Goal: Information Seeking & Learning: Learn about a topic

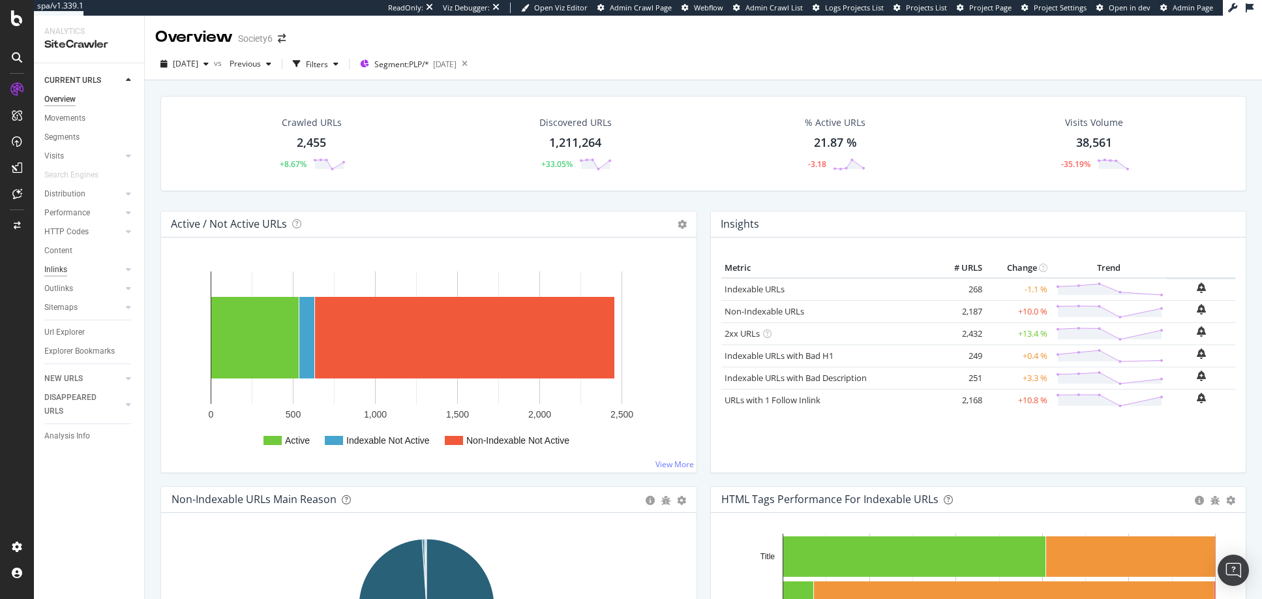
click at [61, 271] on div "Inlinks" at bounding box center [55, 270] width 23 height 14
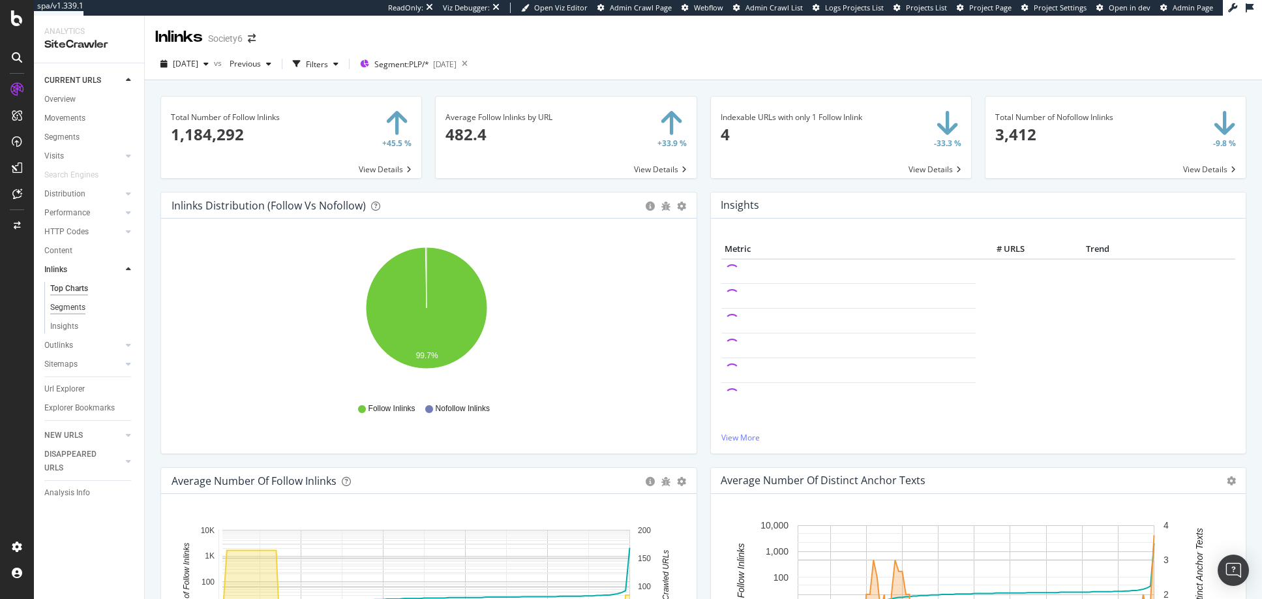
click at [67, 307] on div "Segments" at bounding box center [67, 308] width 35 height 14
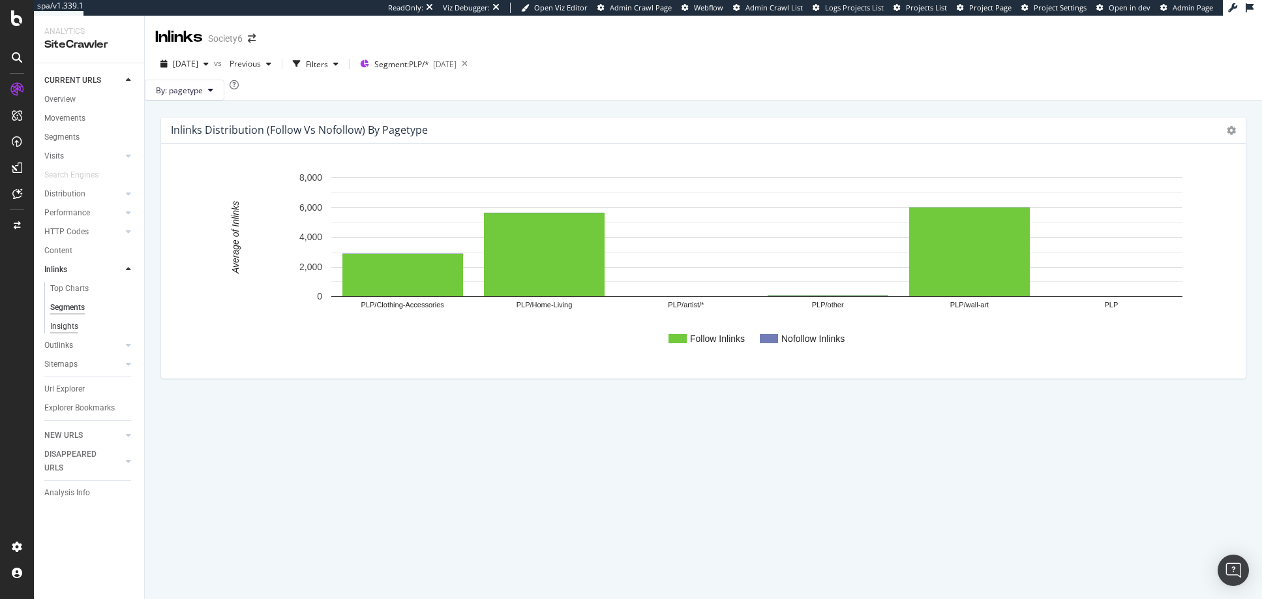
click at [62, 326] on div "Insights" at bounding box center [64, 327] width 28 height 14
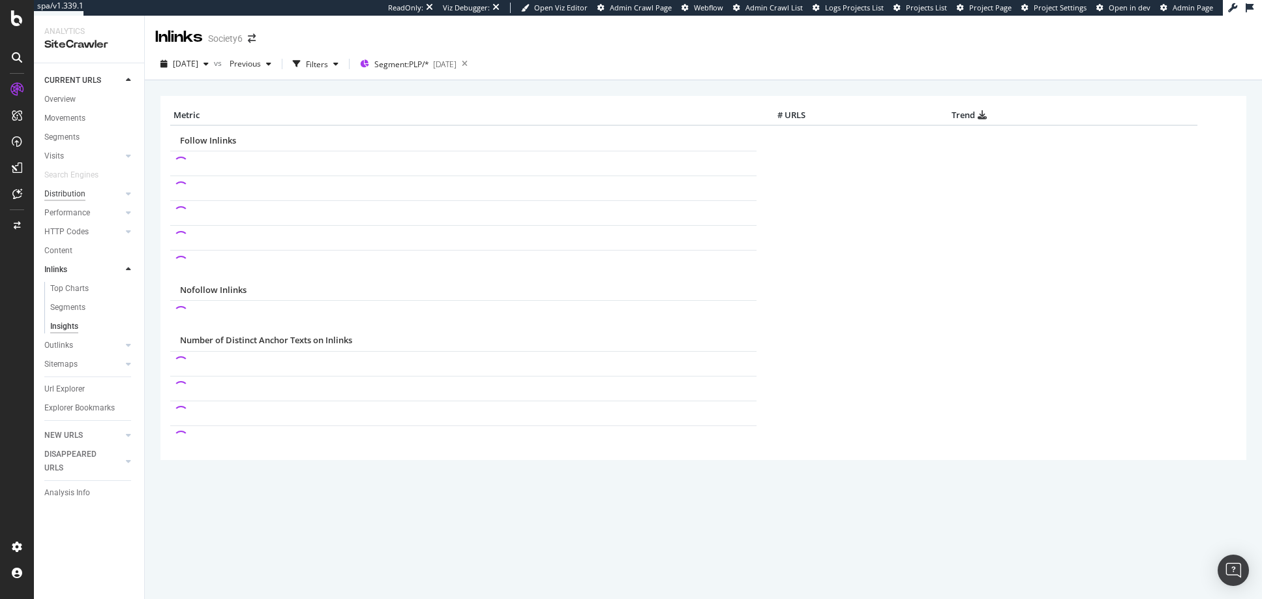
click at [66, 191] on div "Distribution" at bounding box center [64, 194] width 41 height 14
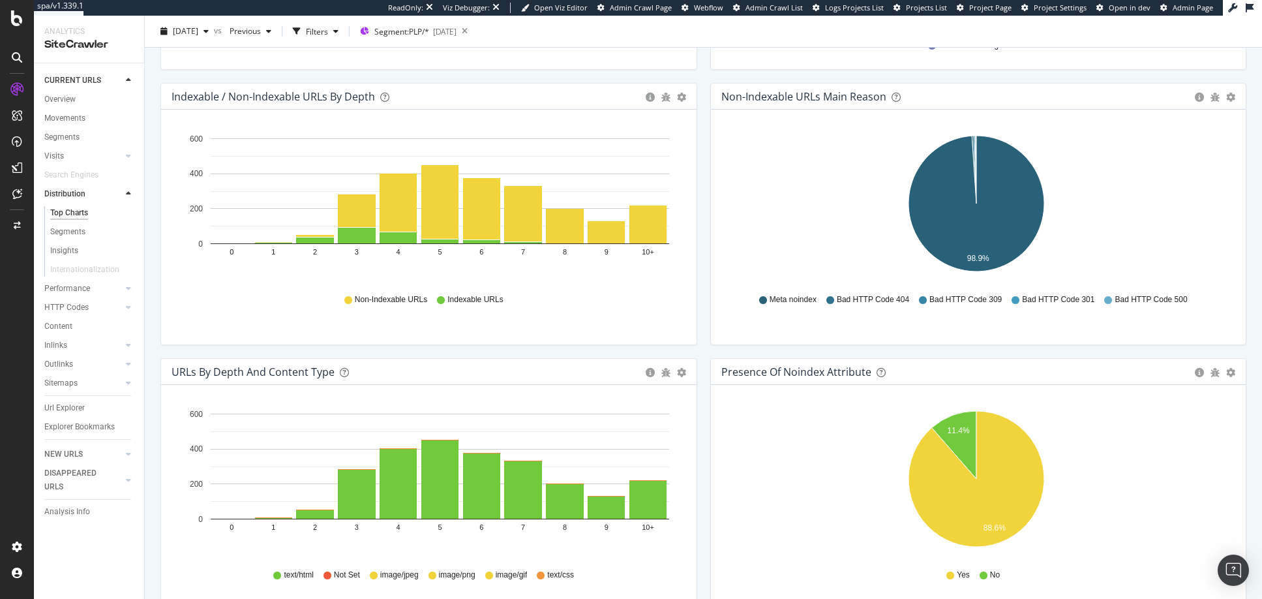
scroll to position [570, 0]
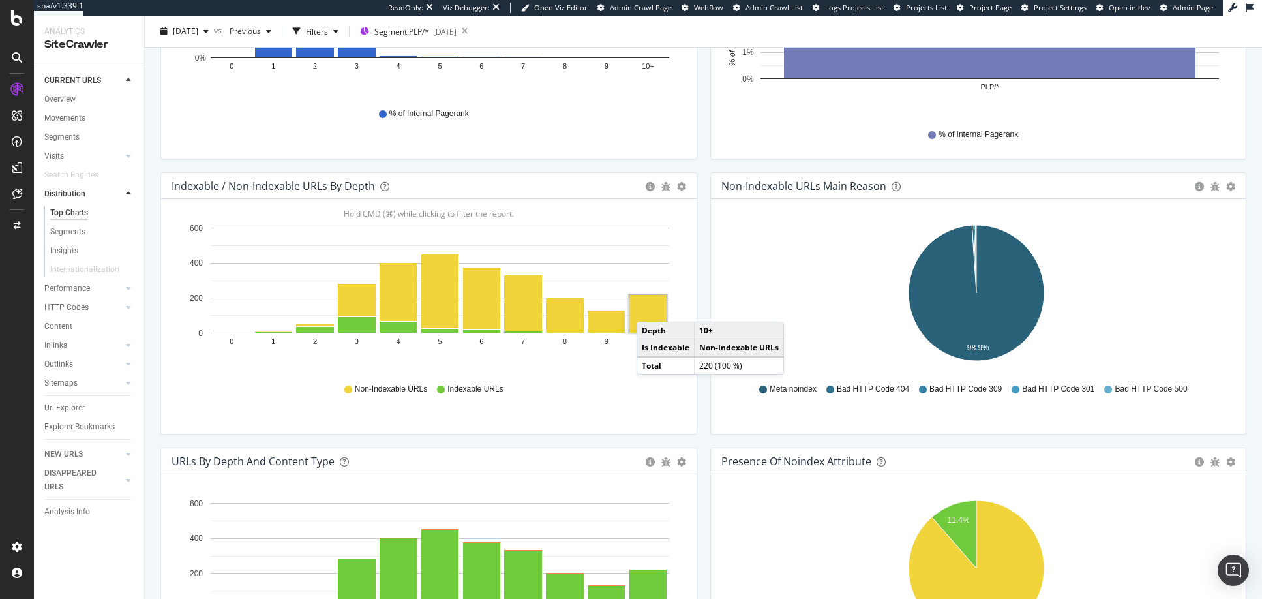
click at [650, 309] on rect "A chart." at bounding box center [648, 314] width 37 height 38
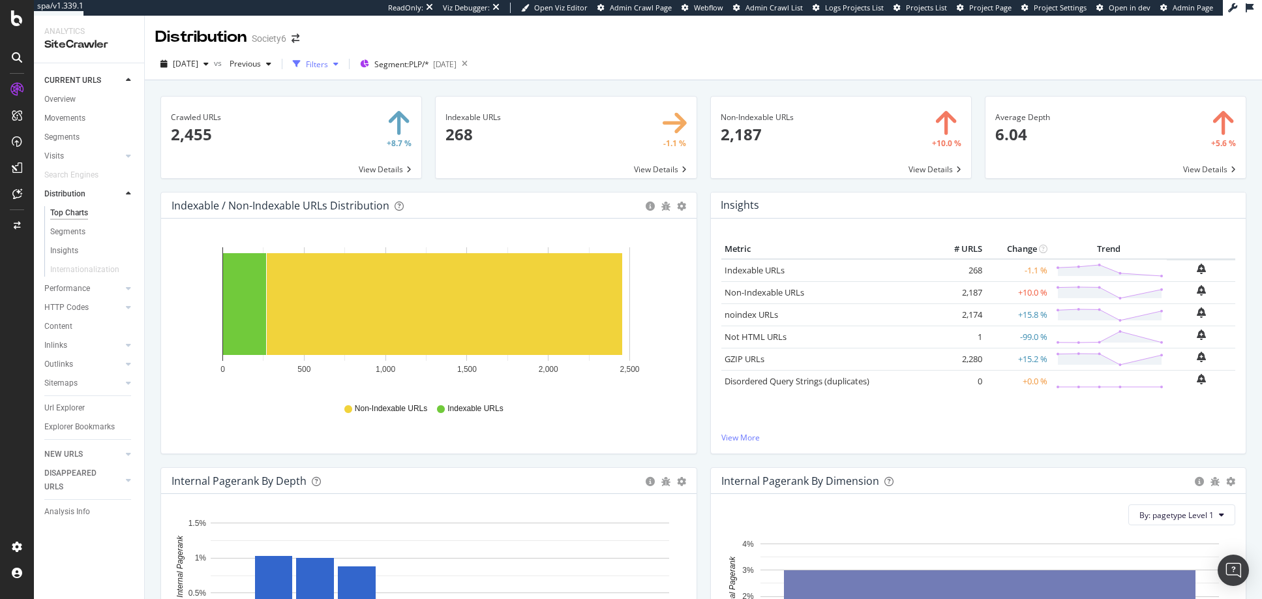
click at [328, 64] on div "Filters" at bounding box center [317, 64] width 22 height 11
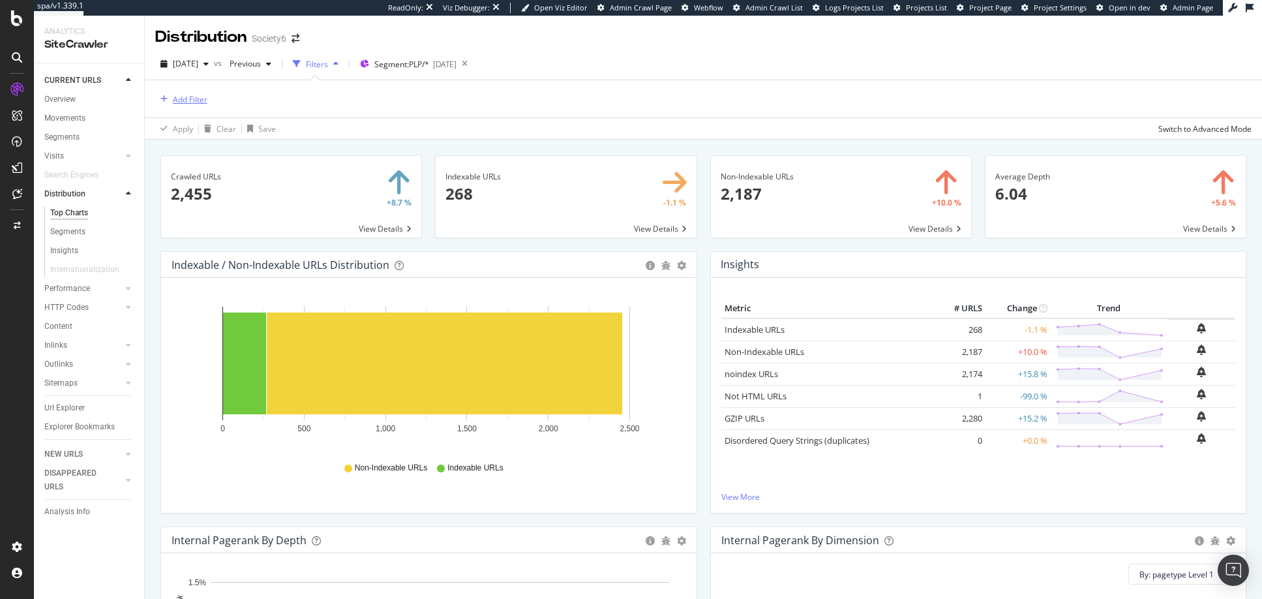
click at [195, 100] on div "Add Filter" at bounding box center [190, 99] width 35 height 11
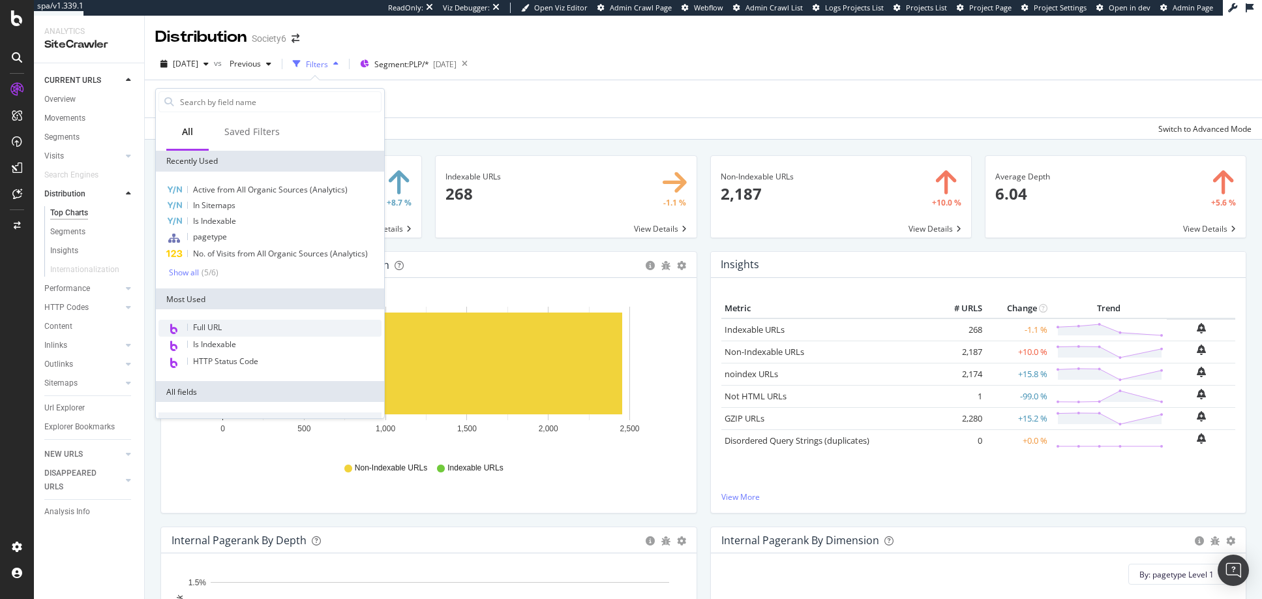
click at [217, 328] on span "Full URL" at bounding box center [207, 327] width 29 height 11
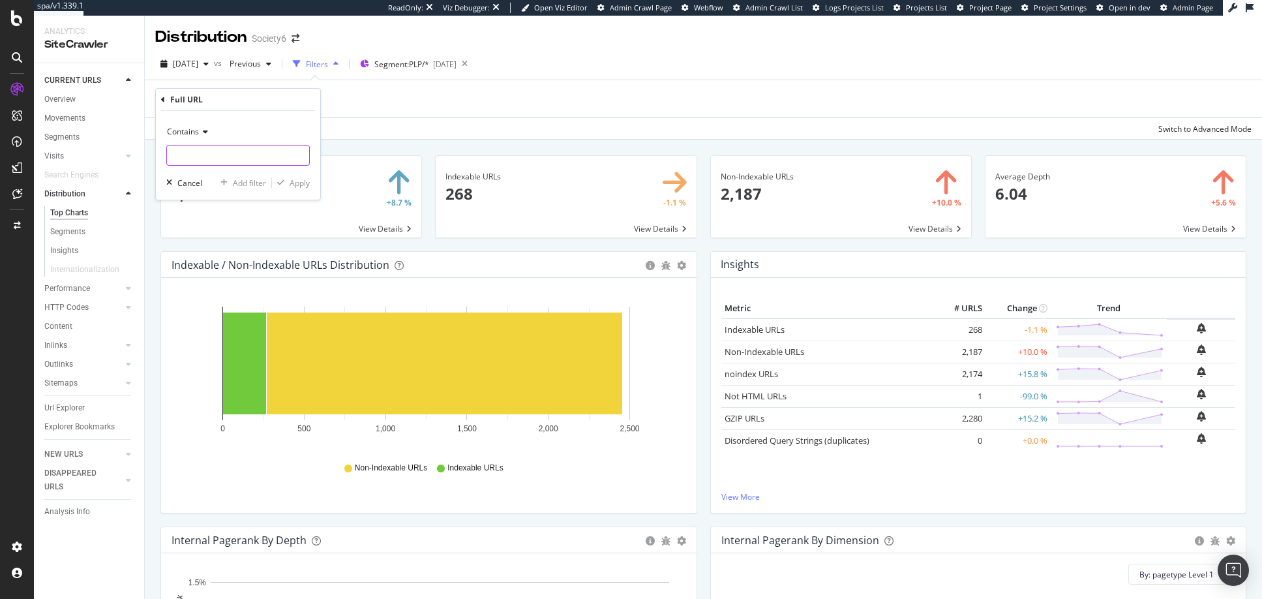
click at [239, 157] on input "text" at bounding box center [238, 155] width 142 height 21
type input "/products"
click at [217, 155] on input "/products" at bounding box center [228, 155] width 123 height 21
click at [299, 183] on div "Apply" at bounding box center [300, 182] width 20 height 11
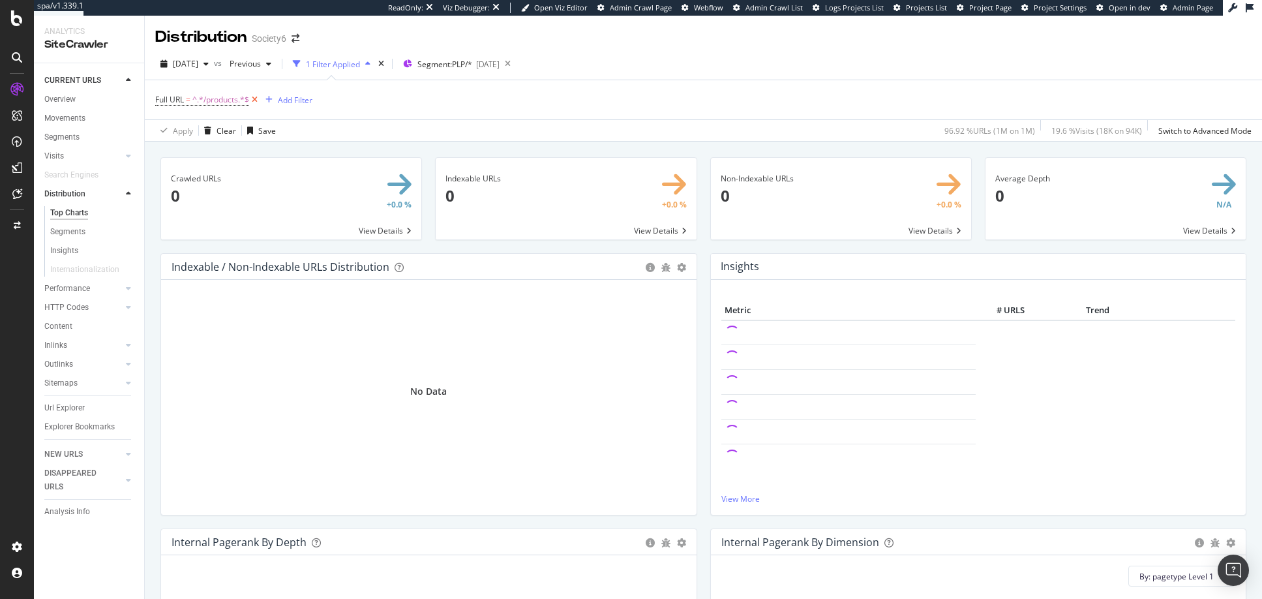
click at [257, 98] on icon at bounding box center [254, 99] width 11 height 13
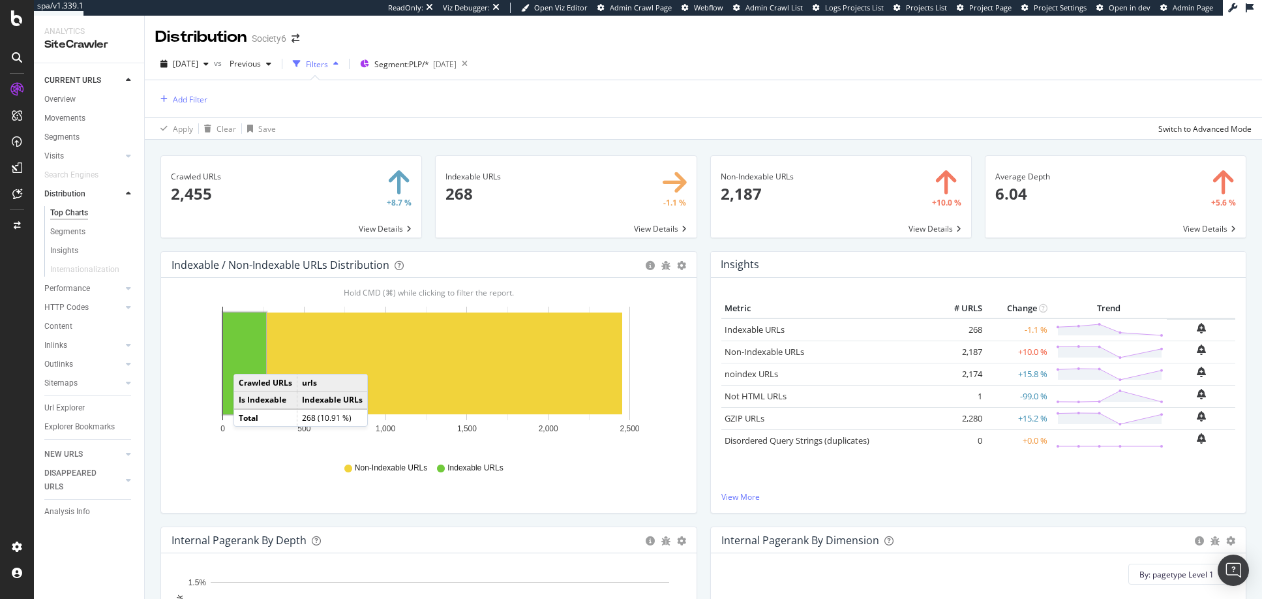
click at [247, 361] on rect "A chart." at bounding box center [244, 364] width 43 height 102
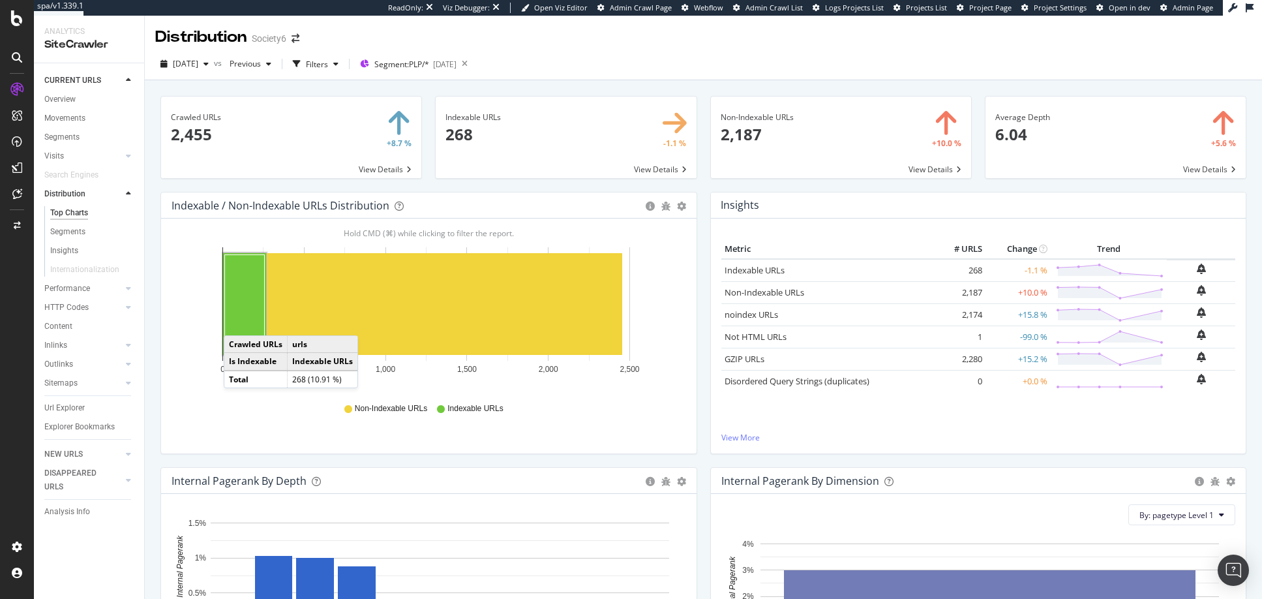
click at [237, 322] on rect "A chart." at bounding box center [245, 304] width 40 height 99
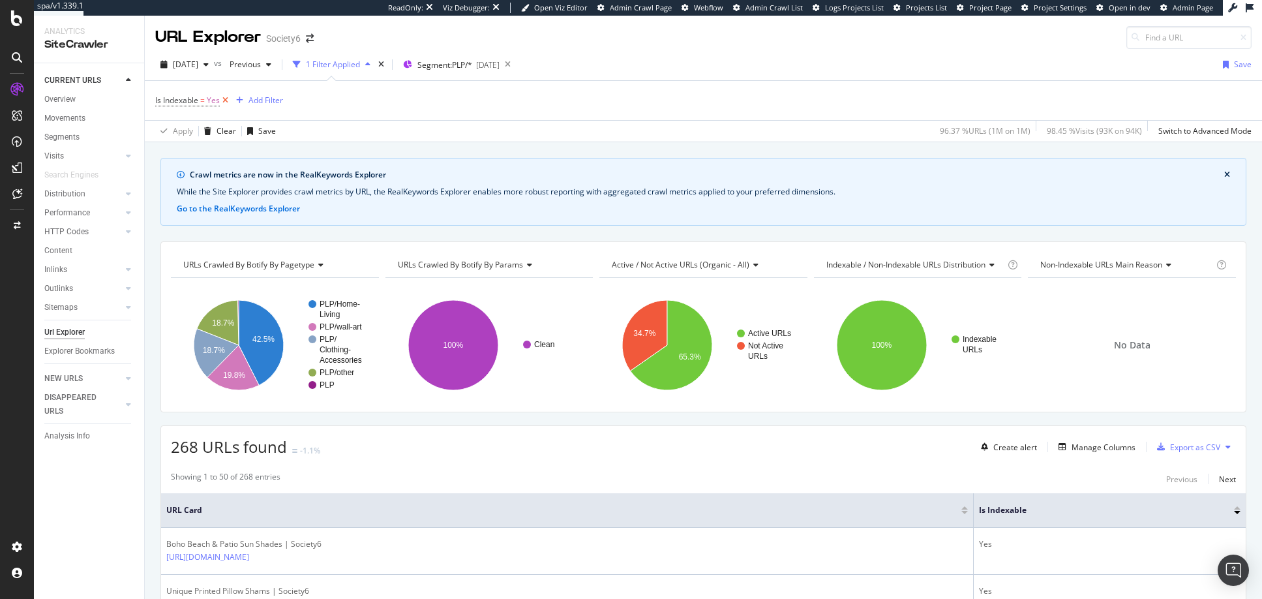
click at [224, 100] on icon at bounding box center [225, 100] width 11 height 13
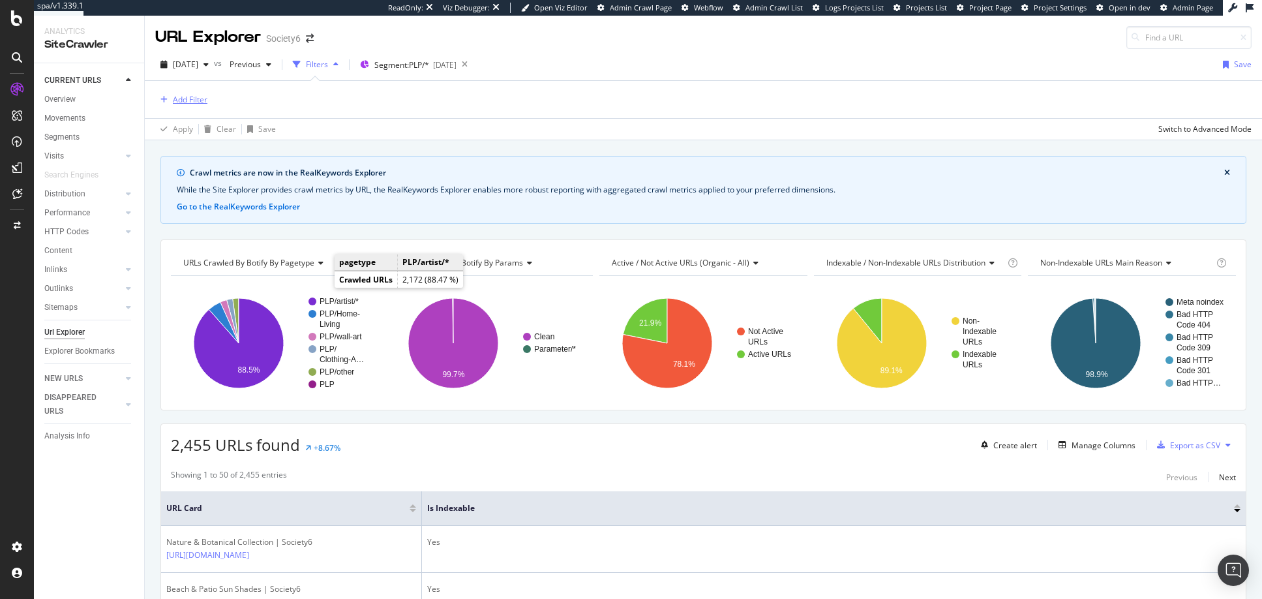
click at [181, 99] on div "Add Filter" at bounding box center [190, 99] width 35 height 11
click at [420, 67] on span "Segment: PLP/*" at bounding box center [401, 64] width 55 height 11
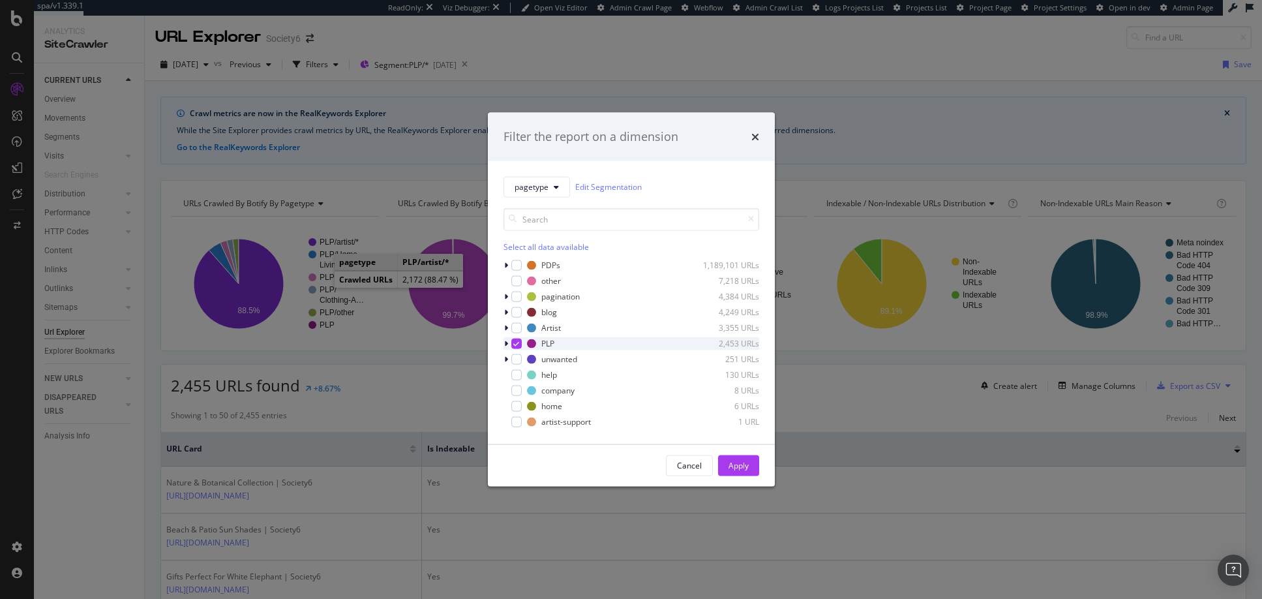
click at [505, 343] on icon "modal" at bounding box center [506, 343] width 4 height 8
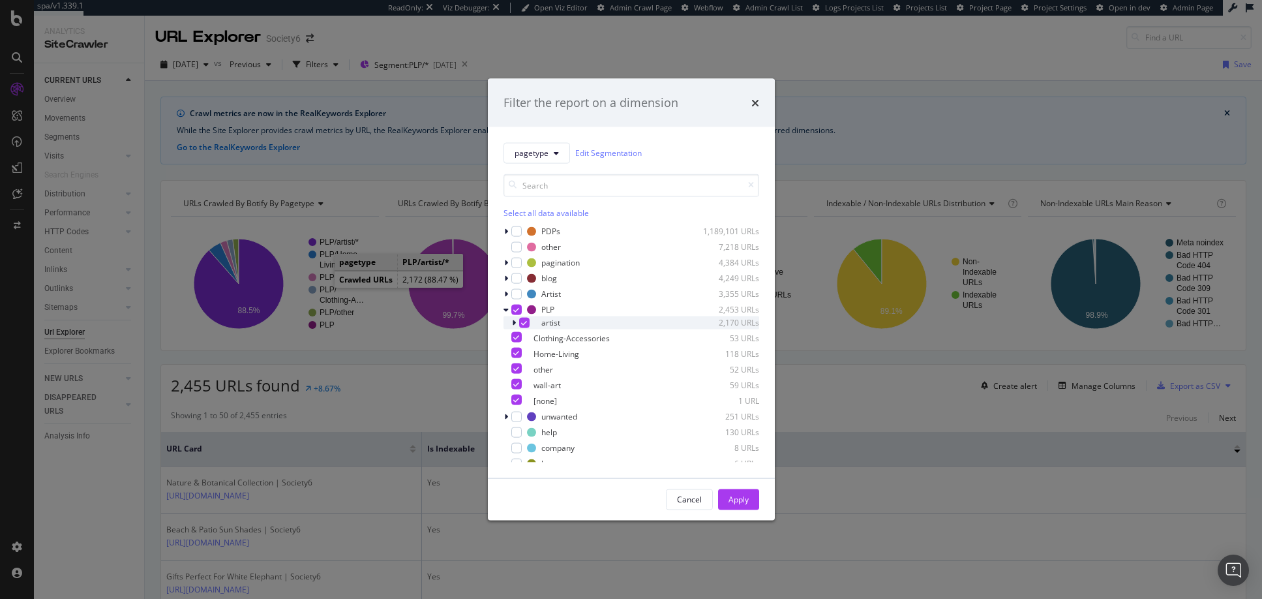
click at [513, 322] on icon "modal" at bounding box center [514, 322] width 4 height 8
click at [513, 322] on icon "modal" at bounding box center [513, 322] width 5 height 8
click at [755, 103] on icon "times" at bounding box center [756, 102] width 8 height 10
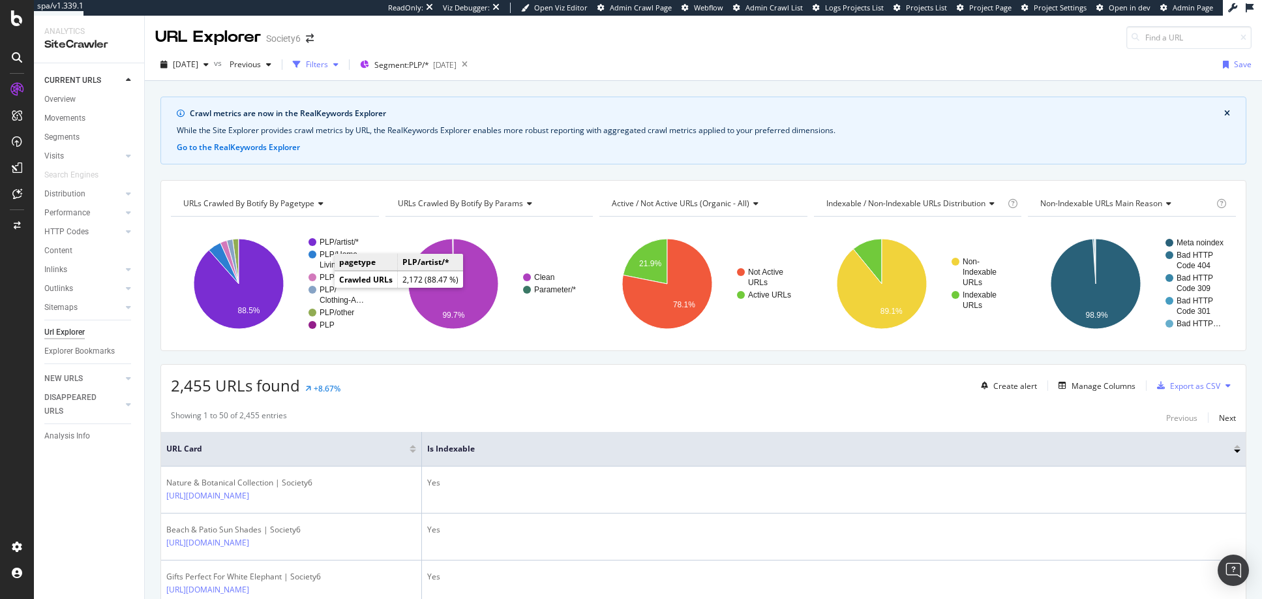
click at [328, 67] on div "Filters" at bounding box center [317, 64] width 22 height 11
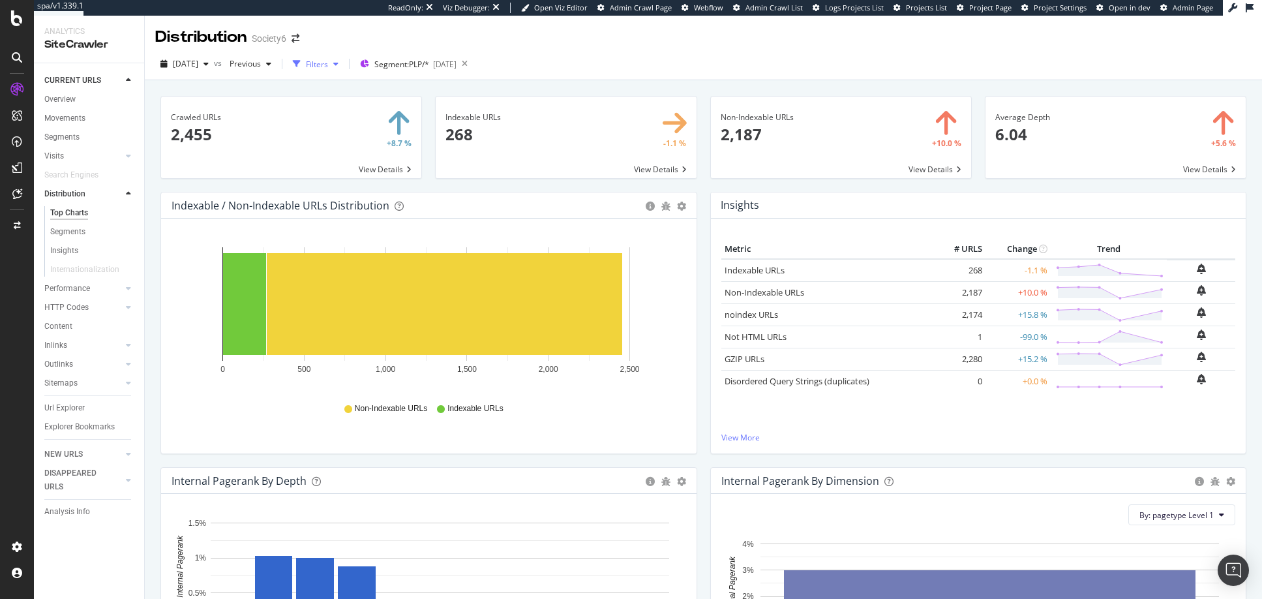
click at [328, 67] on div "Filters" at bounding box center [317, 64] width 22 height 11
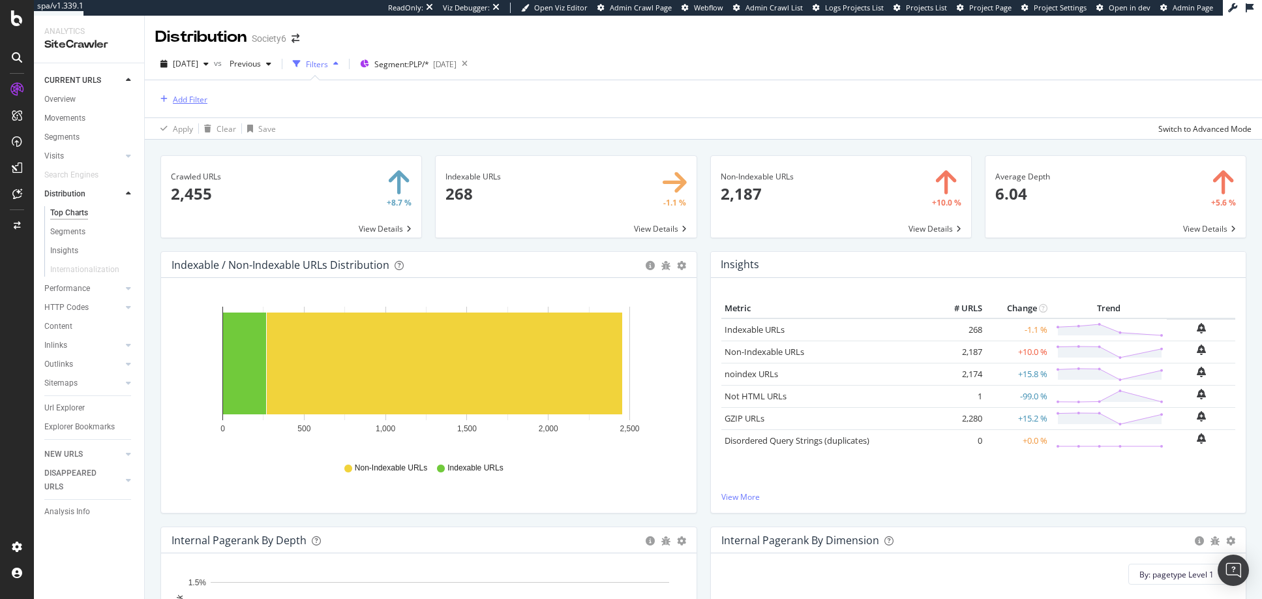
click at [196, 99] on div "Add Filter" at bounding box center [190, 99] width 35 height 11
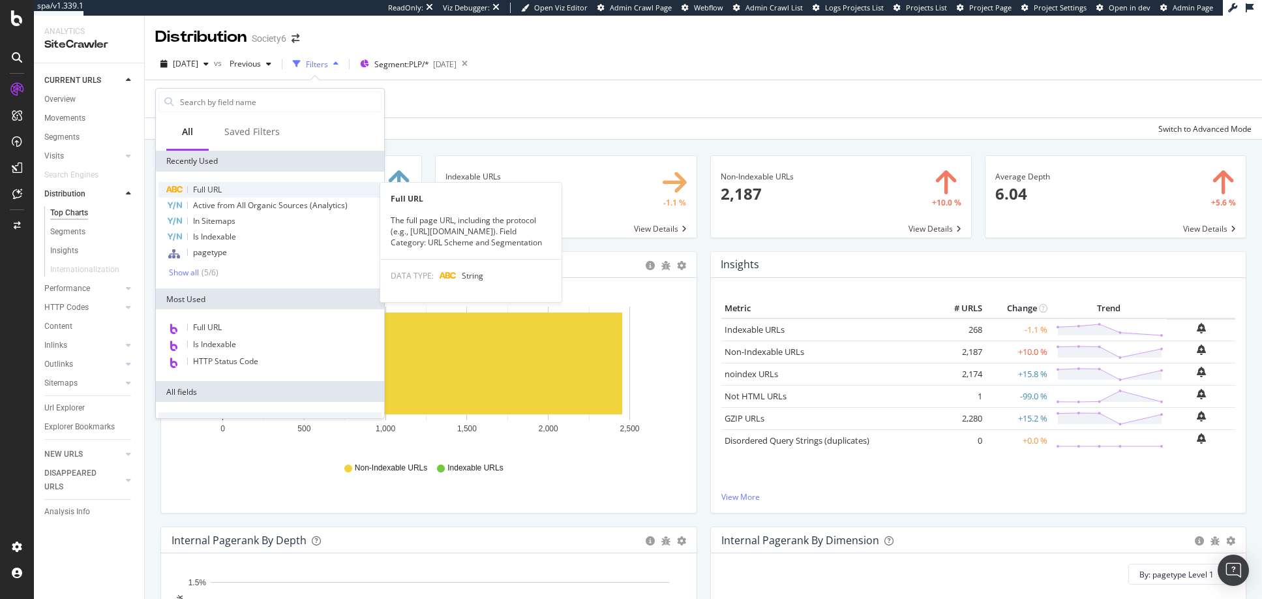
click at [211, 189] on span "Full URL" at bounding box center [207, 189] width 29 height 11
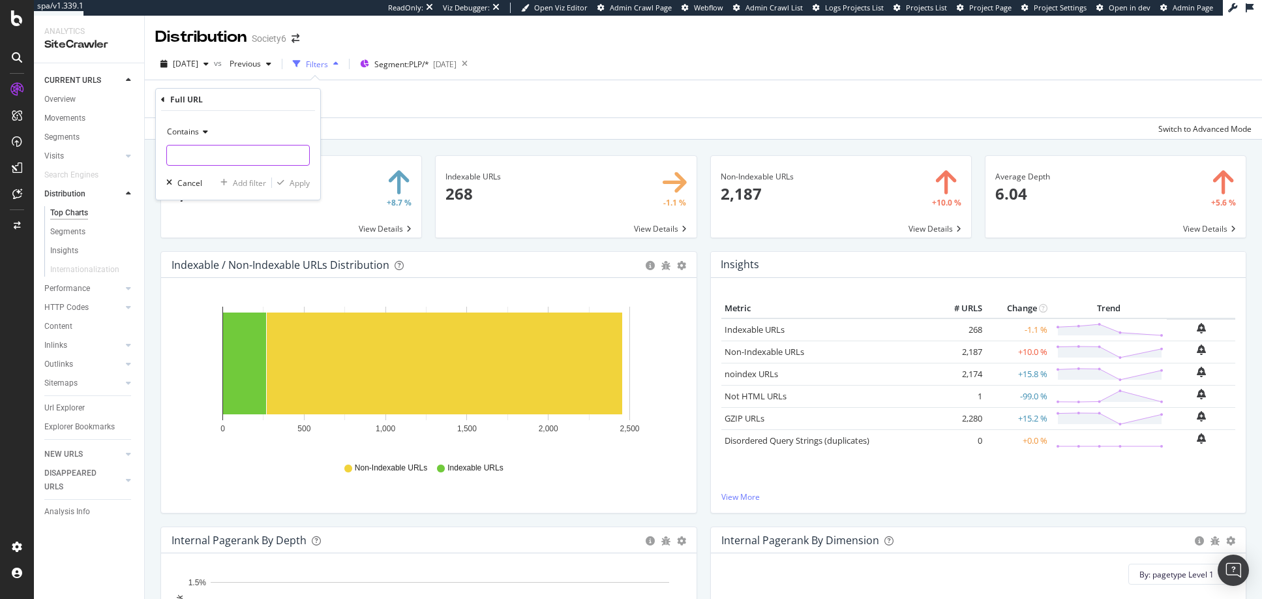
click at [206, 152] on input "text" at bounding box center [238, 155] width 142 height 21
type input "/shop"
click at [301, 183] on div "Apply" at bounding box center [300, 182] width 20 height 11
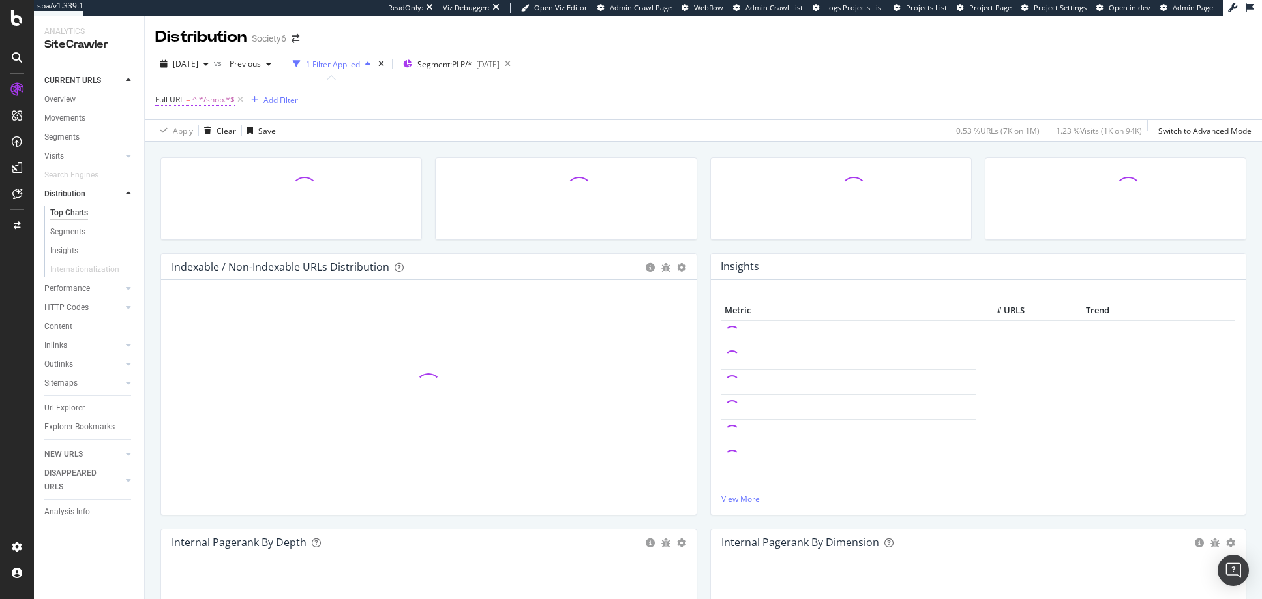
click at [213, 97] on span "^.*/shop.*$" at bounding box center [213, 100] width 42 height 18
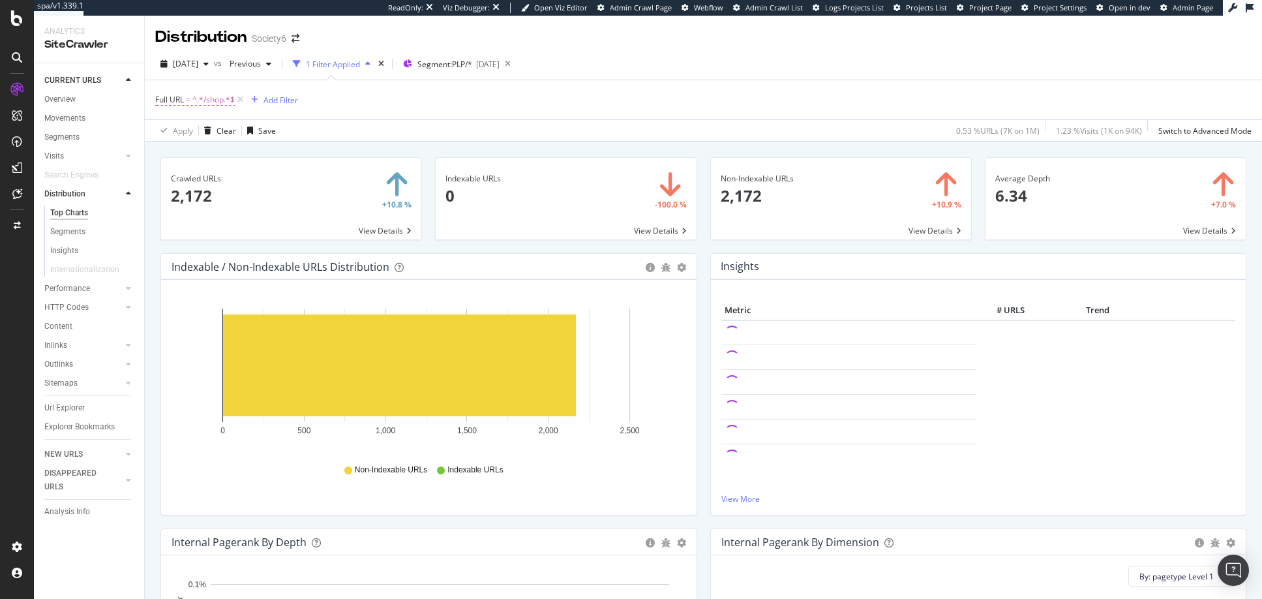
click at [217, 100] on span "^.*/shop.*$" at bounding box center [213, 100] width 42 height 18
click at [203, 153] on input "/shop" at bounding box center [228, 154] width 123 height 21
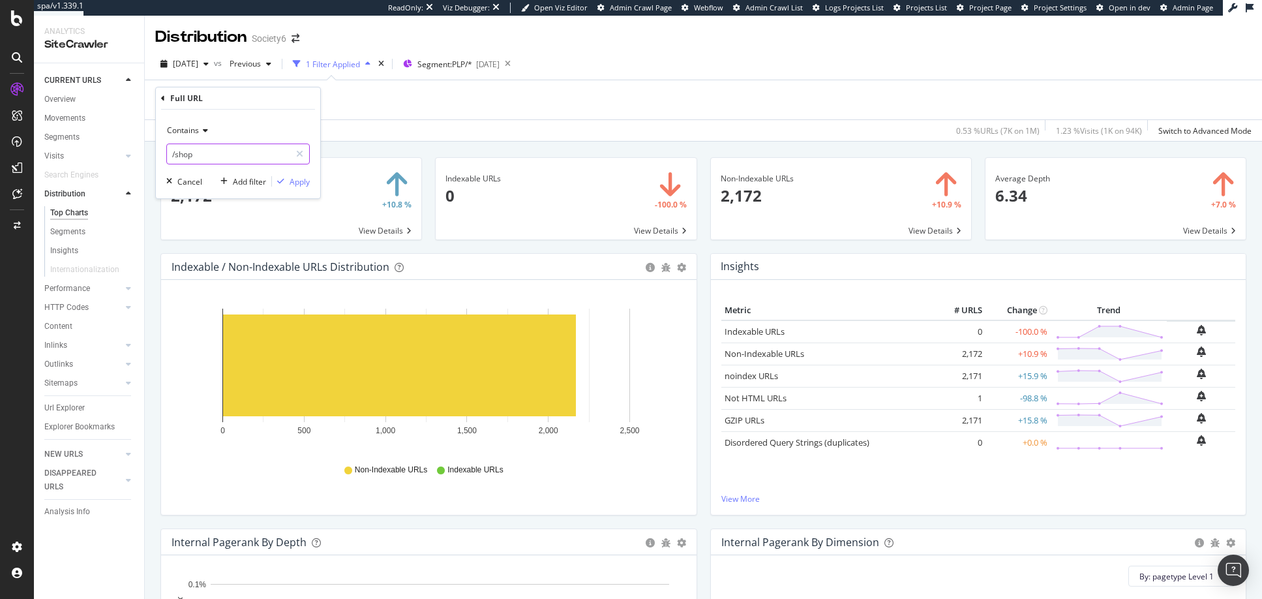
click at [203, 153] on input "/shop" at bounding box center [228, 154] width 123 height 21
type input "/"
click at [217, 226] on span at bounding box center [291, 199] width 260 height 82
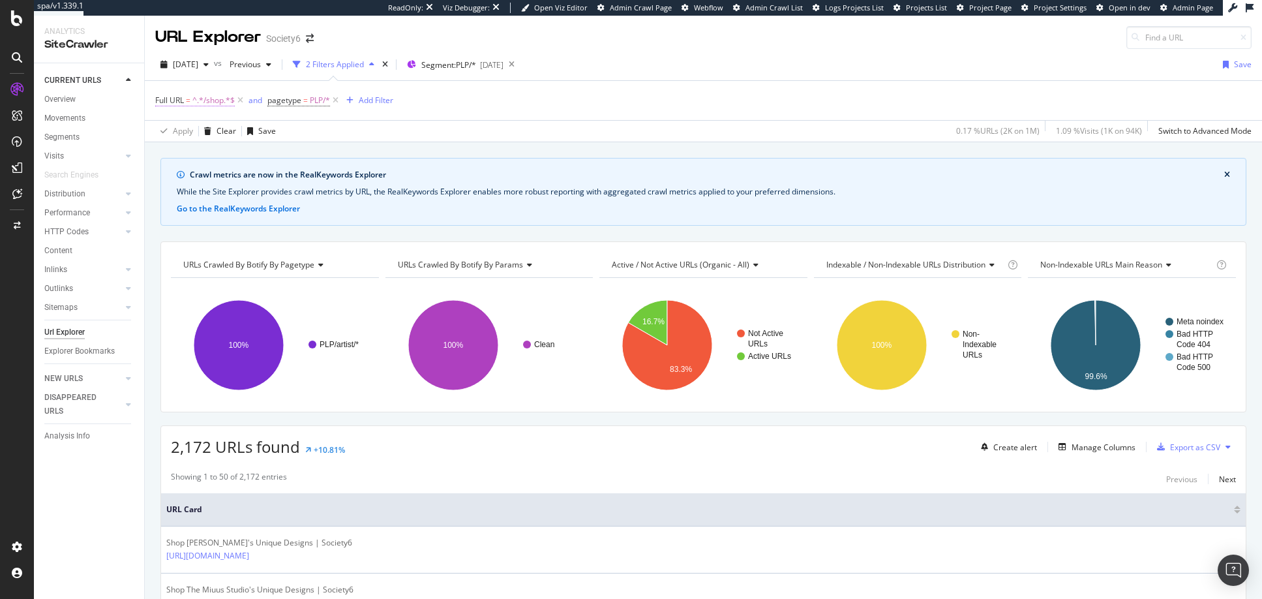
click at [213, 100] on span "^.*/shop.*$" at bounding box center [213, 100] width 42 height 18
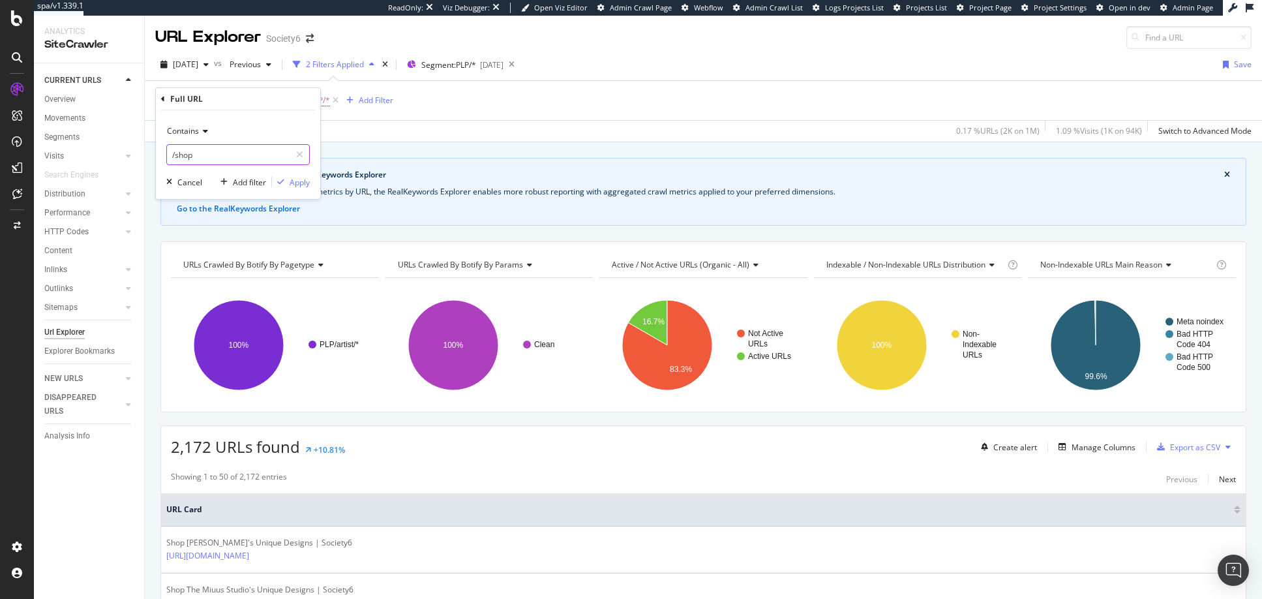
click at [199, 157] on input "/shop" at bounding box center [228, 154] width 123 height 21
type input "/pages"
click at [296, 183] on div "Apply" at bounding box center [300, 182] width 20 height 11
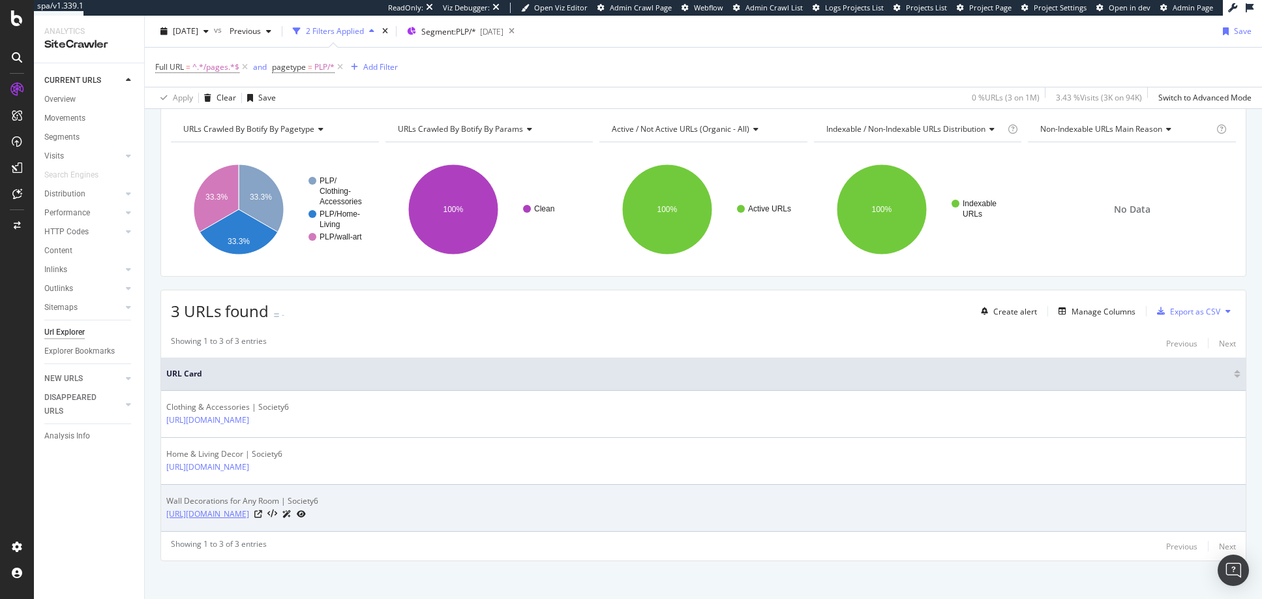
scroll to position [144, 0]
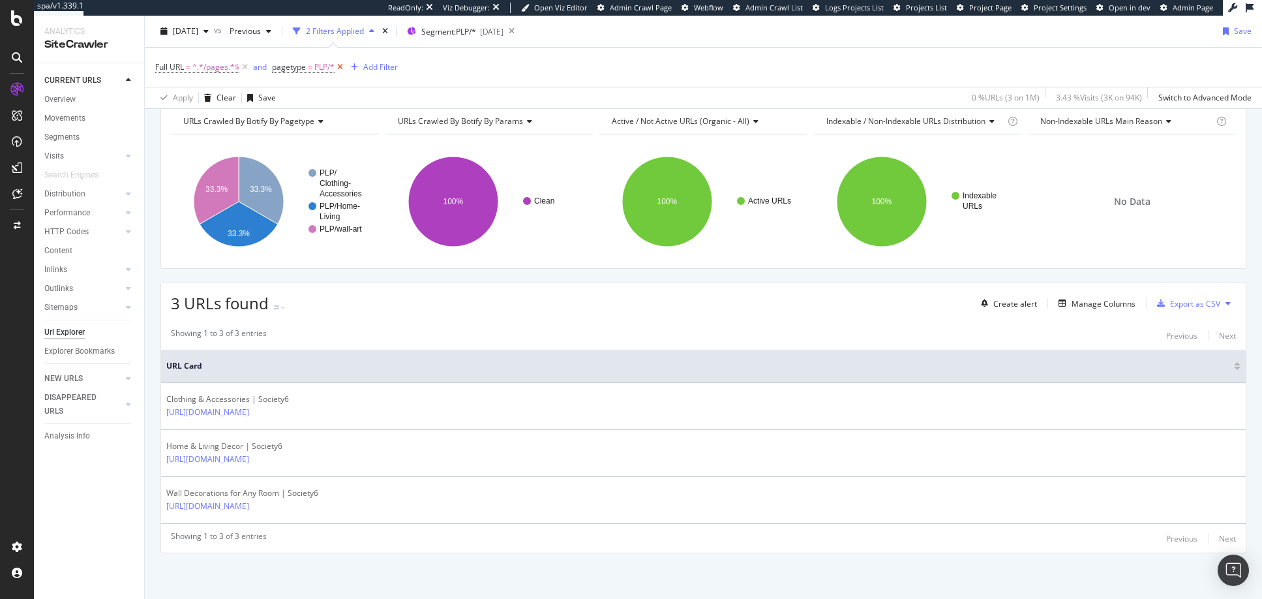
click at [341, 65] on icon at bounding box center [340, 67] width 11 height 13
click at [469, 32] on span "Segment: PLP/*" at bounding box center [445, 31] width 55 height 11
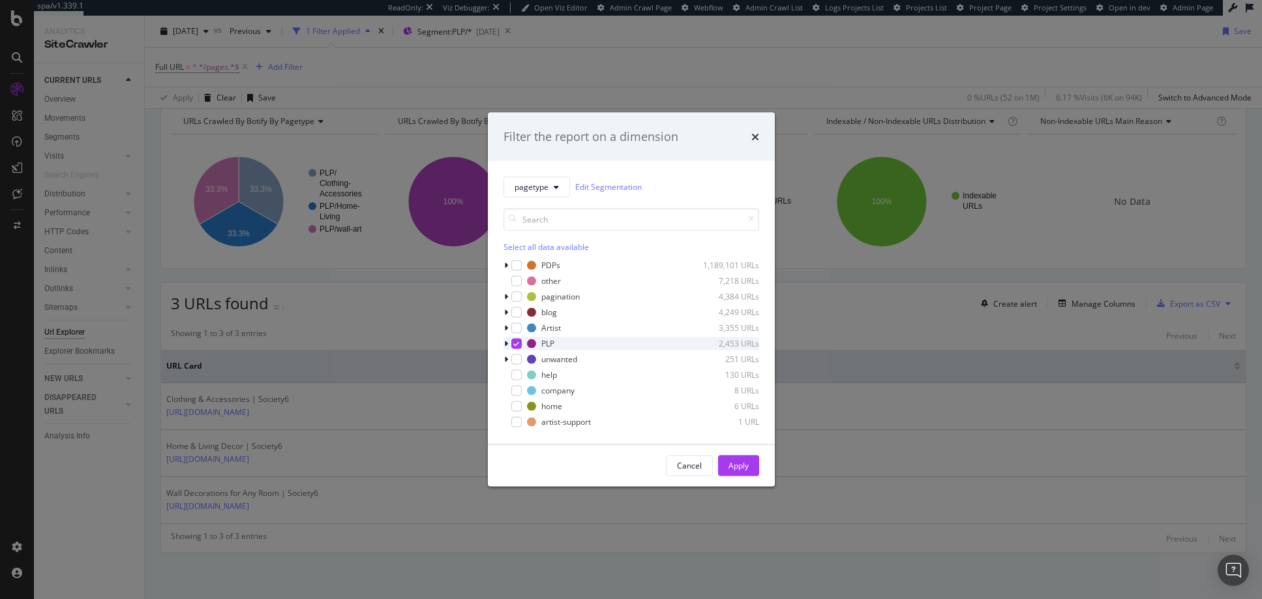
click at [517, 343] on icon "modal" at bounding box center [516, 343] width 6 height 7
click at [737, 464] on div "Apply" at bounding box center [739, 465] width 20 height 11
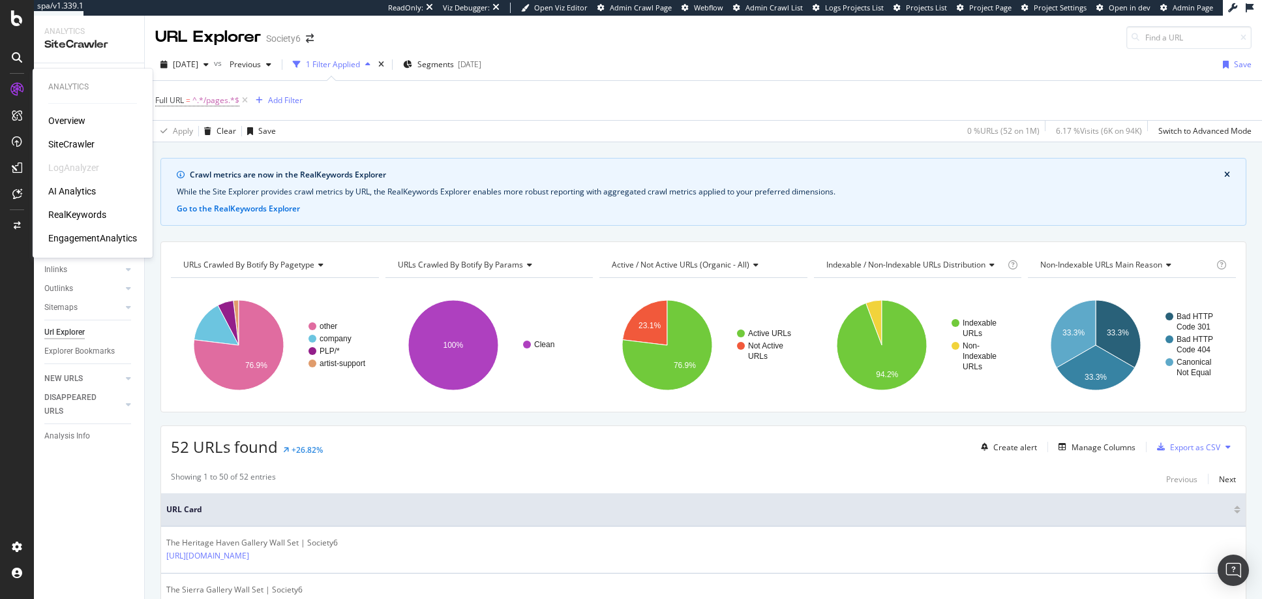
click at [86, 148] on div "SiteCrawler" at bounding box center [71, 144] width 46 height 13
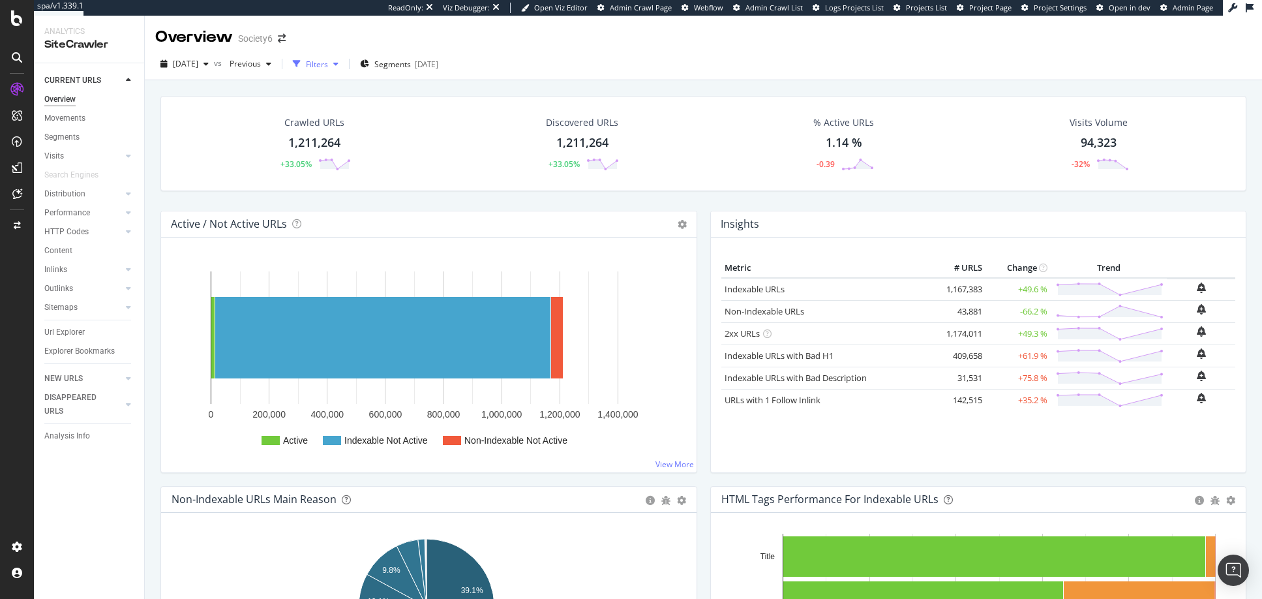
click at [328, 65] on div "Filters" at bounding box center [317, 64] width 22 height 11
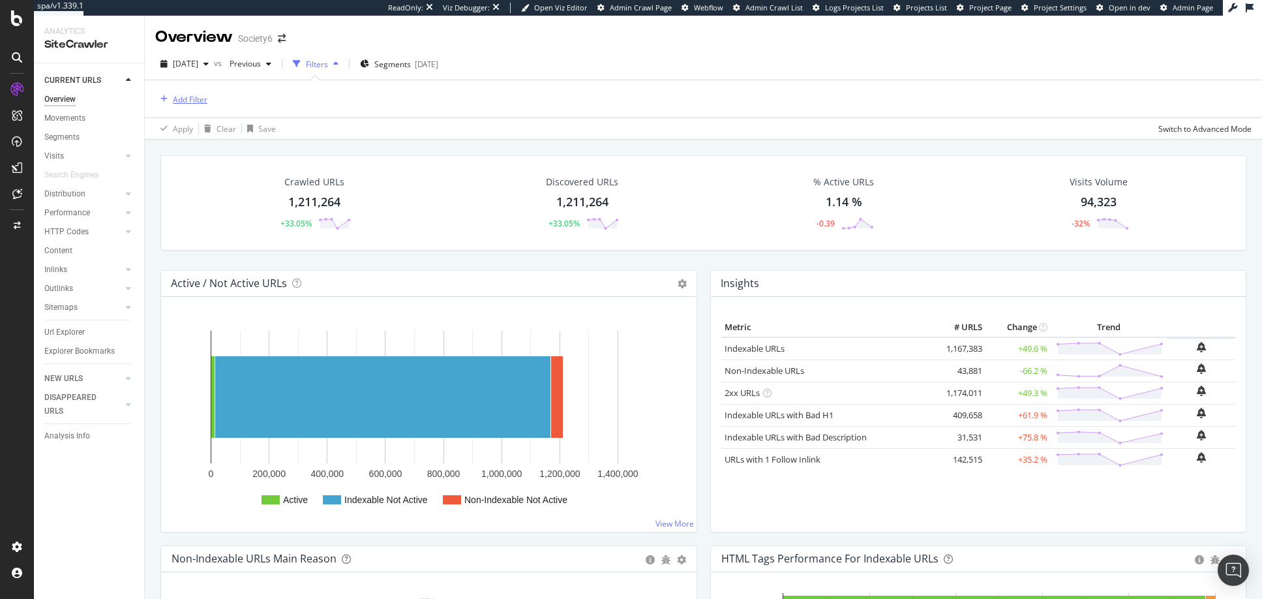
click at [196, 99] on div "Add Filter" at bounding box center [190, 99] width 35 height 11
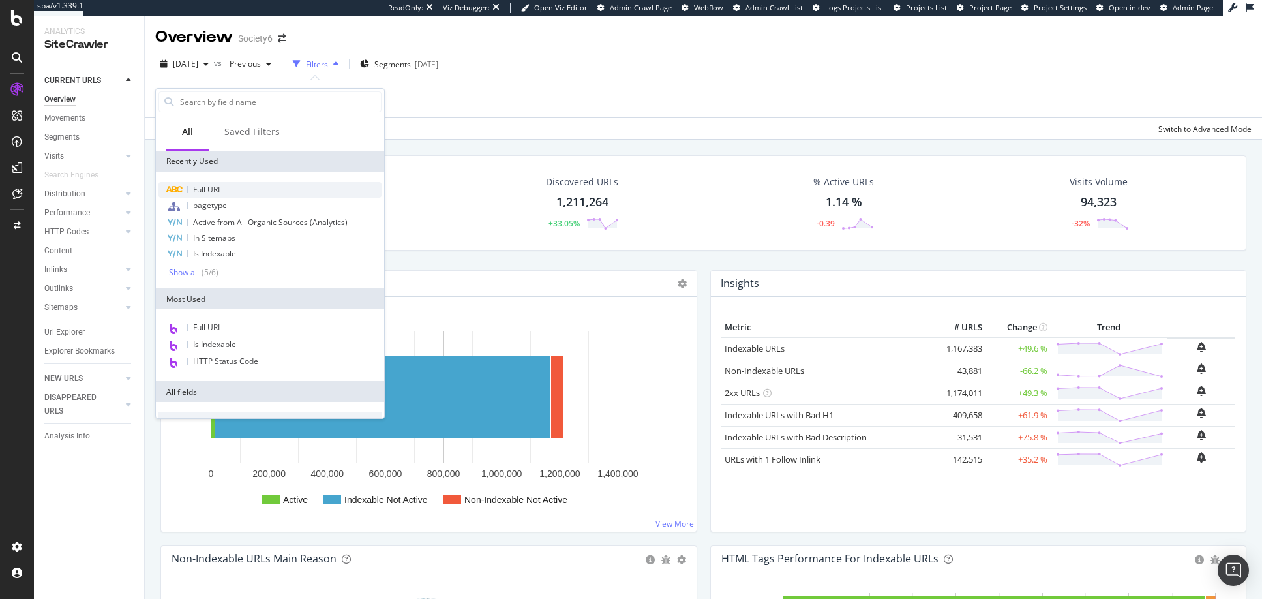
click at [215, 187] on span "Full URL" at bounding box center [207, 189] width 29 height 11
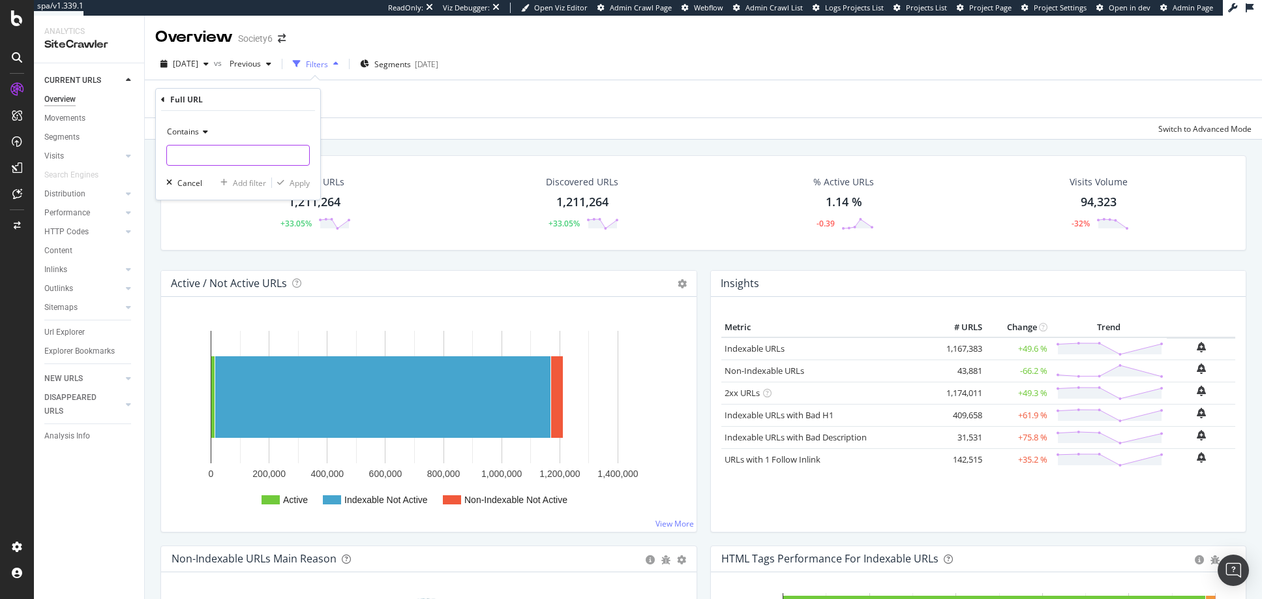
click at [221, 154] on input "text" at bounding box center [238, 155] width 142 height 21
type input "/pages"
click at [298, 183] on div "Apply" at bounding box center [300, 182] width 20 height 11
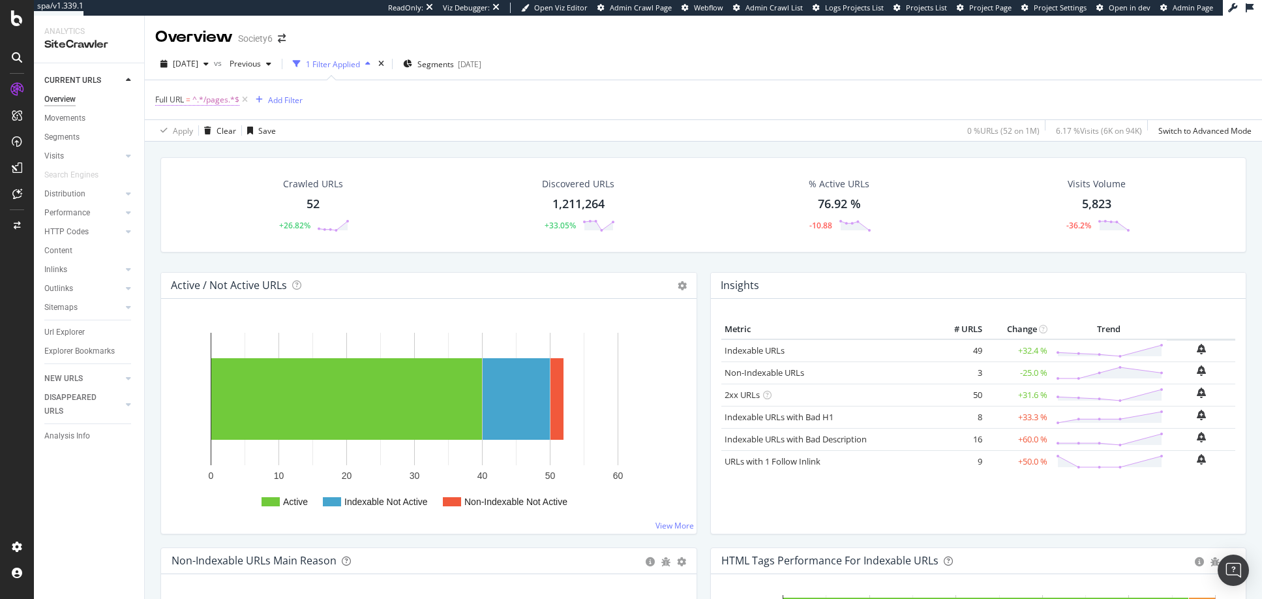
click at [219, 100] on span "^.*/pages.*$" at bounding box center [215, 100] width 47 height 18
click at [198, 156] on input "/pages" at bounding box center [228, 154] width 123 height 21
type input "/collections"
click at [296, 181] on div "Apply" at bounding box center [300, 181] width 20 height 11
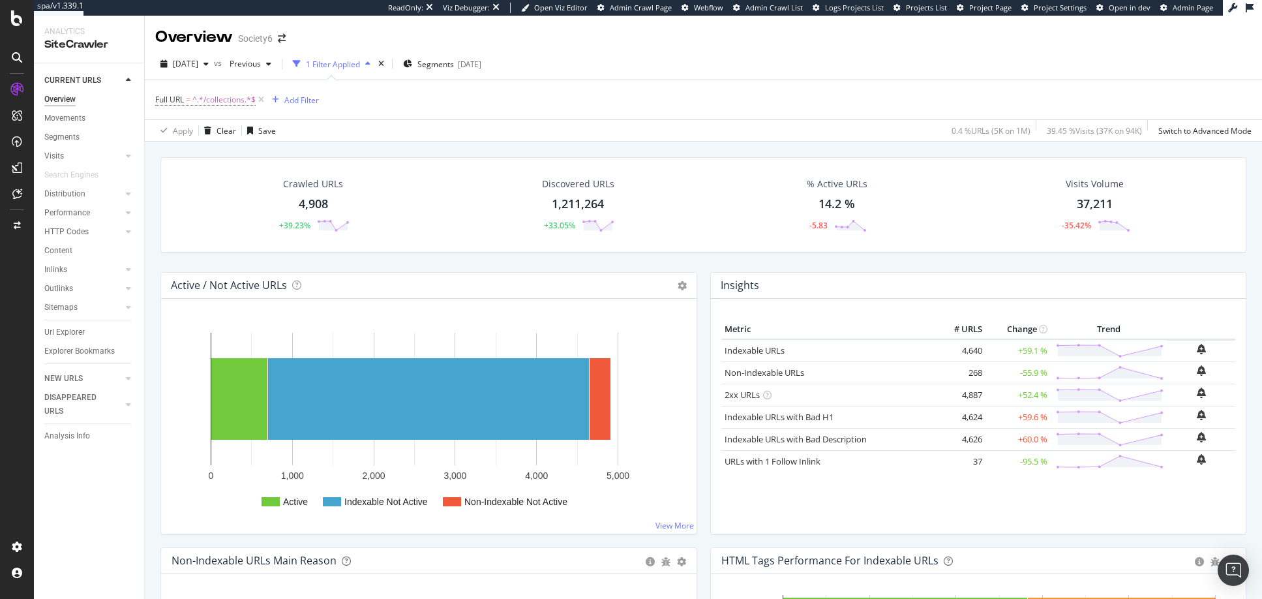
click at [234, 100] on span "^.*/collections.*$" at bounding box center [223, 100] width 63 height 18
click at [216, 156] on input "/collections" at bounding box center [228, 154] width 123 height 21
type input "/pages"
click at [298, 182] on div "Apply" at bounding box center [300, 181] width 20 height 11
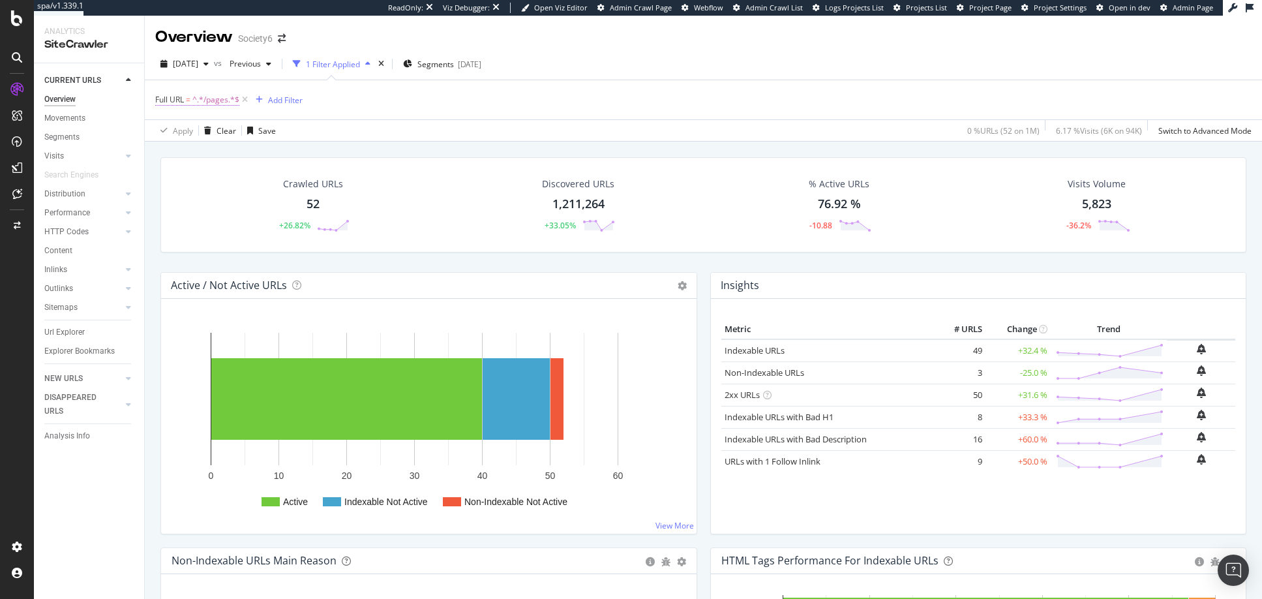
click at [215, 99] on span "^.*/pages.*$" at bounding box center [215, 100] width 47 height 18
click at [198, 155] on input "/pages" at bounding box center [228, 154] width 123 height 21
type input "/artist"
click at [298, 181] on div "Apply" at bounding box center [300, 181] width 20 height 11
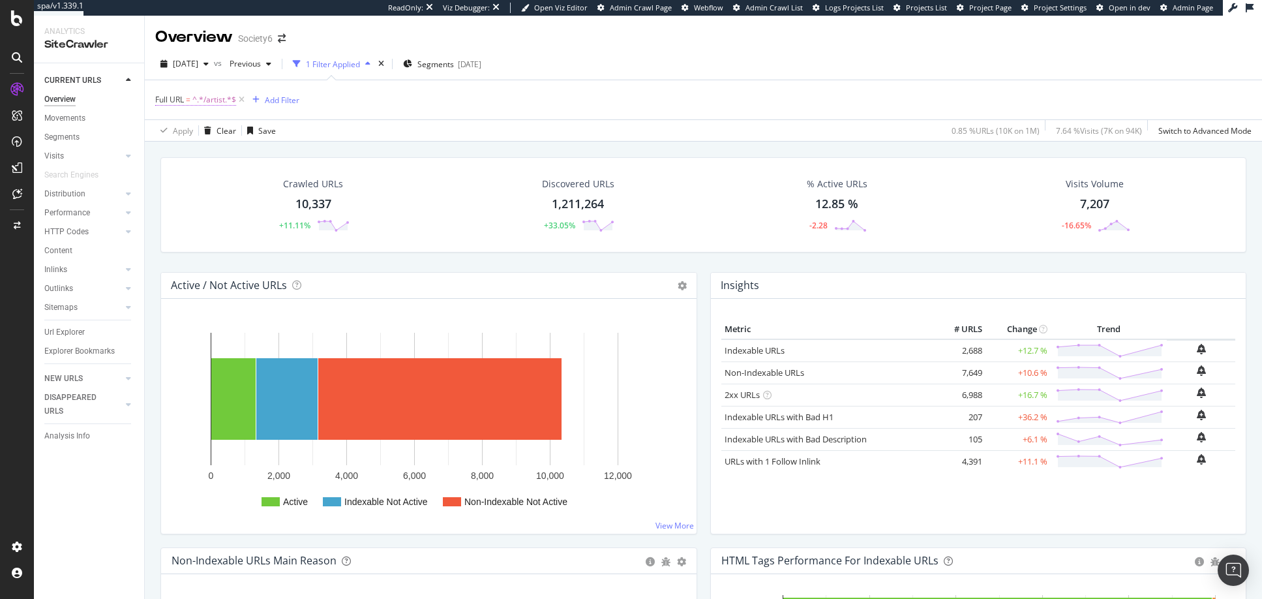
click at [220, 100] on span "^.*/artist.*$" at bounding box center [214, 100] width 44 height 18
click at [196, 155] on input "/artist" at bounding box center [228, 154] width 123 height 21
type input "/shop"
click at [298, 180] on div "Apply" at bounding box center [300, 181] width 20 height 11
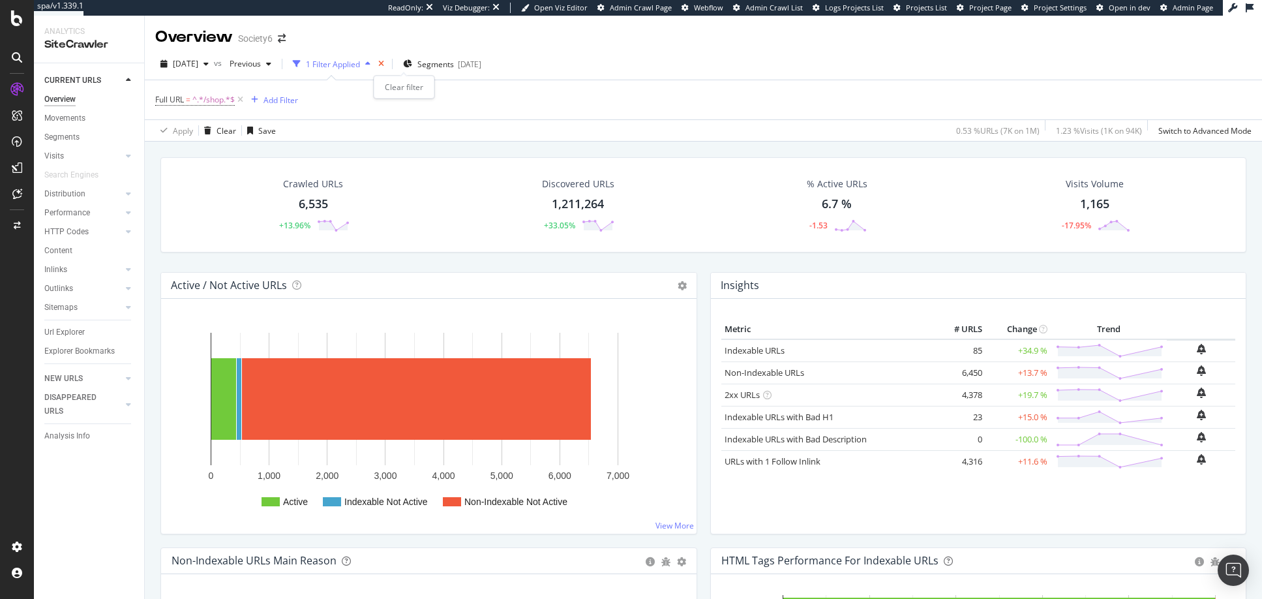
click at [384, 61] on icon "times" at bounding box center [381, 64] width 6 height 8
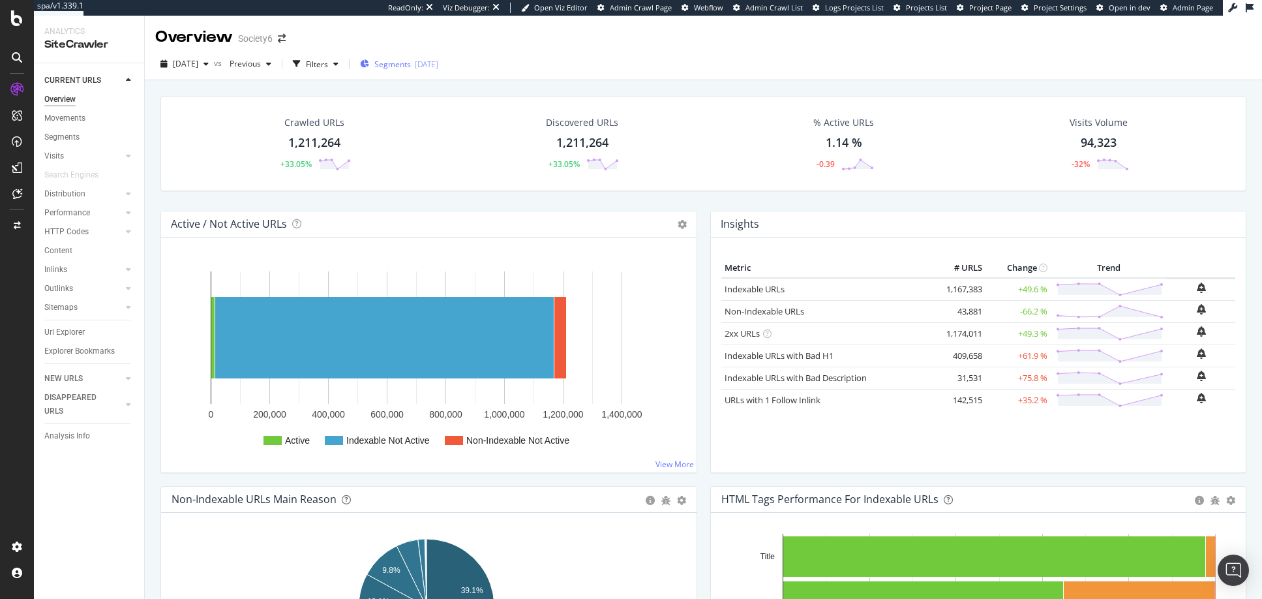
click at [409, 61] on span "Segments" at bounding box center [392, 64] width 37 height 11
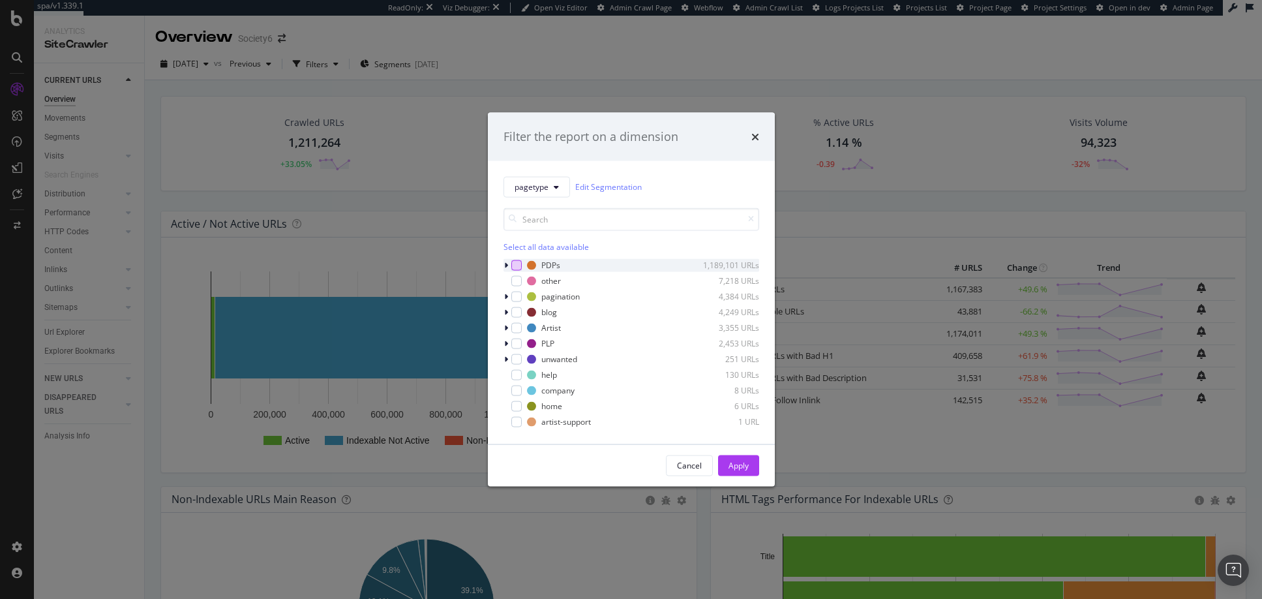
click at [515, 264] on div "modal" at bounding box center [516, 265] width 10 height 10
click at [739, 466] on div "Apply" at bounding box center [739, 465] width 20 height 11
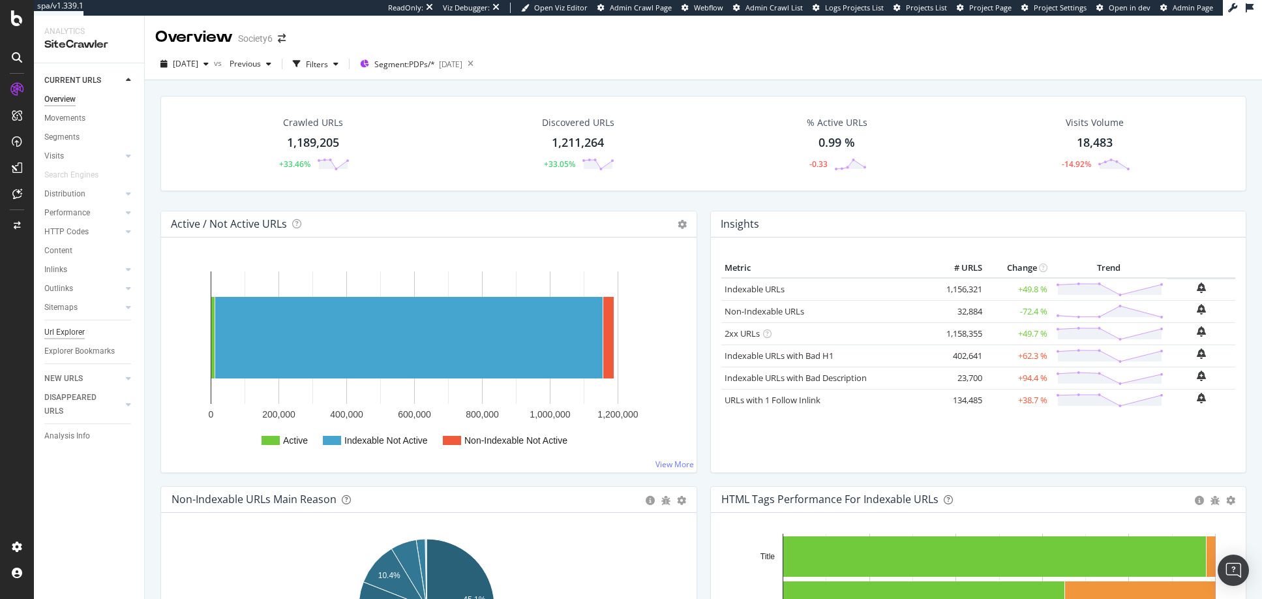
click at [65, 331] on div "Url Explorer" at bounding box center [64, 333] width 40 height 14
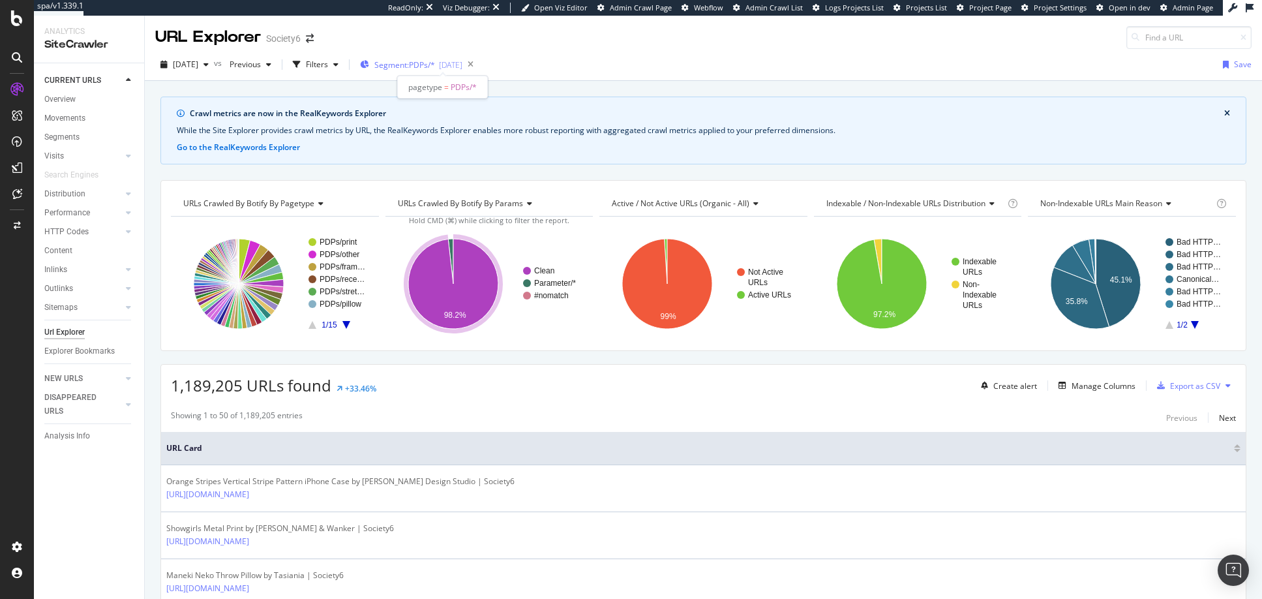
click at [416, 67] on span "Segment: PDPs/*" at bounding box center [404, 64] width 61 height 11
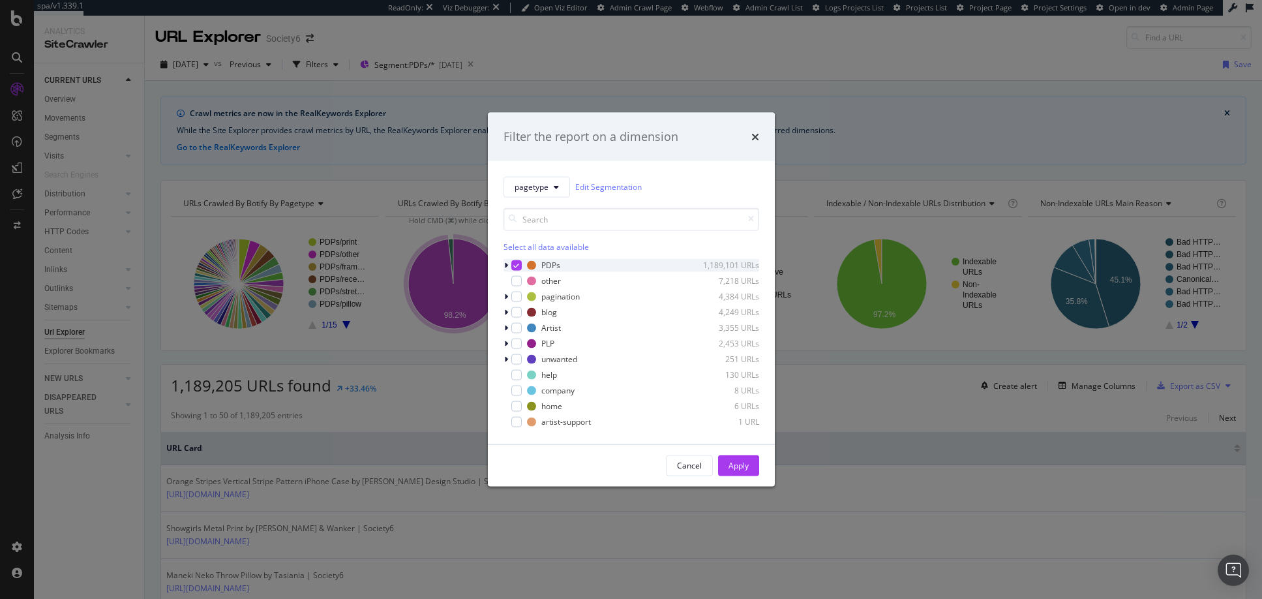
click at [519, 265] on div "modal" at bounding box center [516, 265] width 10 height 10
click at [516, 345] on div "modal" at bounding box center [516, 343] width 10 height 10
click at [506, 328] on icon "modal" at bounding box center [506, 328] width 4 height 8
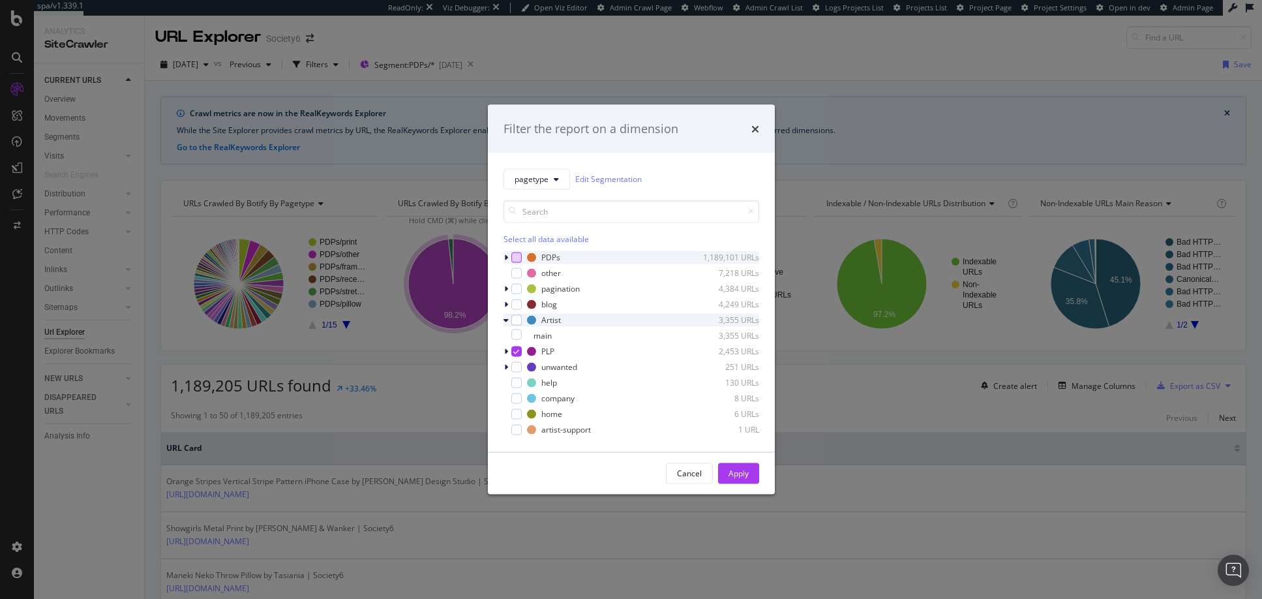
click at [506, 318] on icon "modal" at bounding box center [506, 320] width 5 height 8
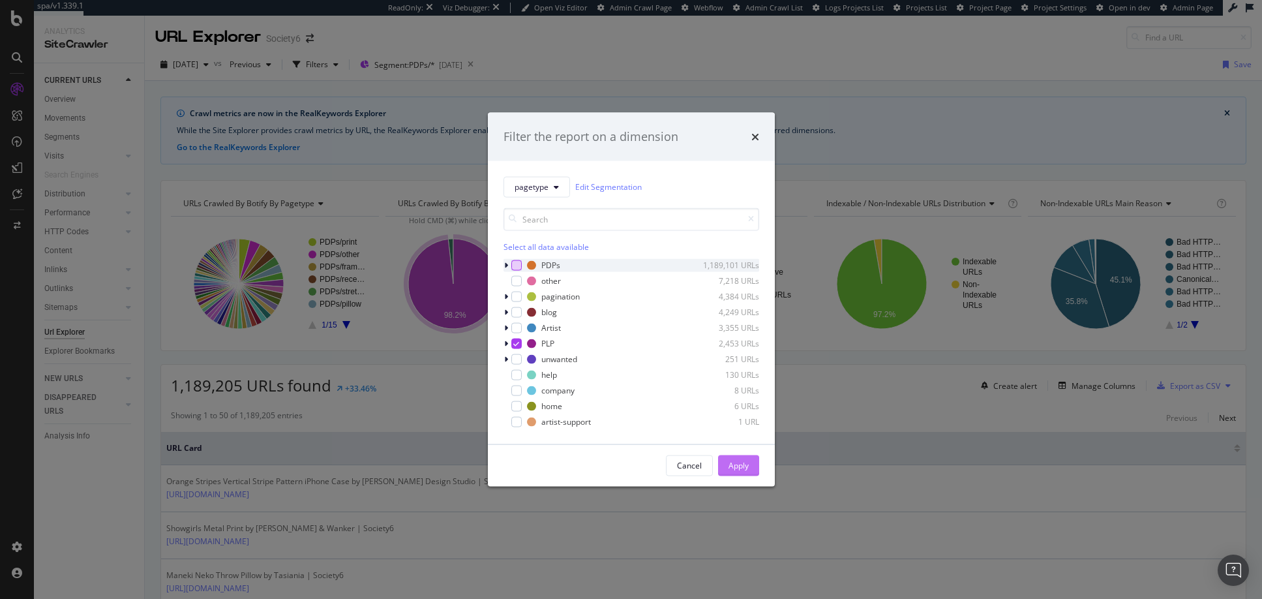
click at [744, 468] on div "Apply" at bounding box center [739, 465] width 20 height 11
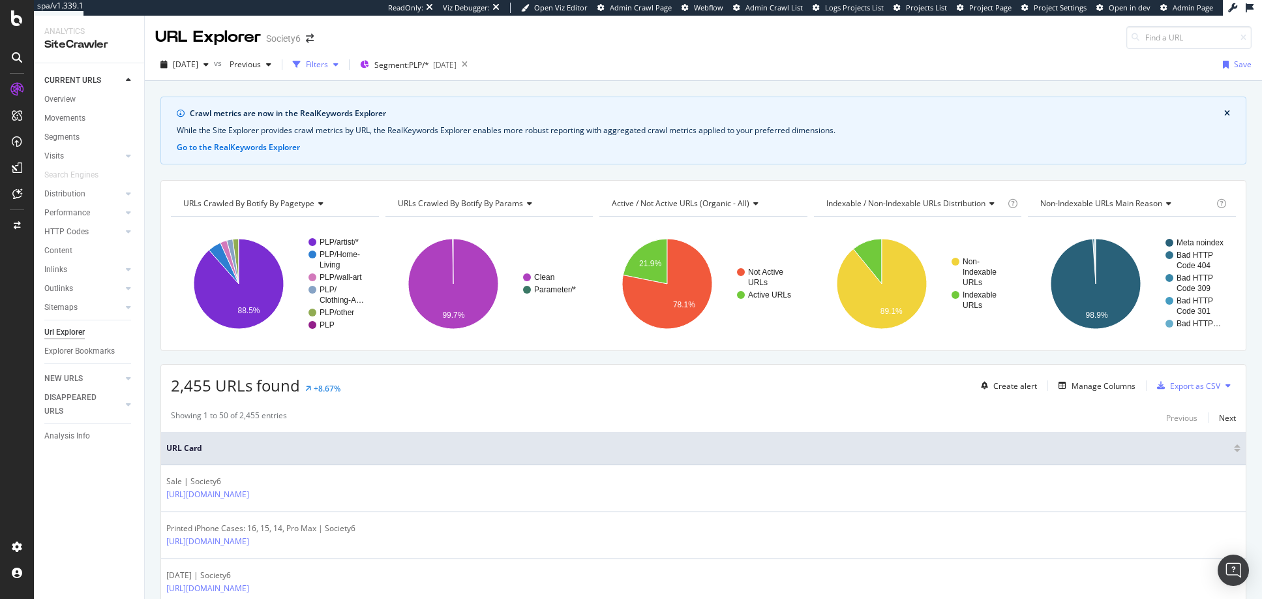
click at [328, 65] on div "Filters" at bounding box center [317, 64] width 22 height 11
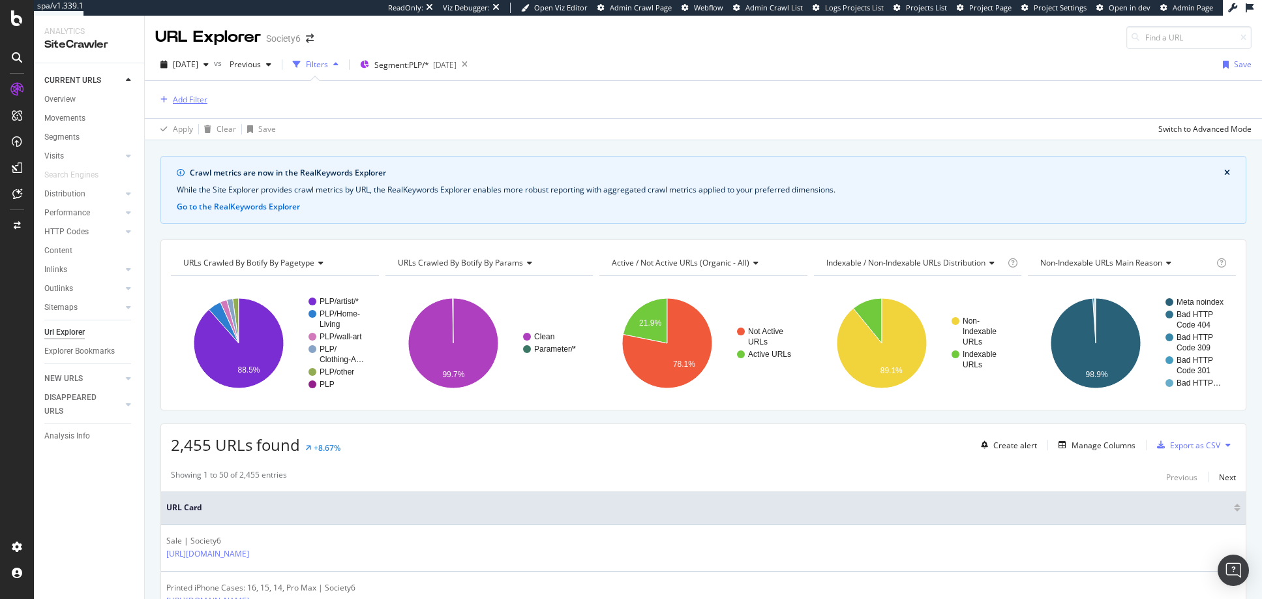
click at [196, 99] on div "Add Filter" at bounding box center [190, 99] width 35 height 11
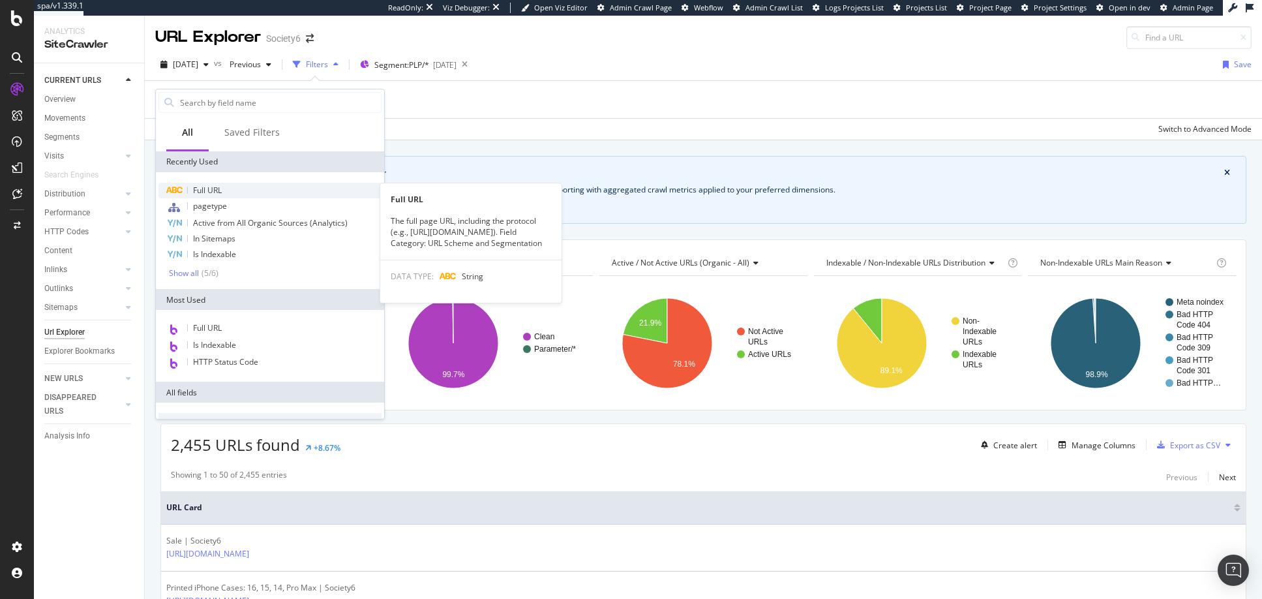
click at [205, 191] on span "Full URL" at bounding box center [207, 190] width 29 height 11
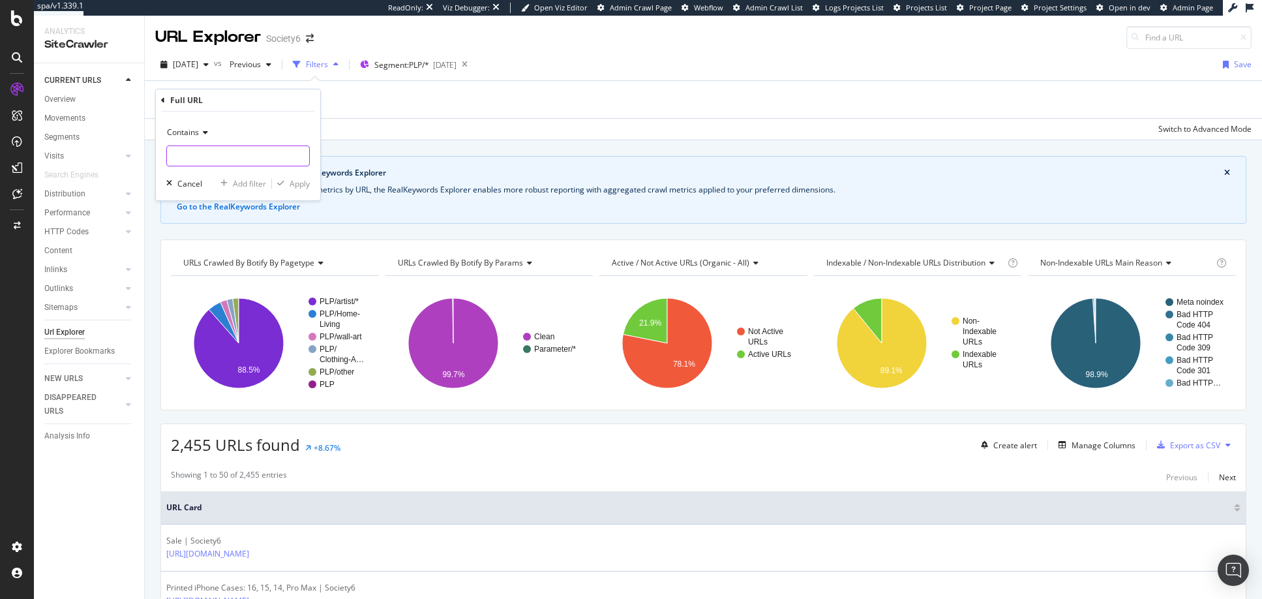
click at [204, 155] on input "text" at bounding box center [238, 155] width 142 height 21
click at [205, 132] on icon at bounding box center [203, 133] width 9 height 8
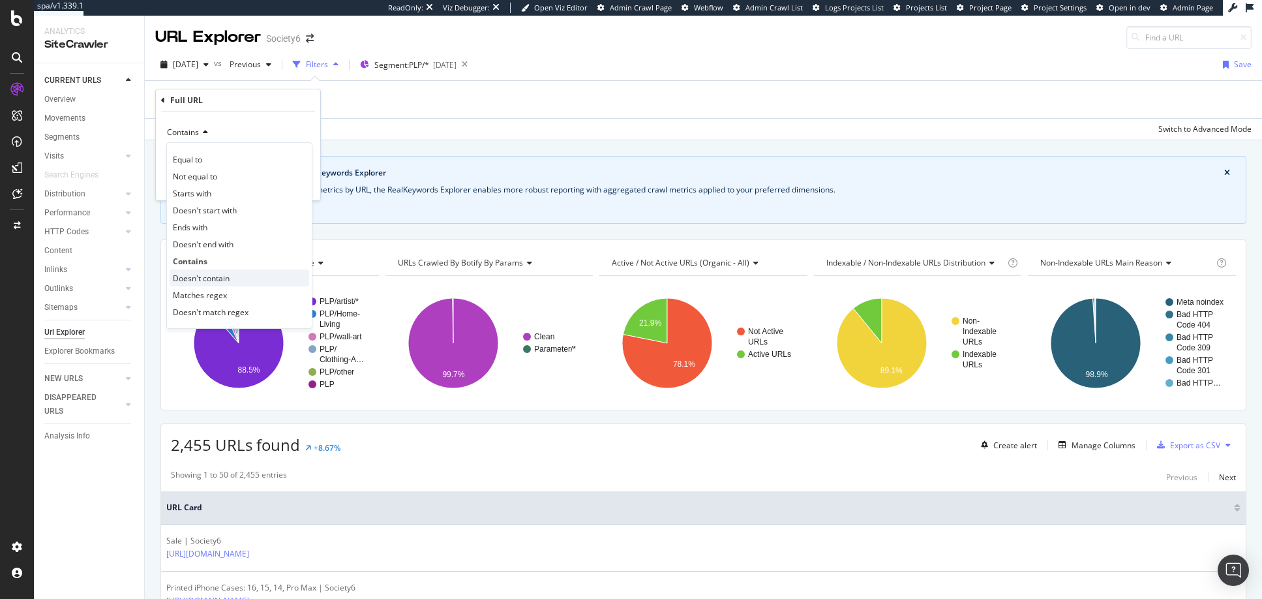
click at [199, 278] on span "Doesn't contain" at bounding box center [201, 278] width 57 height 11
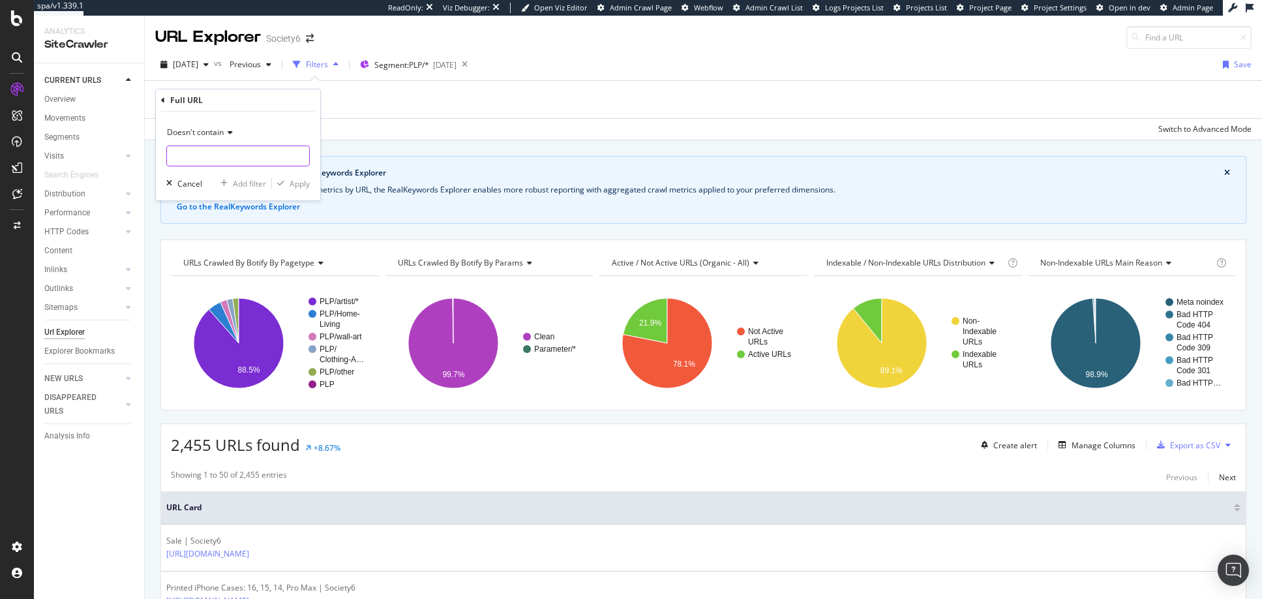
click at [191, 156] on input "text" at bounding box center [238, 155] width 142 height 21
type input "/artist"
click at [301, 182] on div "Apply" at bounding box center [300, 183] width 20 height 11
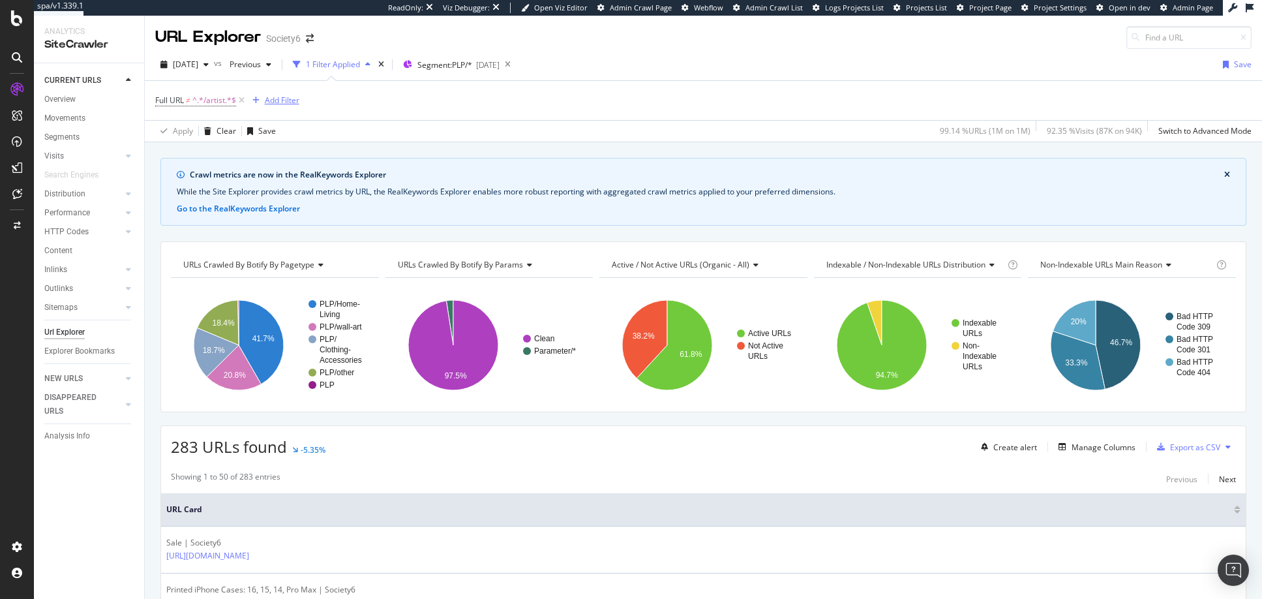
click at [275, 99] on div "Add Filter" at bounding box center [282, 100] width 35 height 11
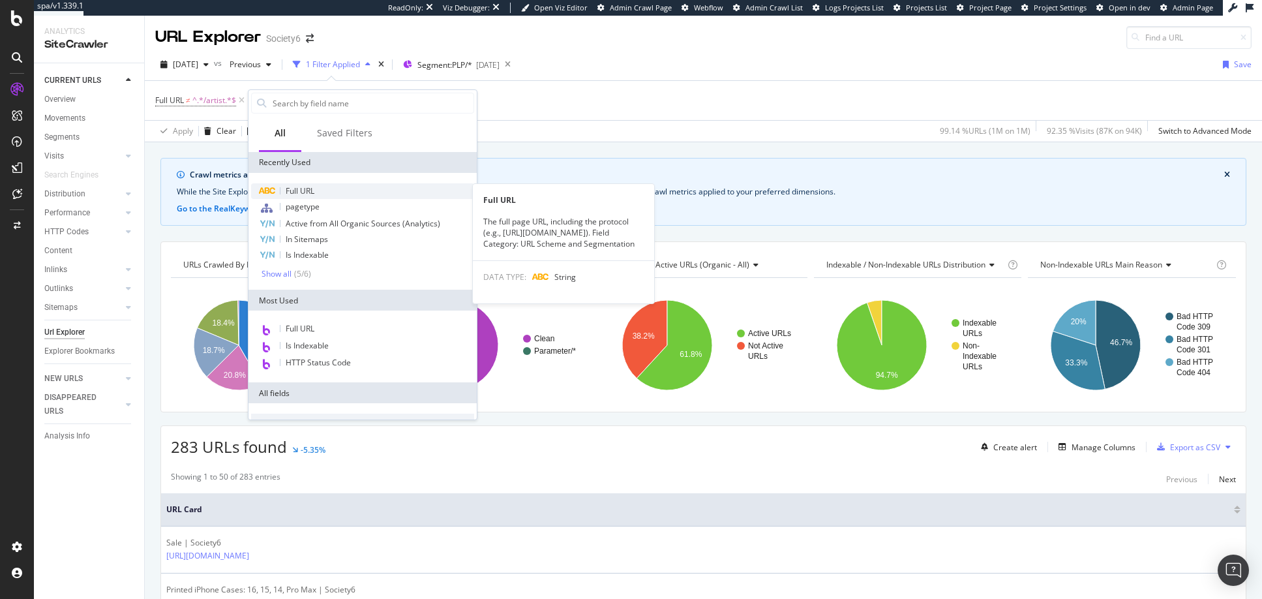
click at [298, 189] on span "Full URL" at bounding box center [300, 190] width 29 height 11
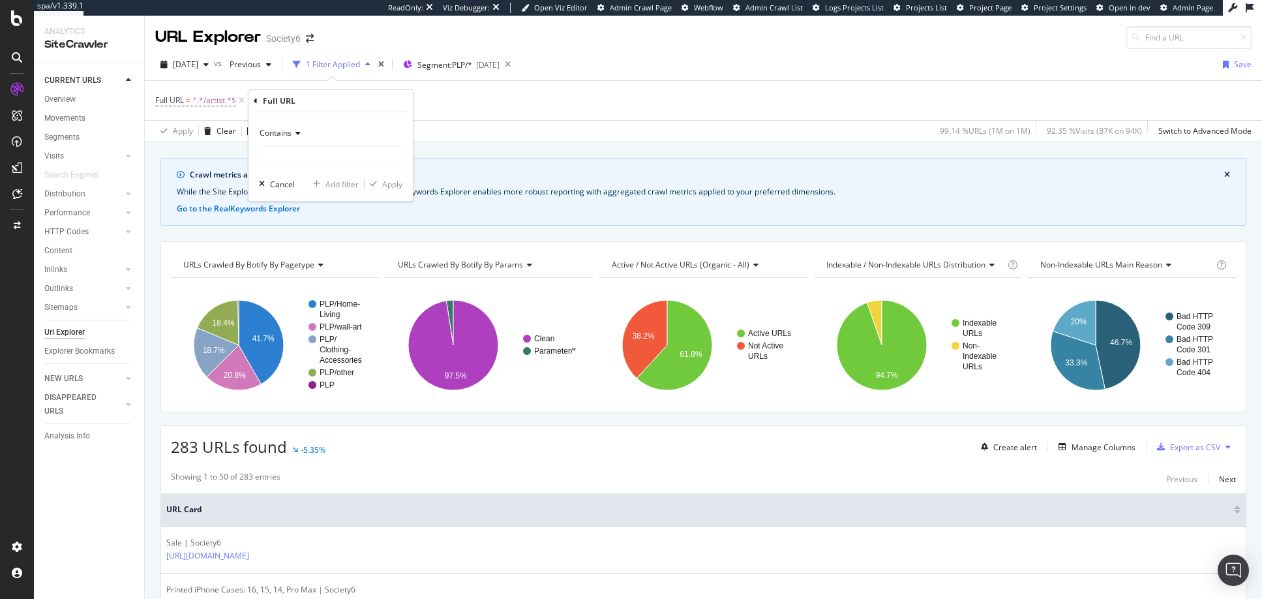
click at [277, 130] on span "Contains" at bounding box center [276, 132] width 32 height 11
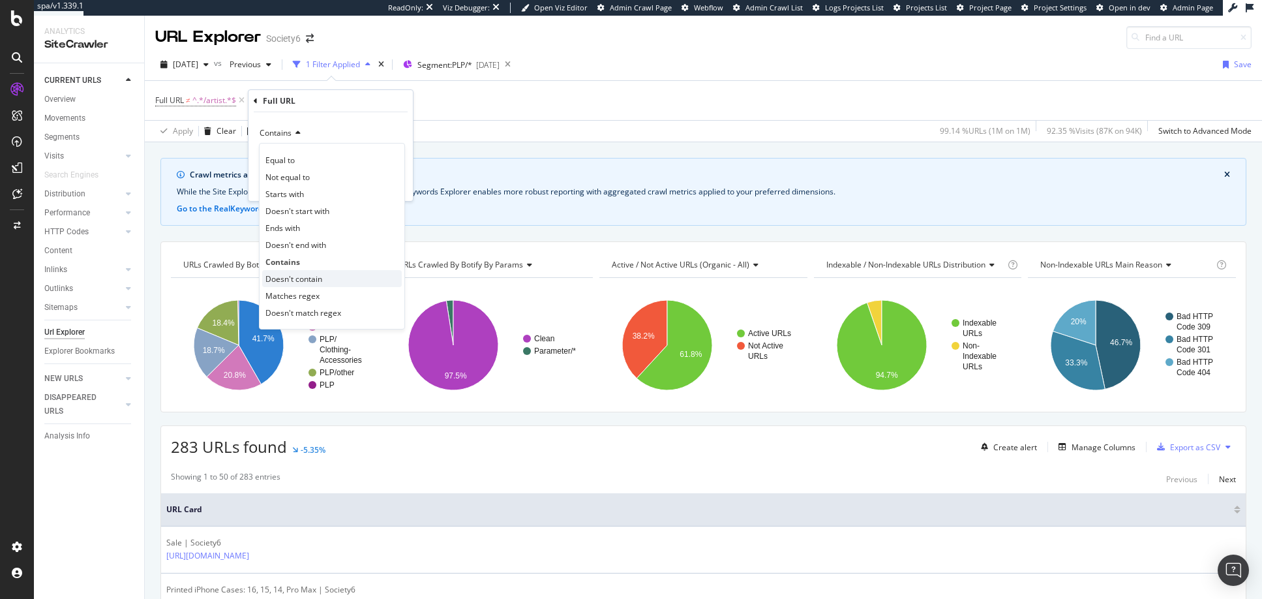
click at [297, 280] on span "Doesn't contain" at bounding box center [294, 278] width 57 height 11
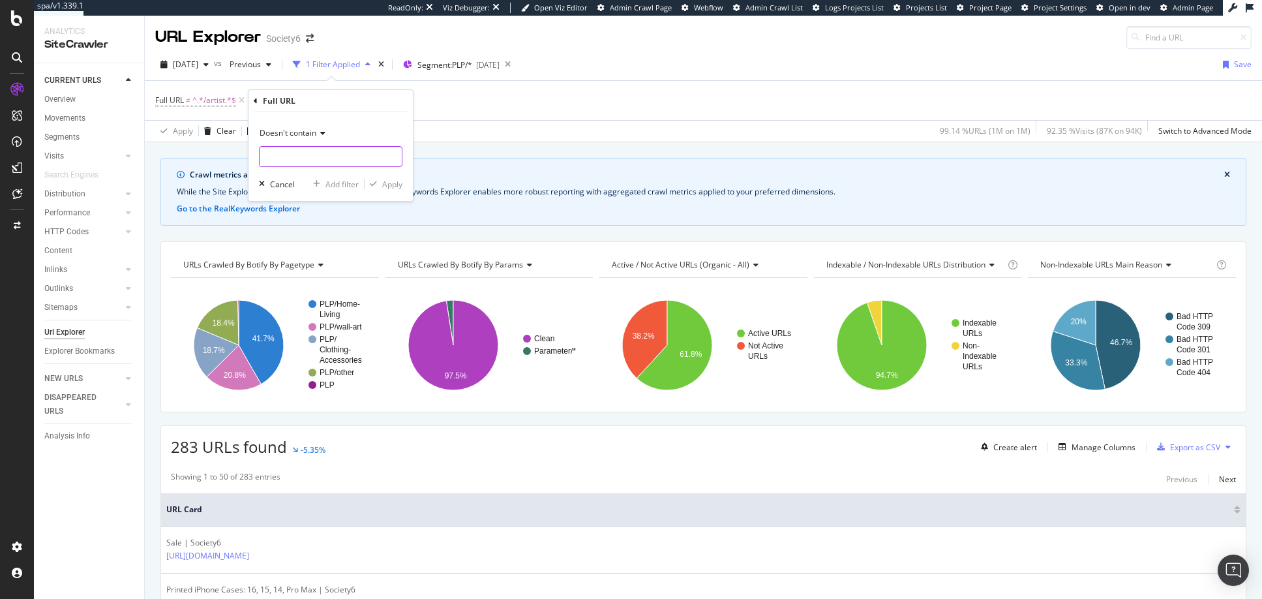
click at [329, 159] on input "text" at bounding box center [331, 156] width 142 height 21
type input "/pages"
click at [393, 186] on div "Apply" at bounding box center [392, 184] width 20 height 11
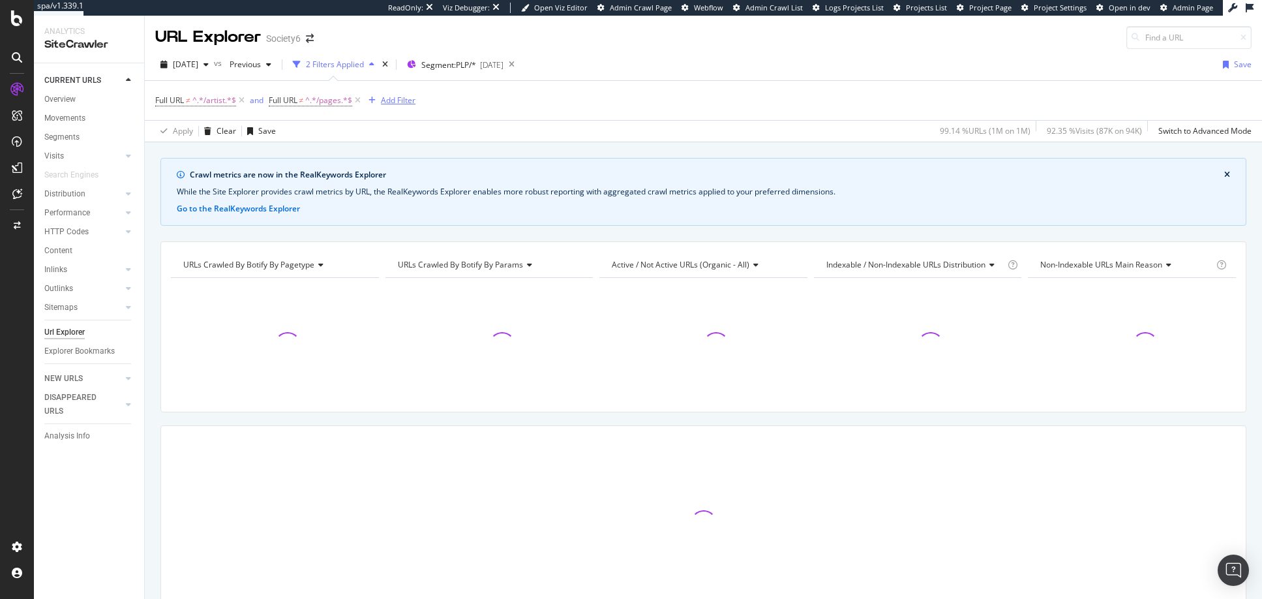
click at [392, 100] on div "Add Filter" at bounding box center [398, 100] width 35 height 11
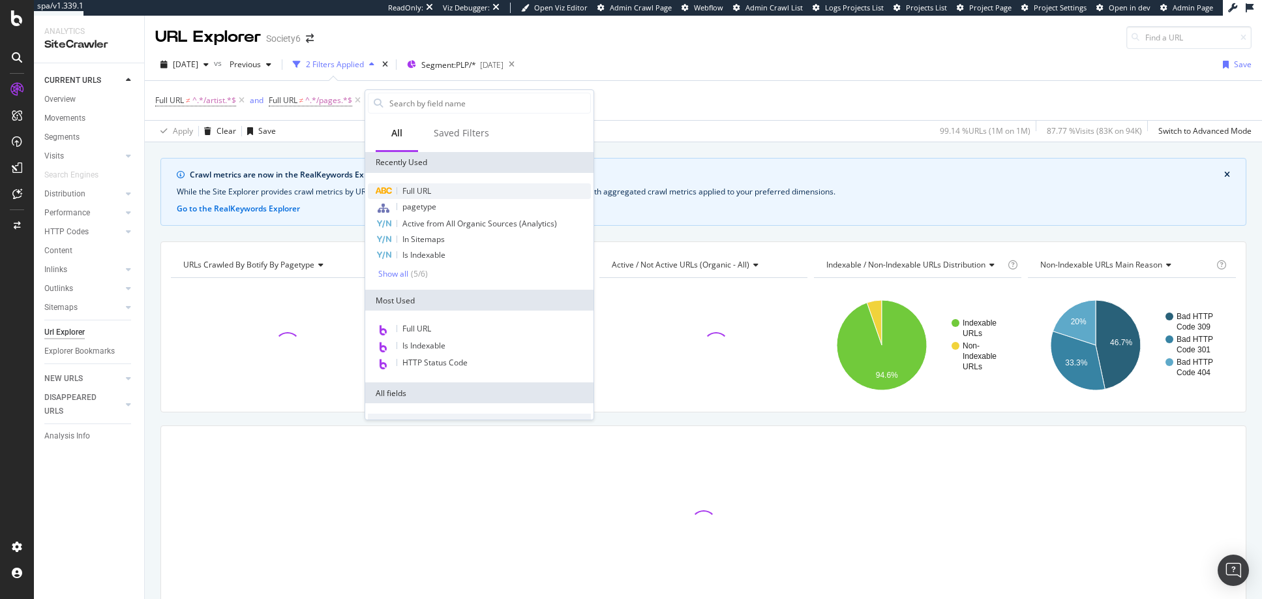
click at [416, 191] on span "Full URL" at bounding box center [417, 190] width 29 height 11
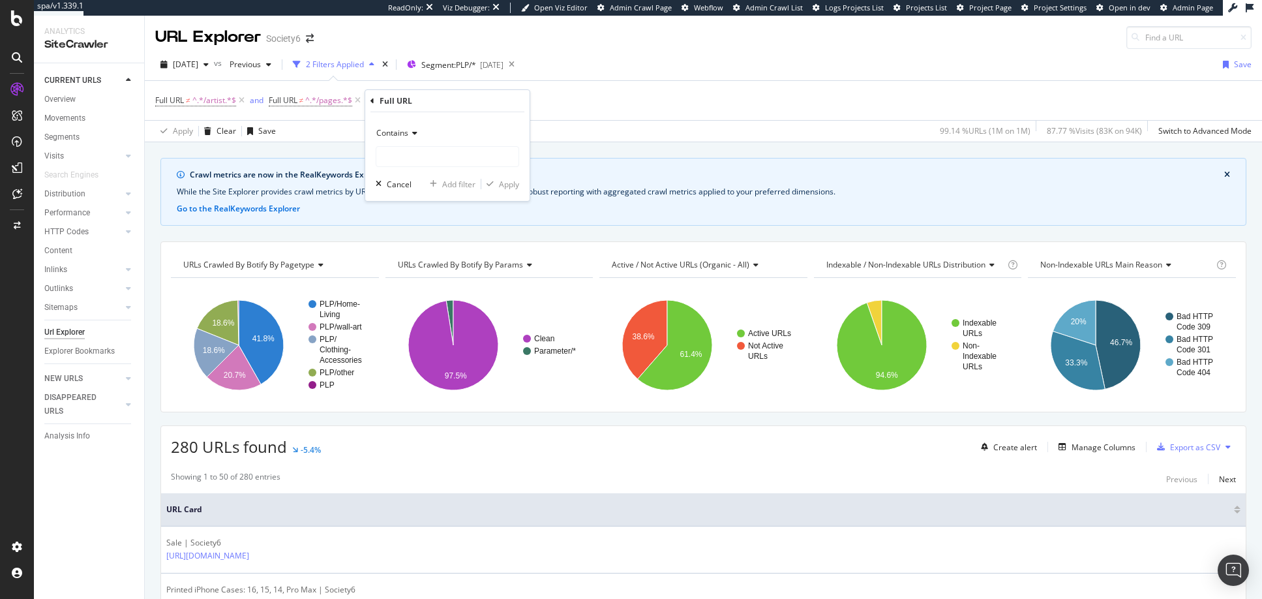
click at [394, 133] on span "Contains" at bounding box center [392, 132] width 32 height 11
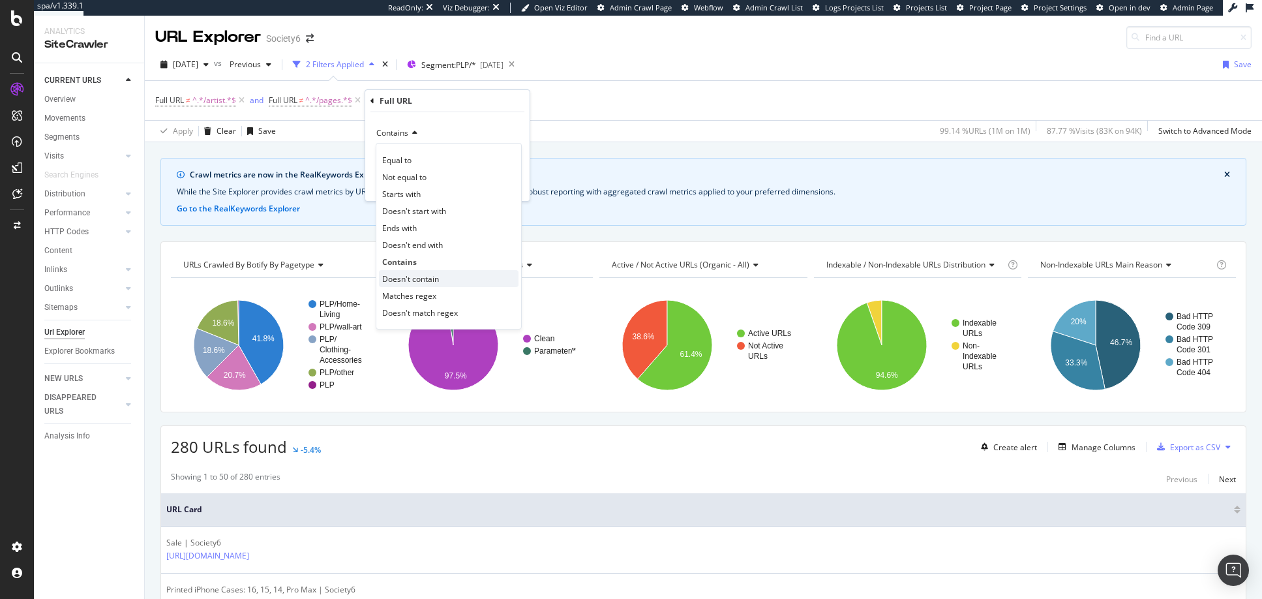
click at [404, 278] on span "Doesn't contain" at bounding box center [410, 278] width 57 height 11
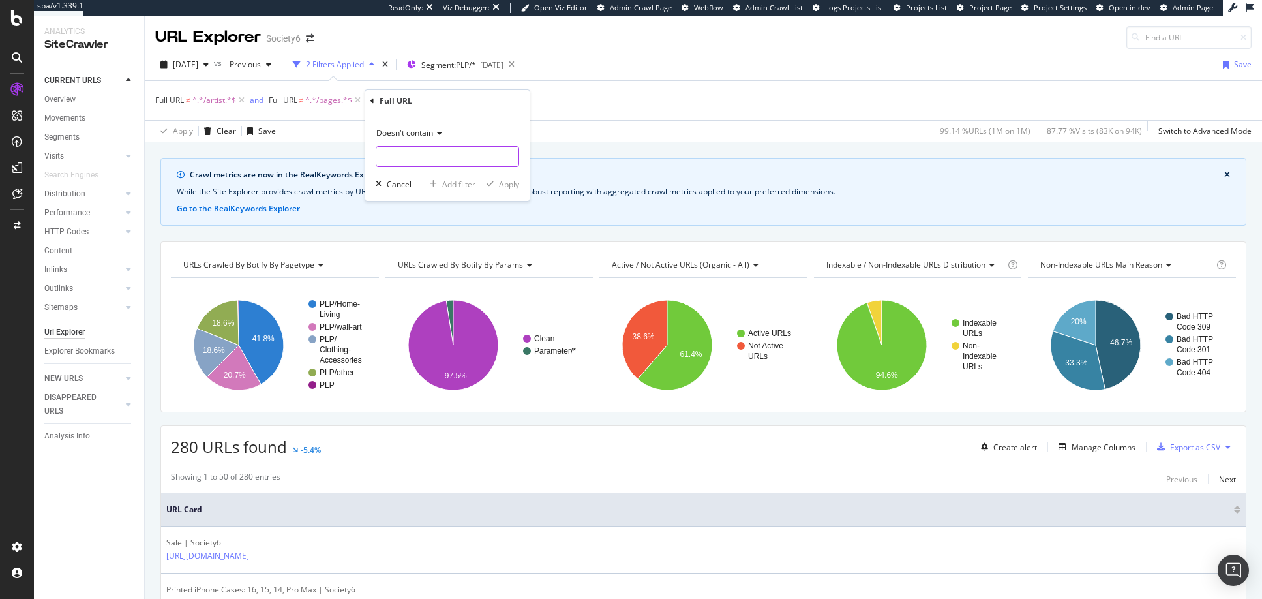
click at [401, 159] on input "text" at bounding box center [447, 156] width 142 height 21
type input "/collections"
click at [509, 186] on div "Apply" at bounding box center [509, 184] width 20 height 11
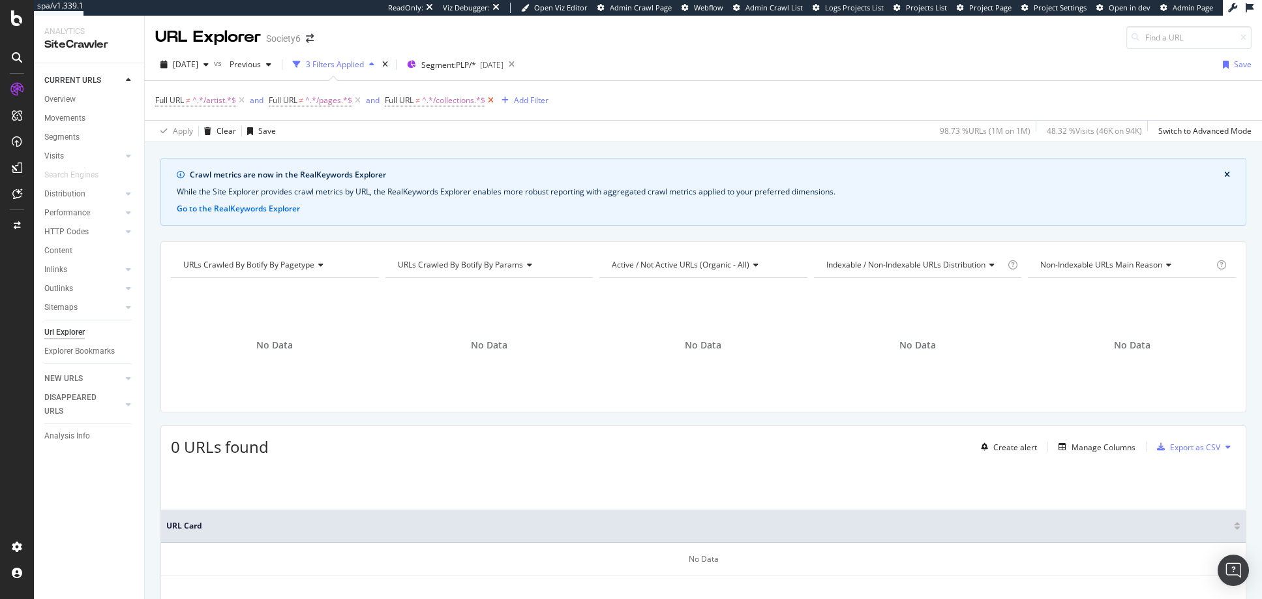
click at [493, 99] on icon at bounding box center [490, 100] width 11 height 13
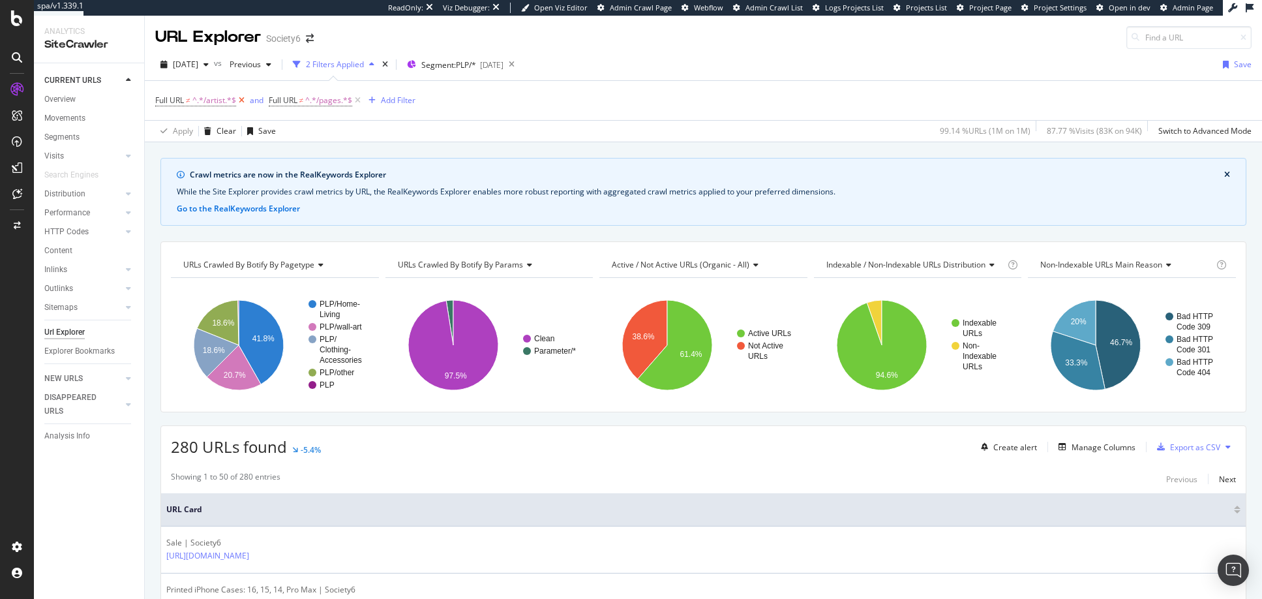
click at [242, 99] on icon at bounding box center [241, 100] width 11 height 13
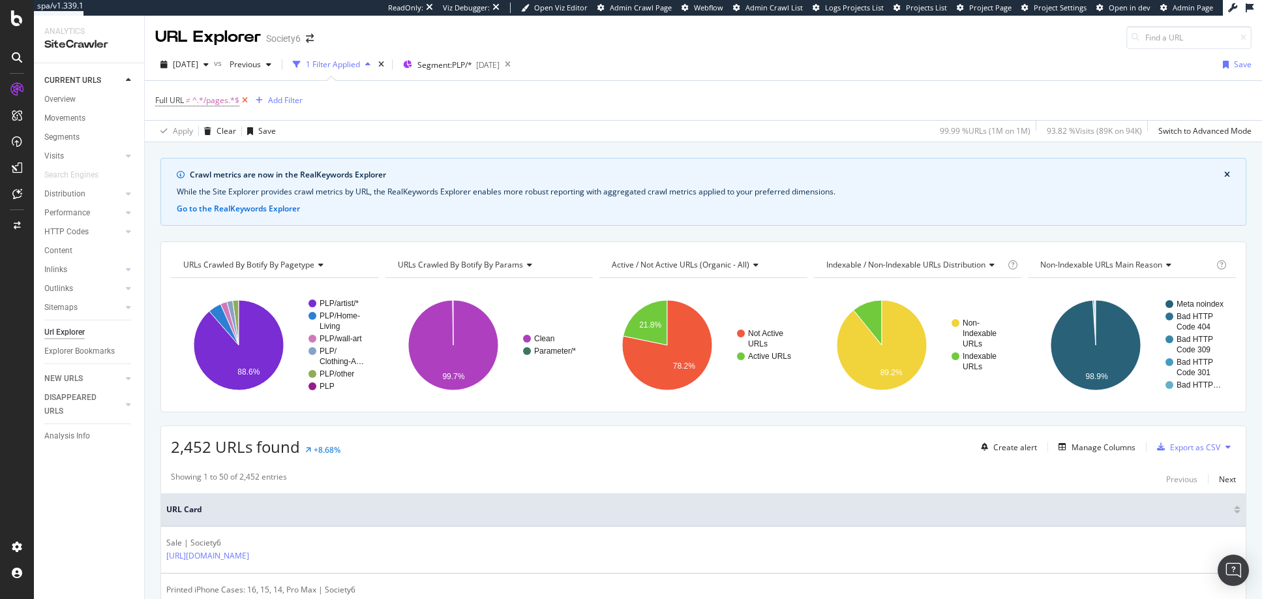
click at [245, 99] on icon at bounding box center [244, 100] width 11 height 13
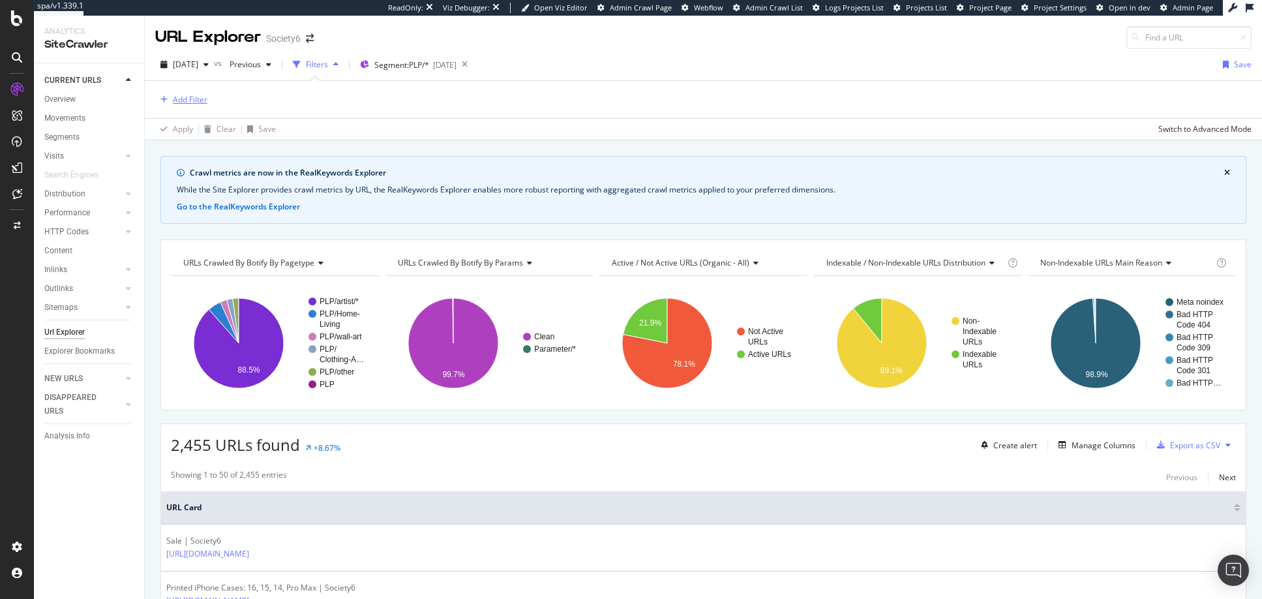
click at [198, 99] on div "Add Filter" at bounding box center [190, 99] width 35 height 11
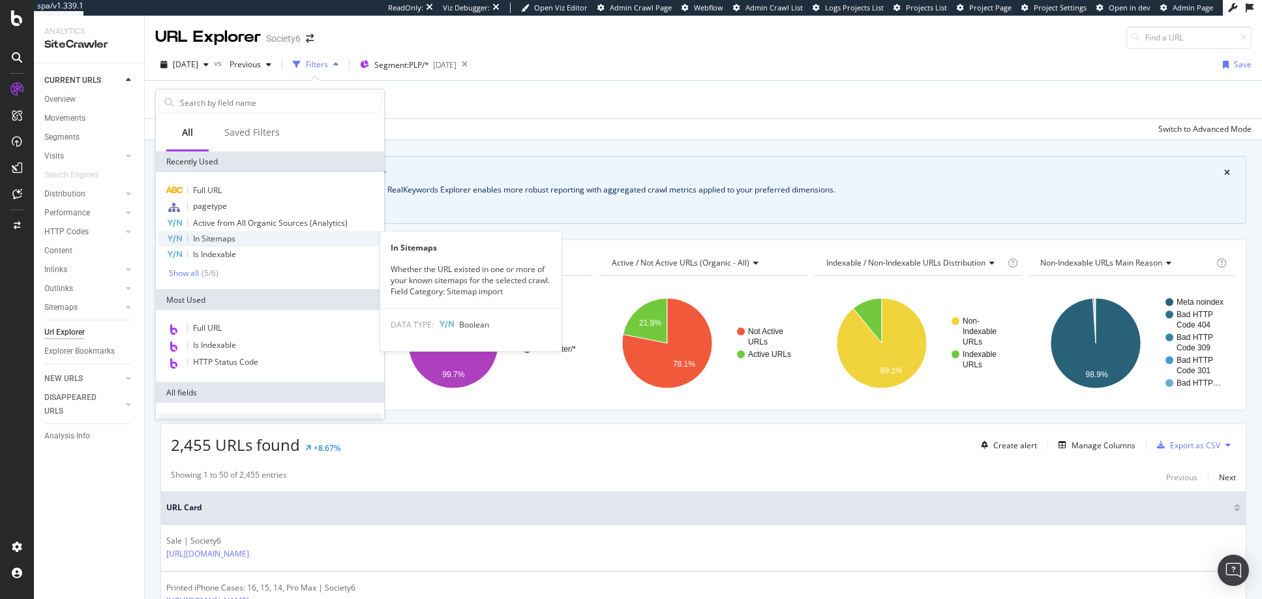
click at [219, 240] on span "In Sitemaps" at bounding box center [214, 238] width 42 height 11
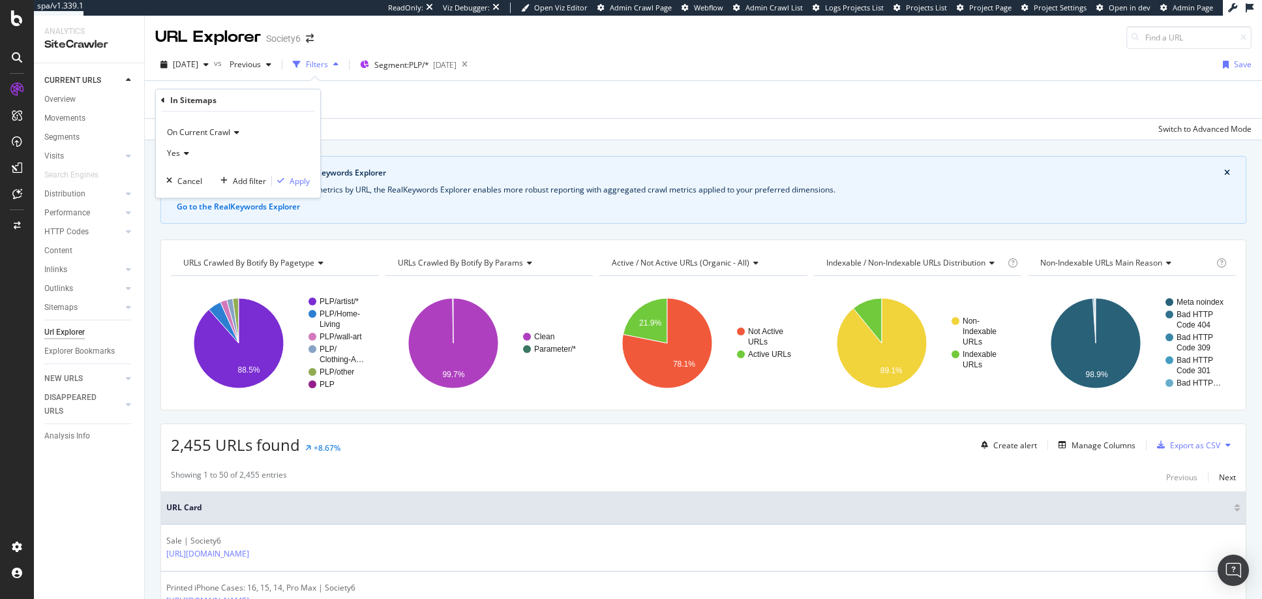
click at [181, 149] on icon at bounding box center [184, 153] width 9 height 8
click at [179, 199] on span "No" at bounding box center [178, 197] width 10 height 11
click at [301, 181] on div "Apply" at bounding box center [300, 180] width 20 height 11
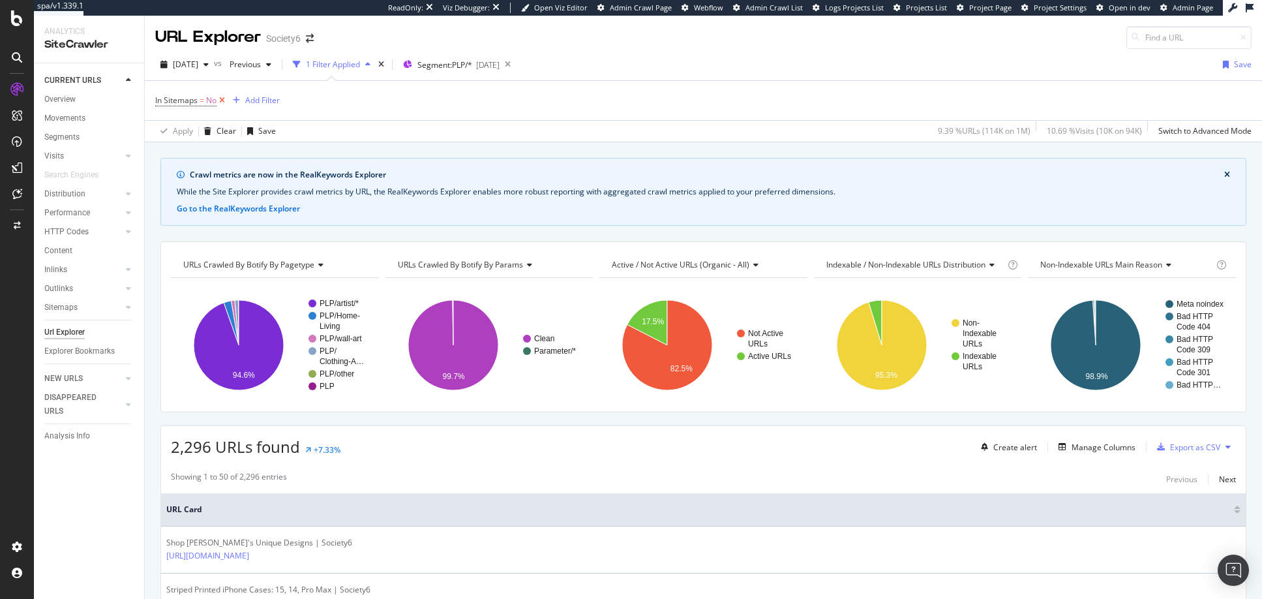
click at [224, 99] on icon at bounding box center [222, 100] width 11 height 13
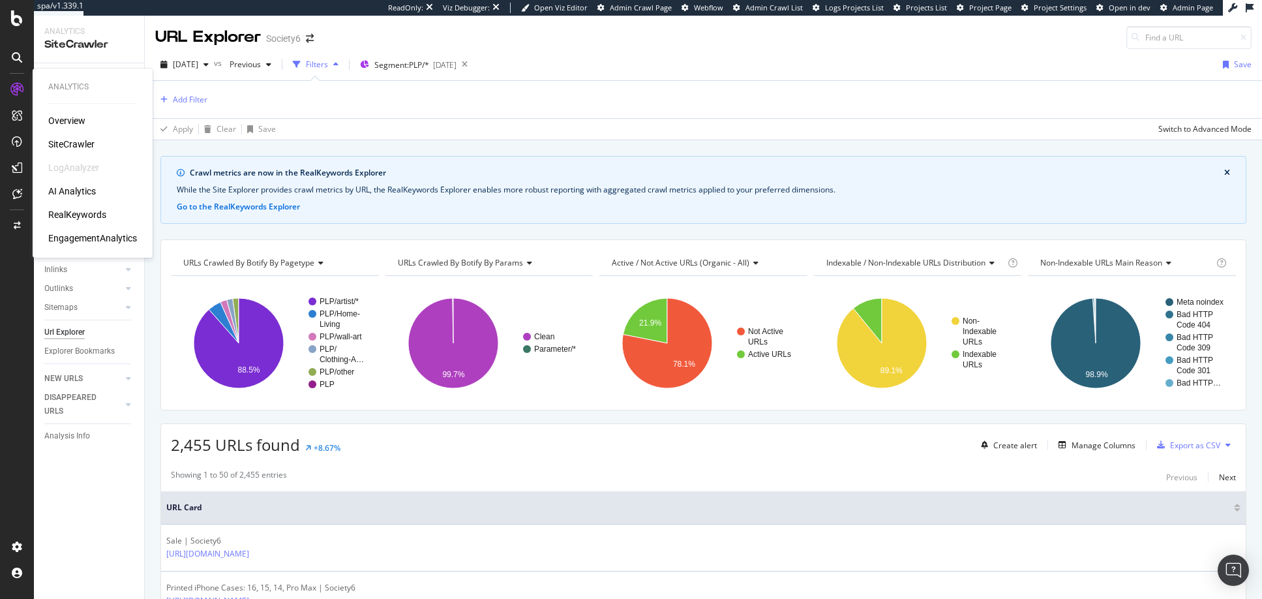
click at [78, 144] on div "SiteCrawler" at bounding box center [71, 144] width 46 height 13
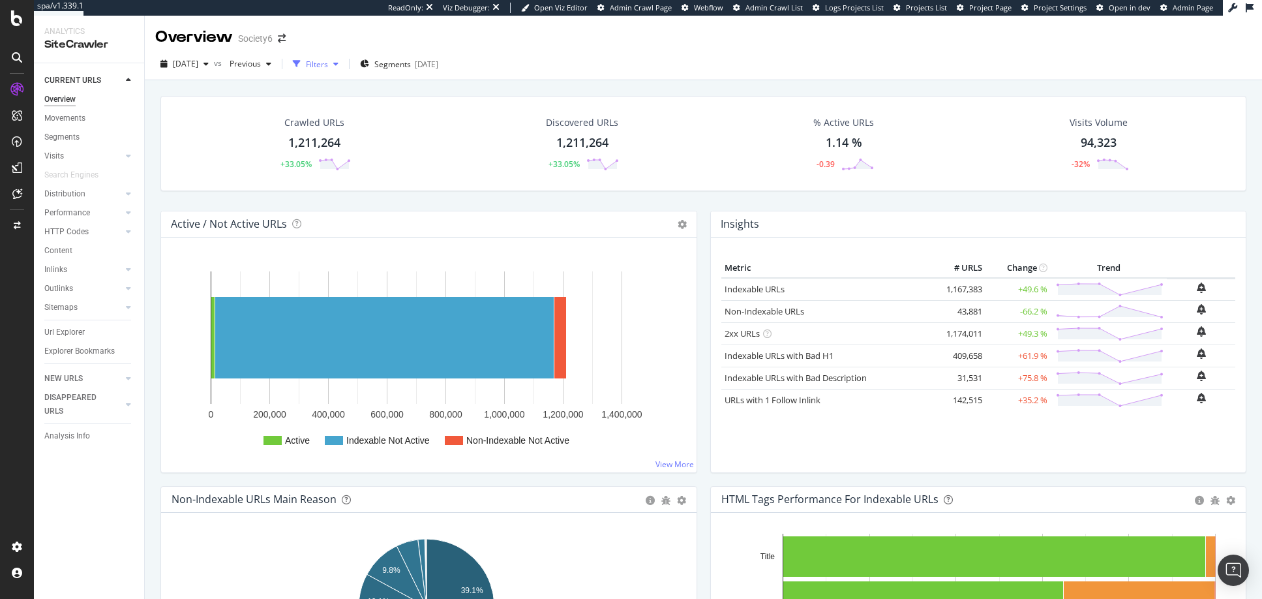
click at [328, 63] on div "Filters" at bounding box center [317, 64] width 22 height 11
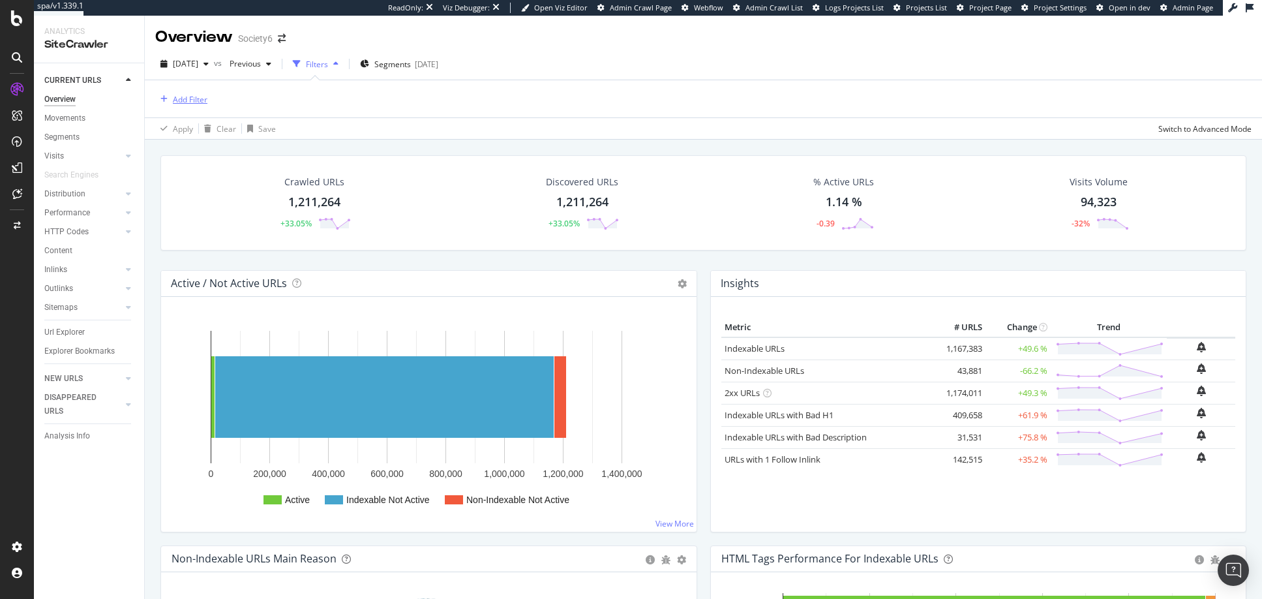
click at [185, 101] on div "Add Filter" at bounding box center [190, 99] width 35 height 11
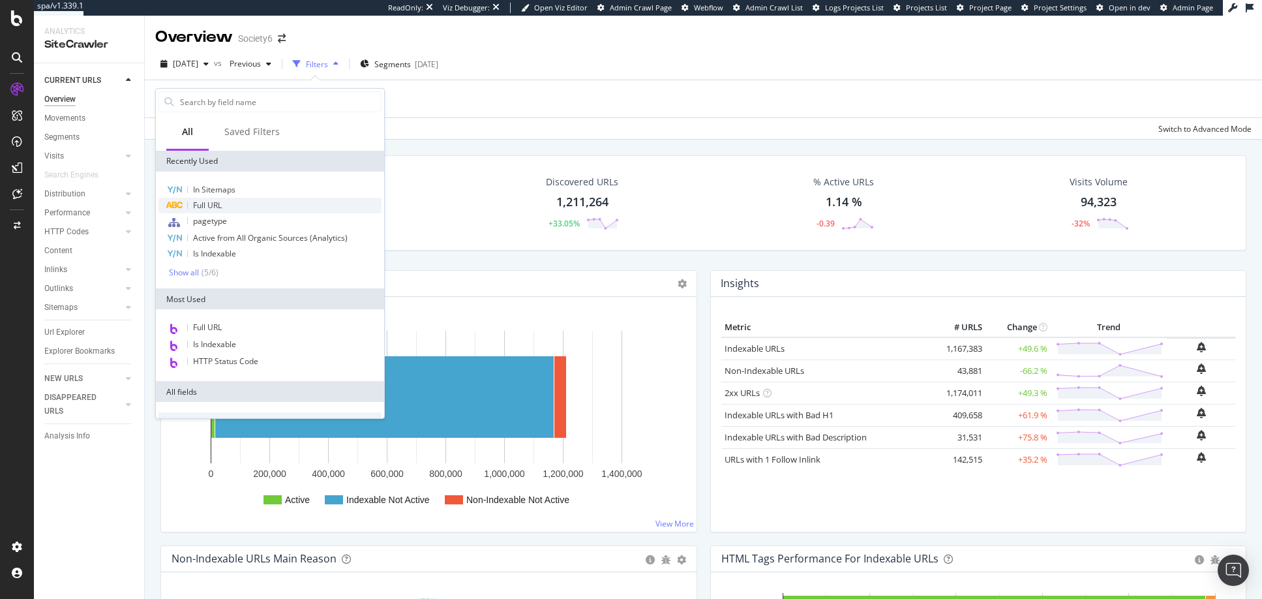
click at [217, 204] on span "Full URL" at bounding box center [207, 205] width 29 height 11
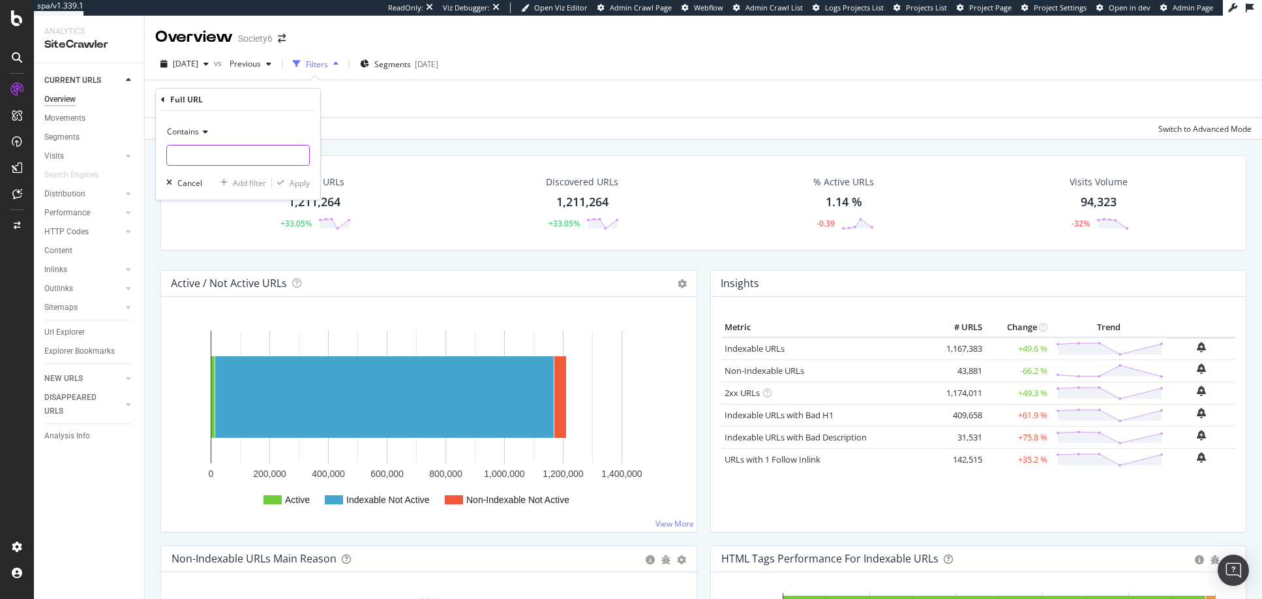
click at [235, 153] on input "text" at bounding box center [238, 155] width 142 height 21
type input "/a/"
click at [297, 185] on div "Apply" at bounding box center [300, 182] width 20 height 11
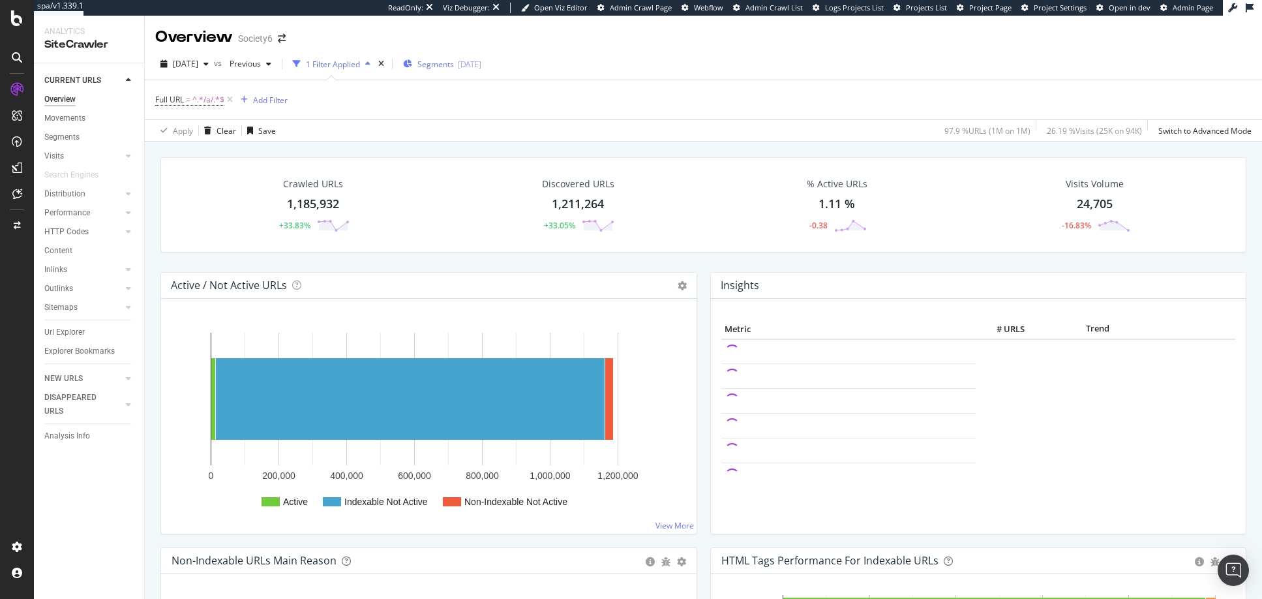
click at [454, 65] on span "Segments" at bounding box center [436, 64] width 37 height 11
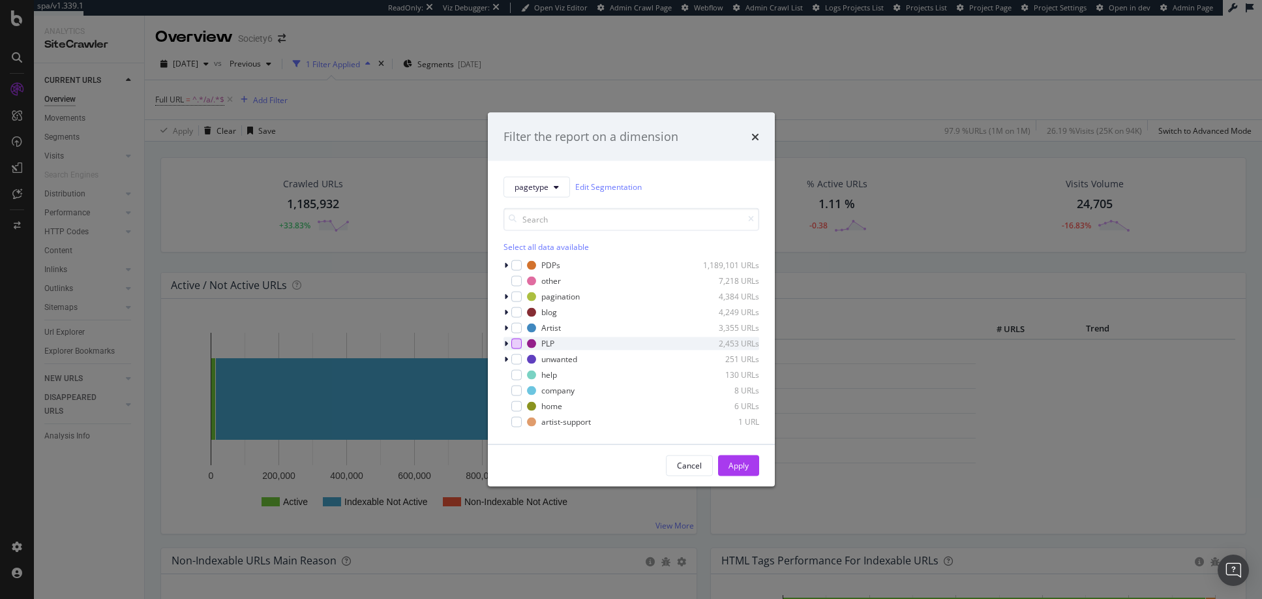
click at [519, 342] on div "modal" at bounding box center [516, 343] width 10 height 10
click at [737, 466] on div "Apply" at bounding box center [739, 465] width 20 height 11
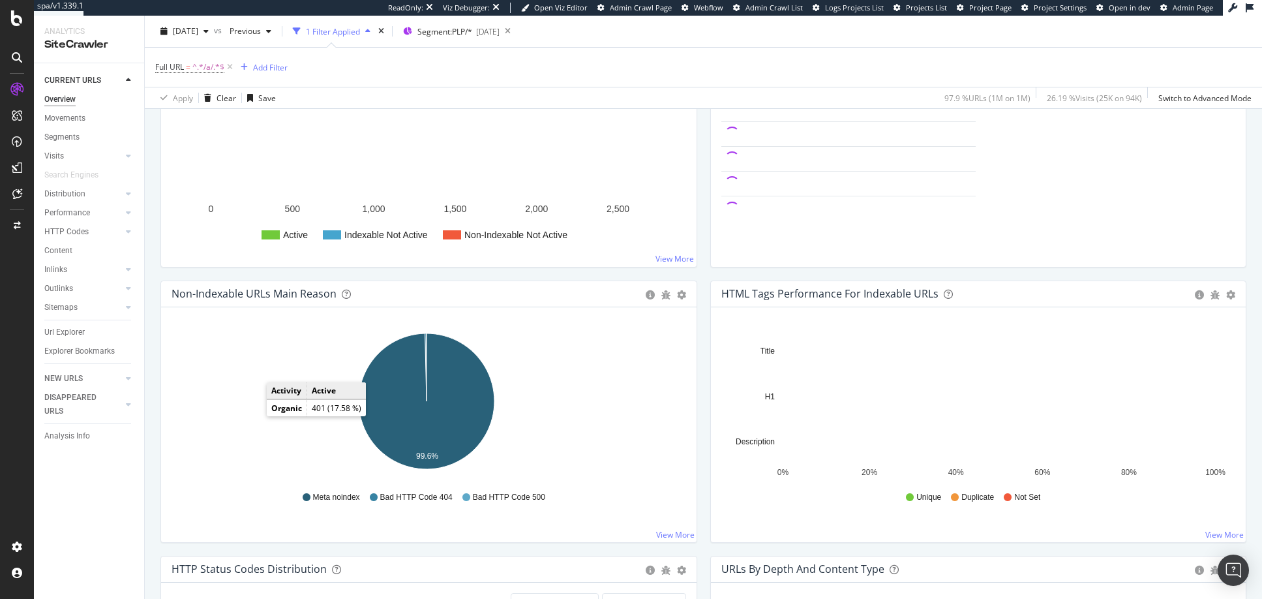
scroll to position [269, 0]
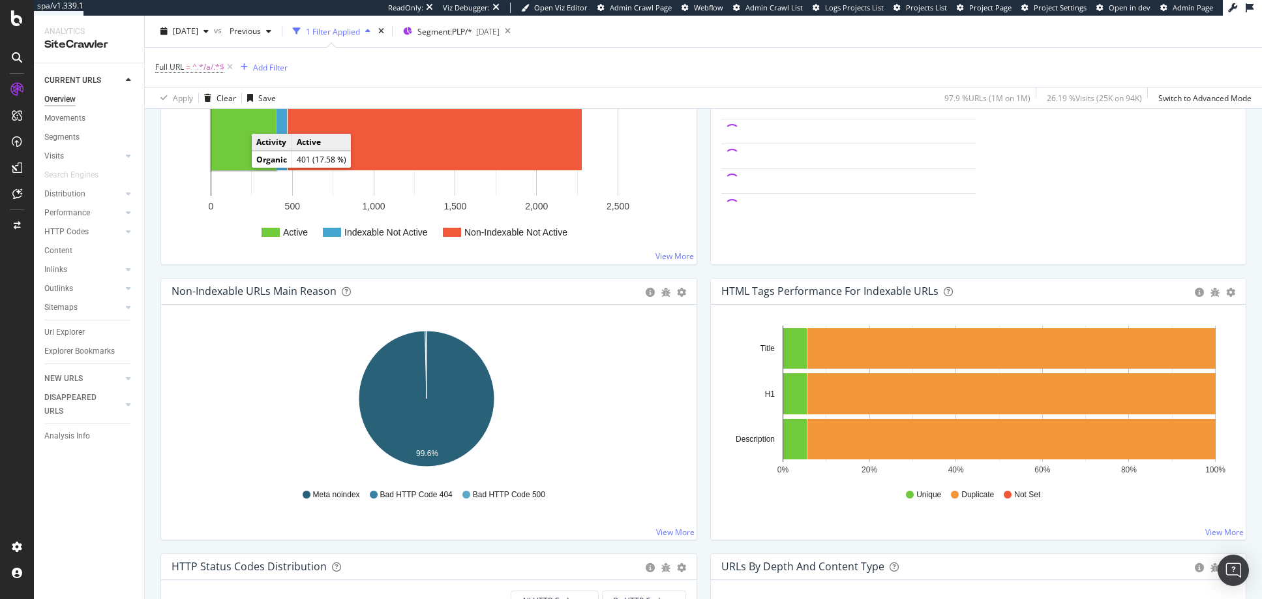
click at [239, 149] on rect "A chart." at bounding box center [243, 130] width 65 height 82
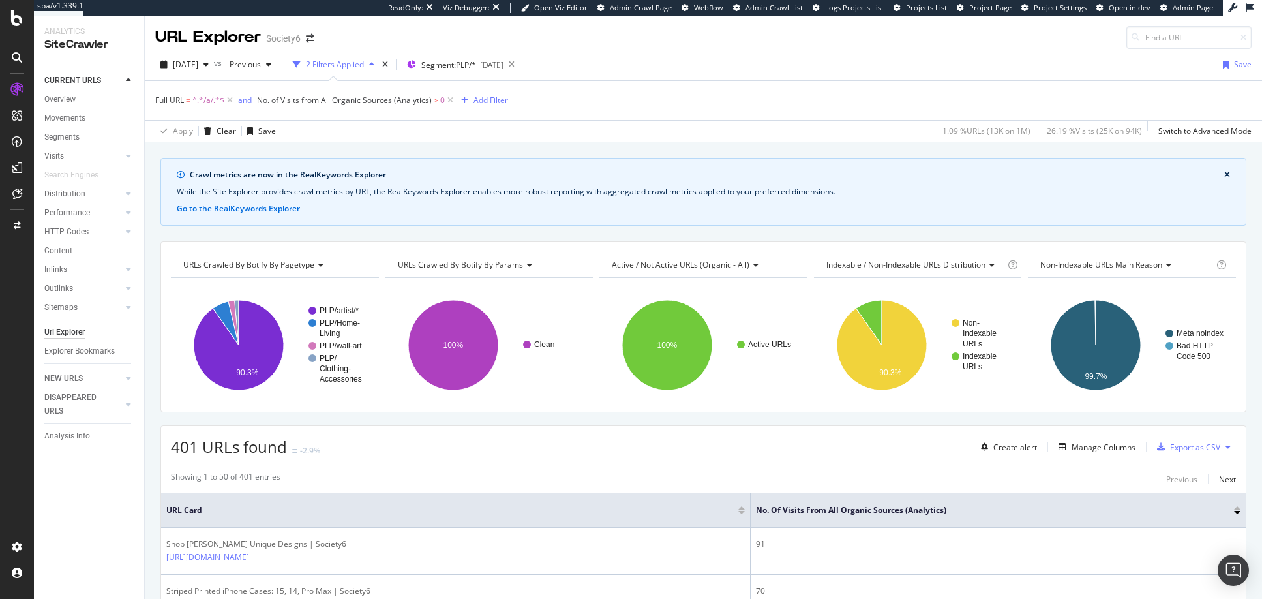
click at [210, 101] on span "^.*/a/.*$" at bounding box center [208, 100] width 32 height 18
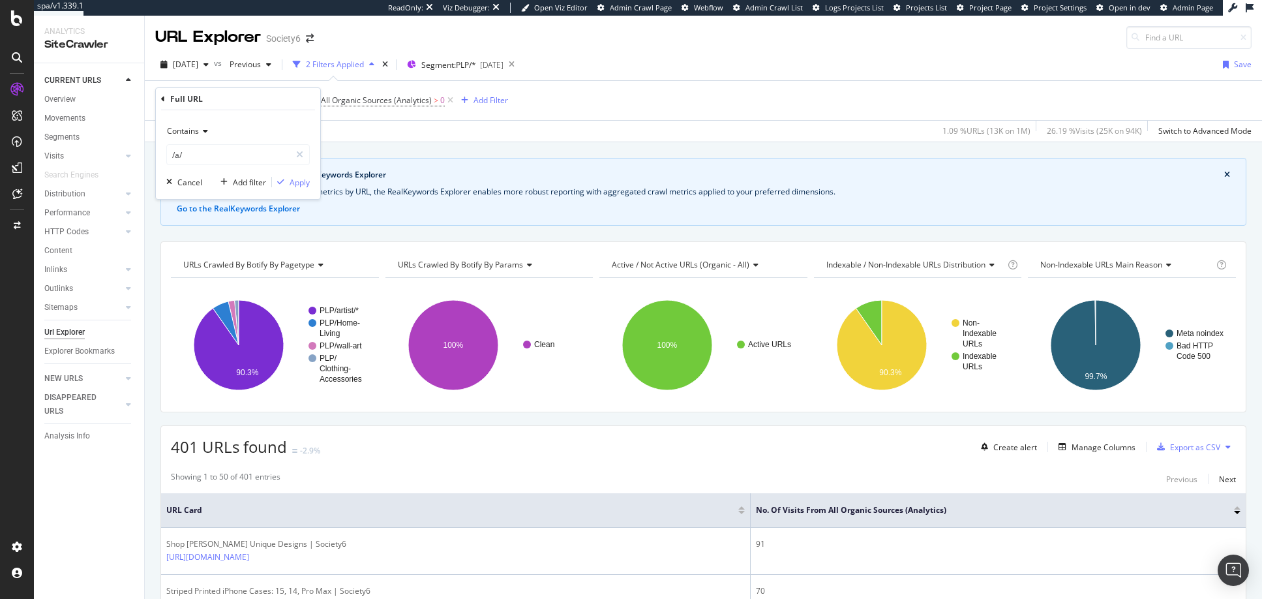
click at [202, 127] on icon at bounding box center [203, 131] width 9 height 8
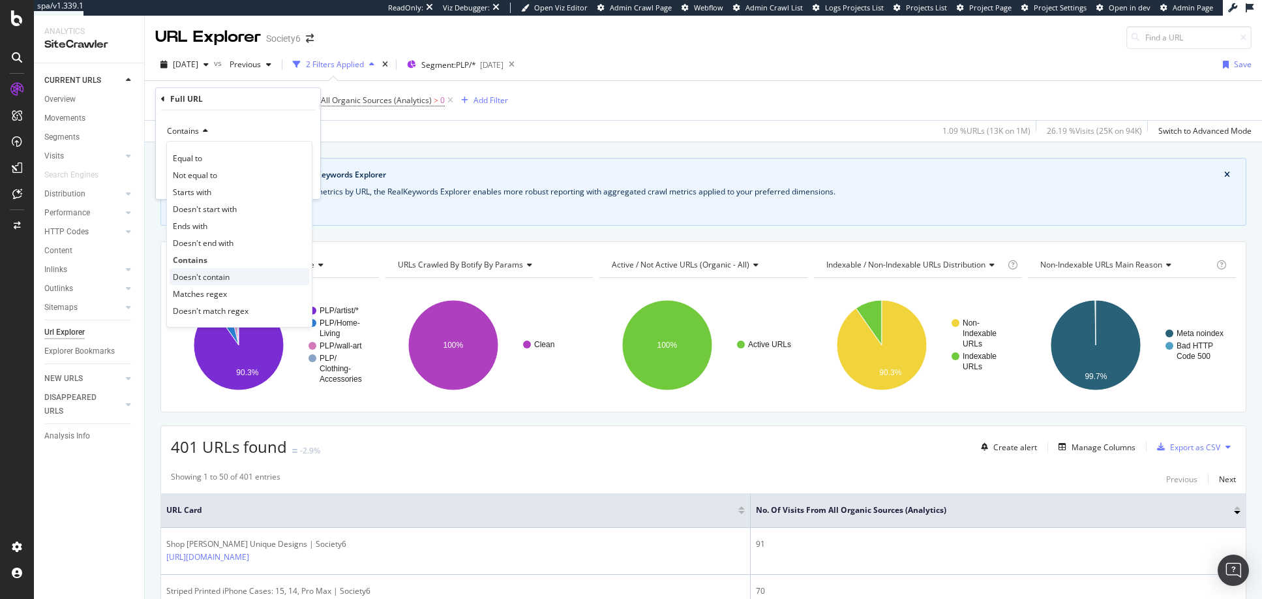
click at [197, 279] on span "Doesn't contain" at bounding box center [201, 276] width 57 height 11
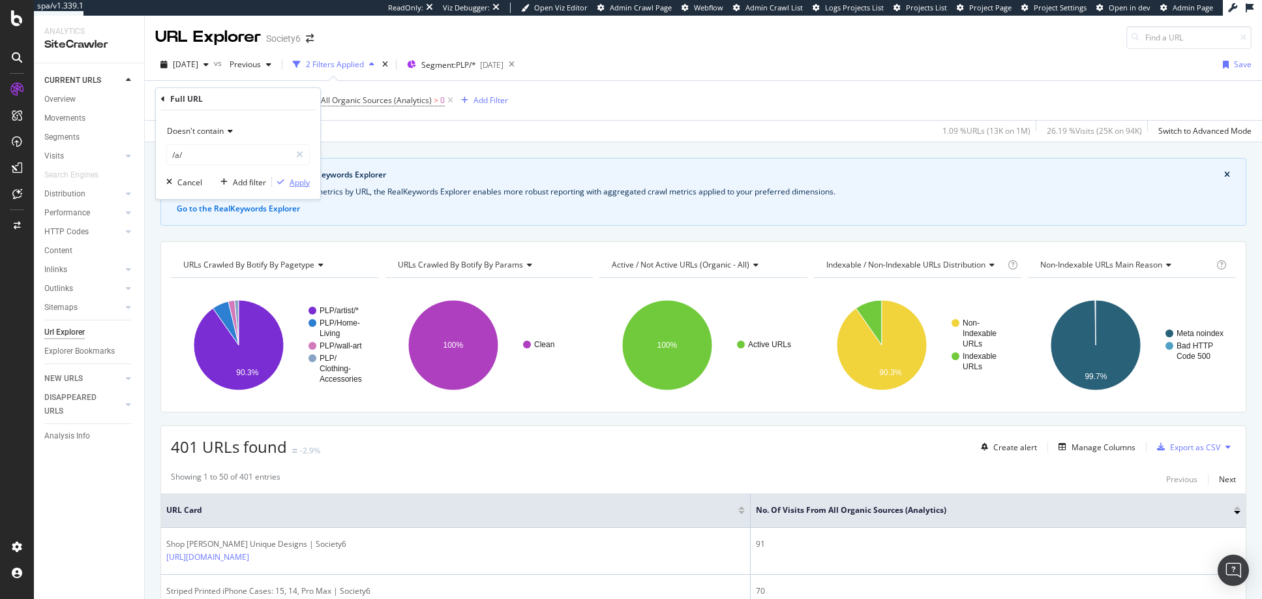
click at [301, 183] on div "Apply" at bounding box center [300, 182] width 20 height 11
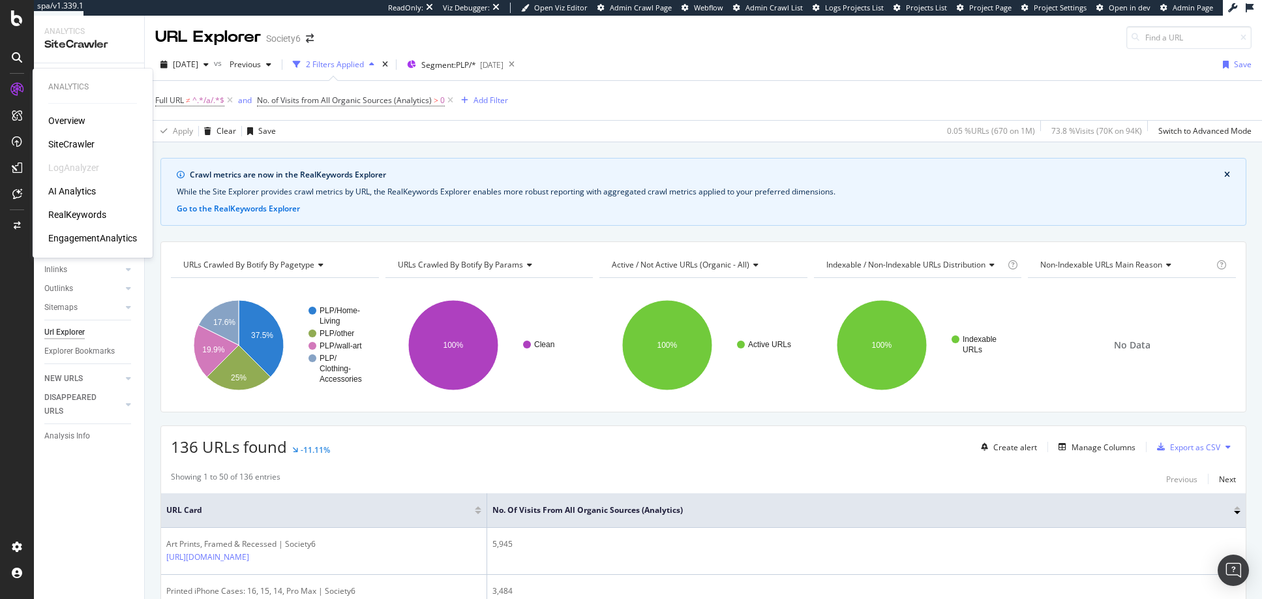
click at [76, 142] on div "SiteCrawler" at bounding box center [71, 144] width 46 height 13
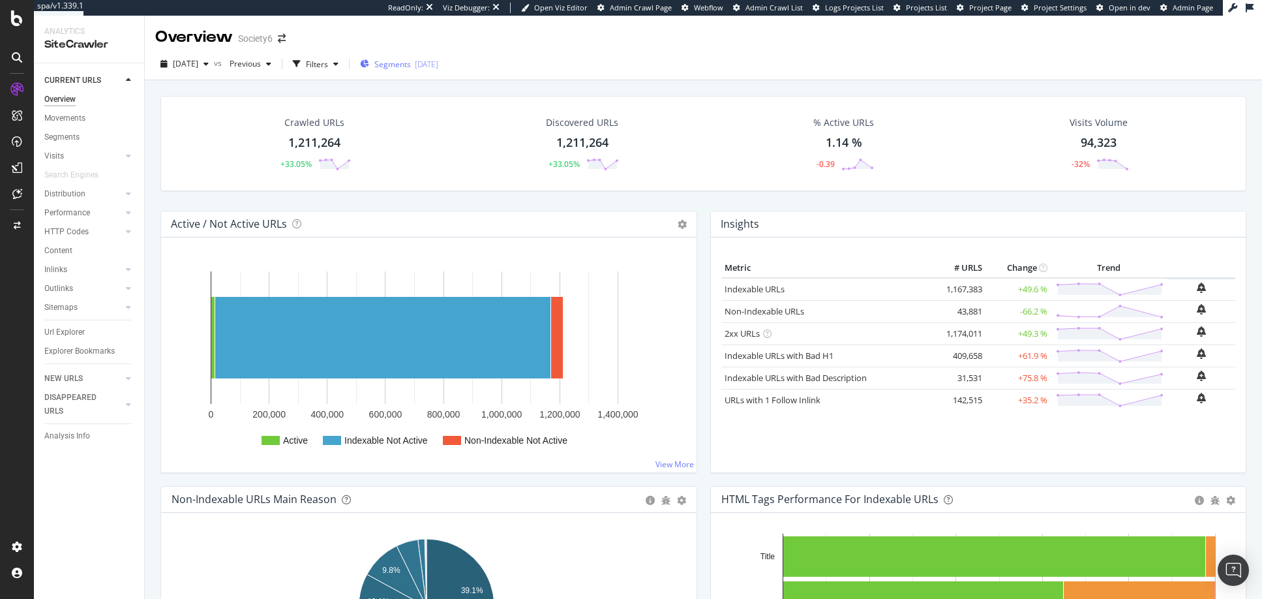
click at [409, 63] on span "Segments" at bounding box center [392, 64] width 37 height 11
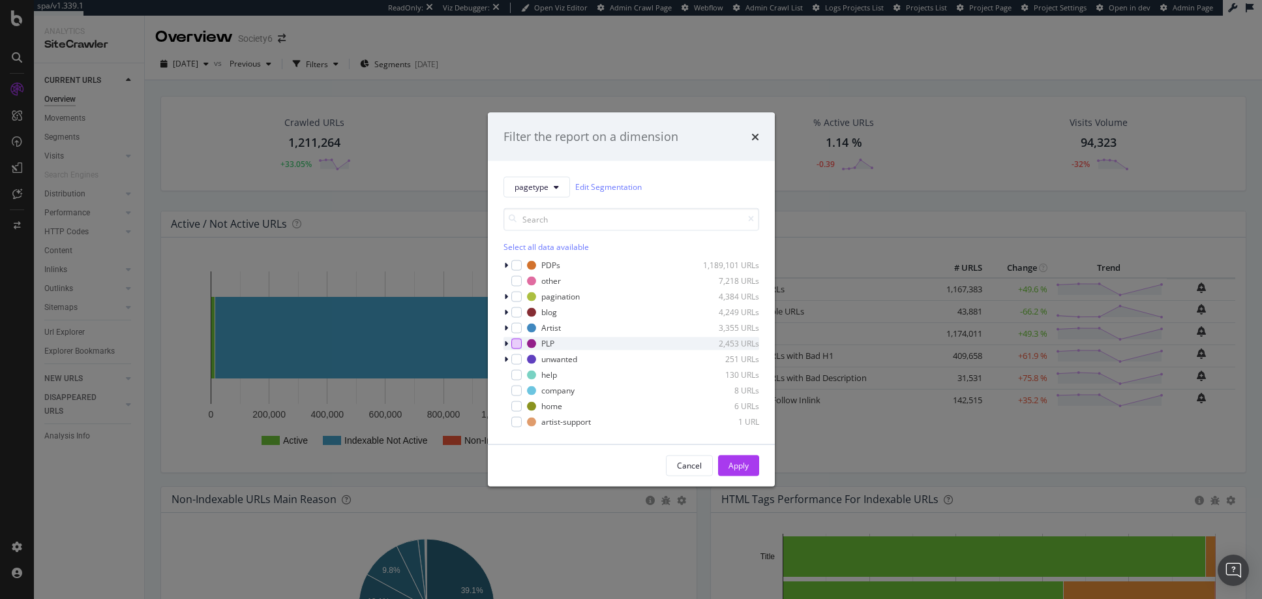
click at [516, 343] on div "modal" at bounding box center [516, 343] width 10 height 10
click at [735, 461] on div "Apply" at bounding box center [739, 465] width 20 height 11
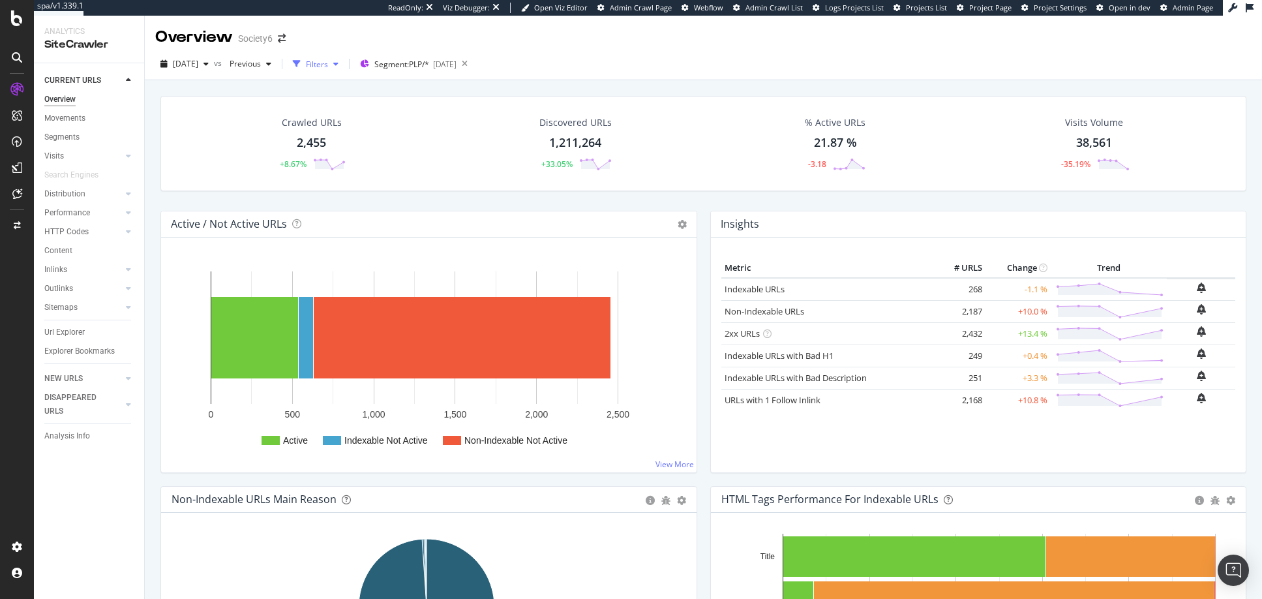
click at [328, 64] on div "Filters" at bounding box center [317, 64] width 22 height 11
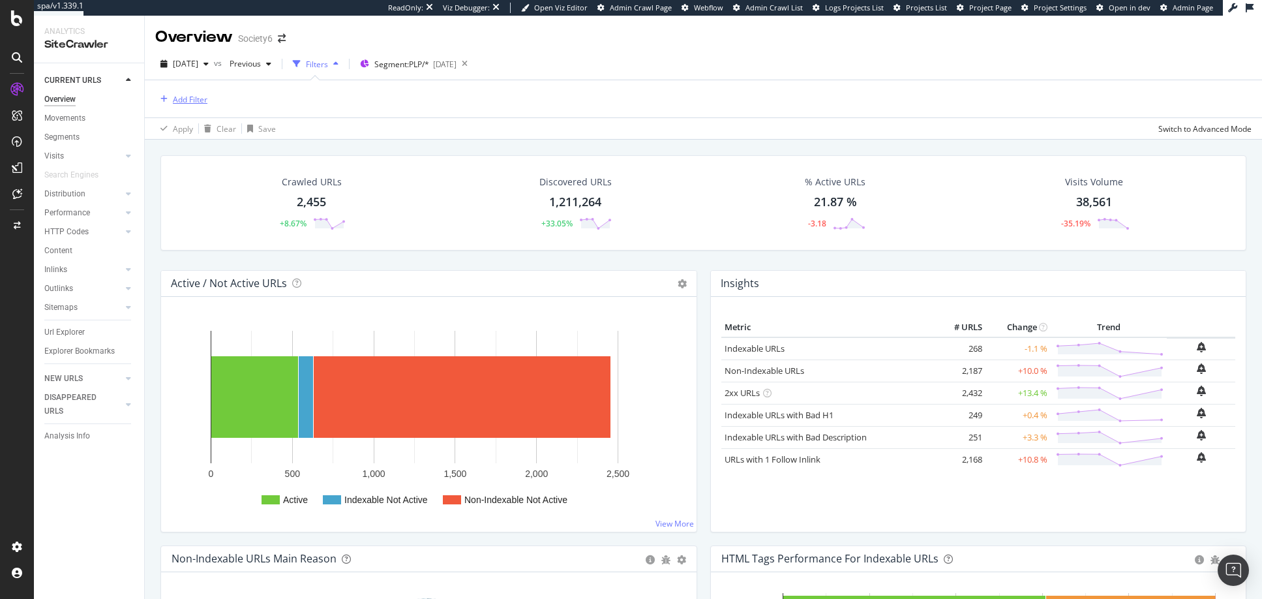
click at [198, 97] on div "Add Filter" at bounding box center [190, 99] width 35 height 11
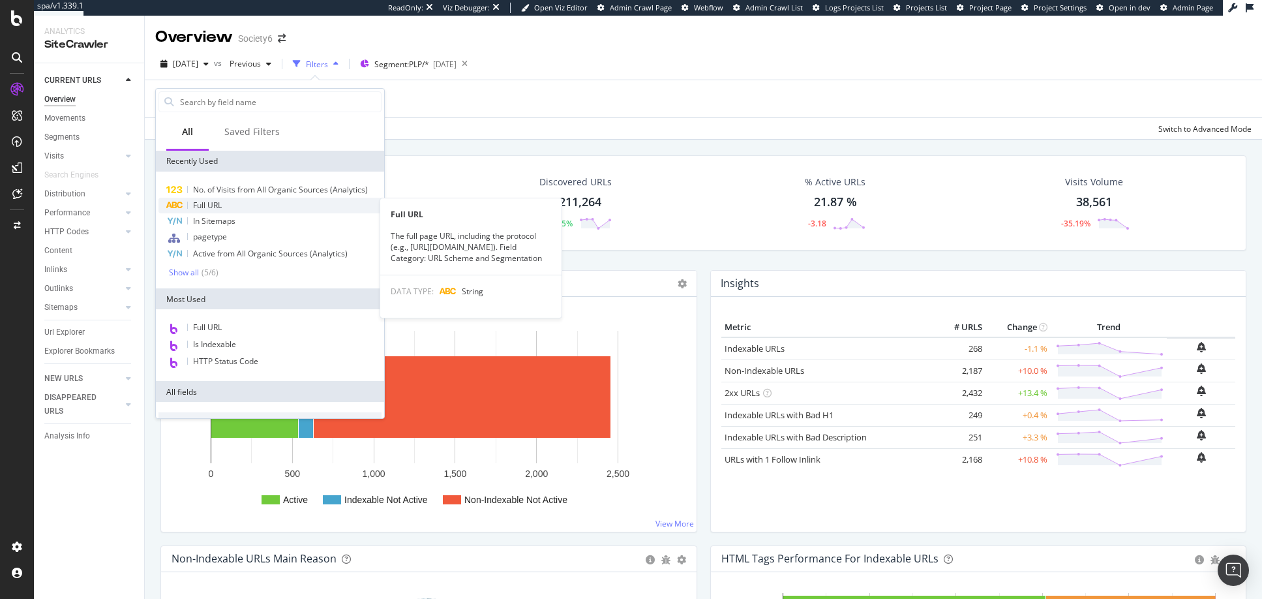
click at [207, 204] on span "Full URL" at bounding box center [207, 205] width 29 height 11
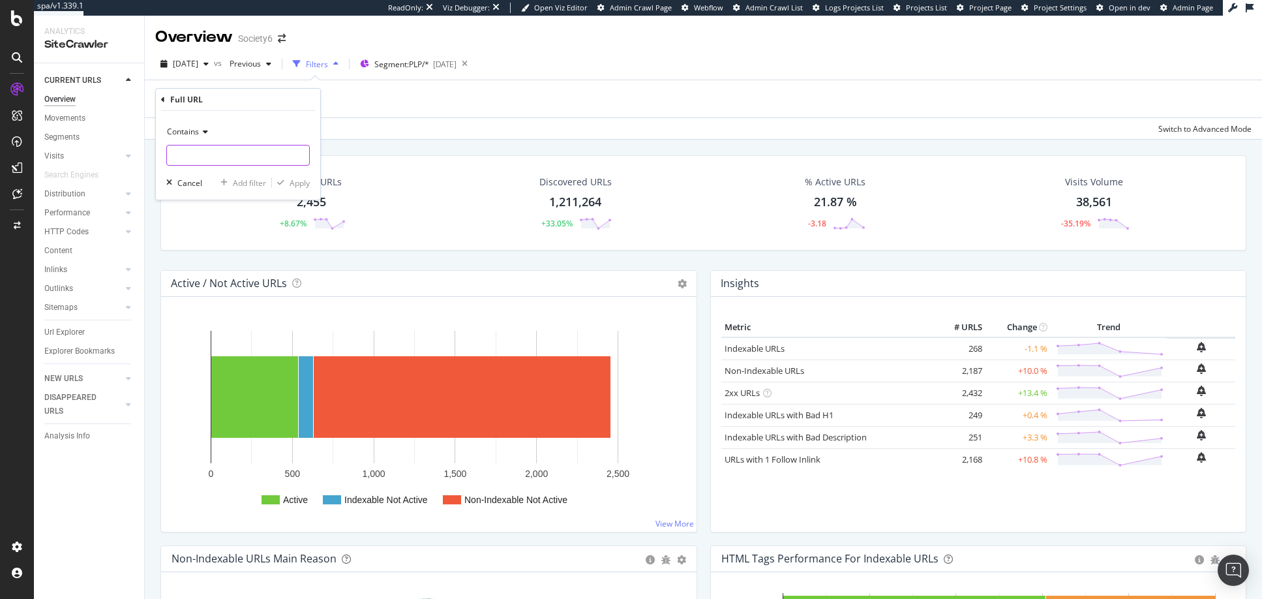
click at [192, 157] on input "text" at bounding box center [238, 155] width 142 height 21
click at [172, 159] on input "a/pages" at bounding box center [228, 155] width 123 height 21
type input "/a/pages"
click at [300, 183] on div "Apply" at bounding box center [300, 182] width 20 height 11
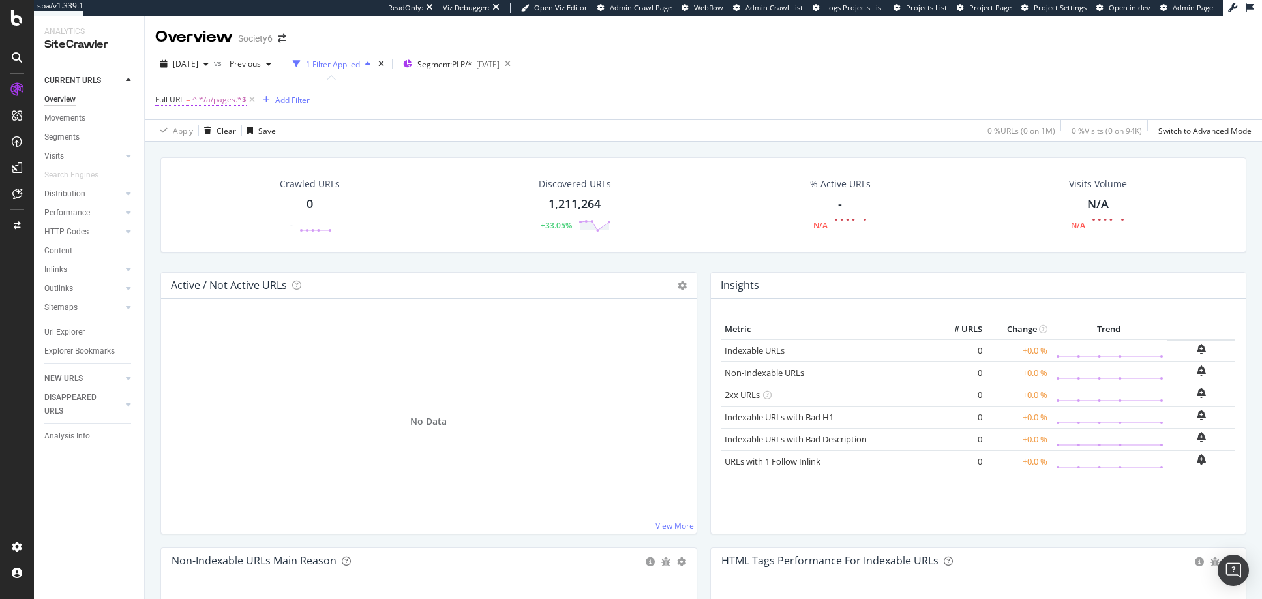
click at [224, 99] on span "^.*/a/pages.*$" at bounding box center [219, 100] width 54 height 18
click at [204, 156] on input "/a/pages" at bounding box center [228, 154] width 123 height 21
click at [207, 156] on input "/a/pages" at bounding box center [228, 154] width 123 height 21
type input "/a/collections"
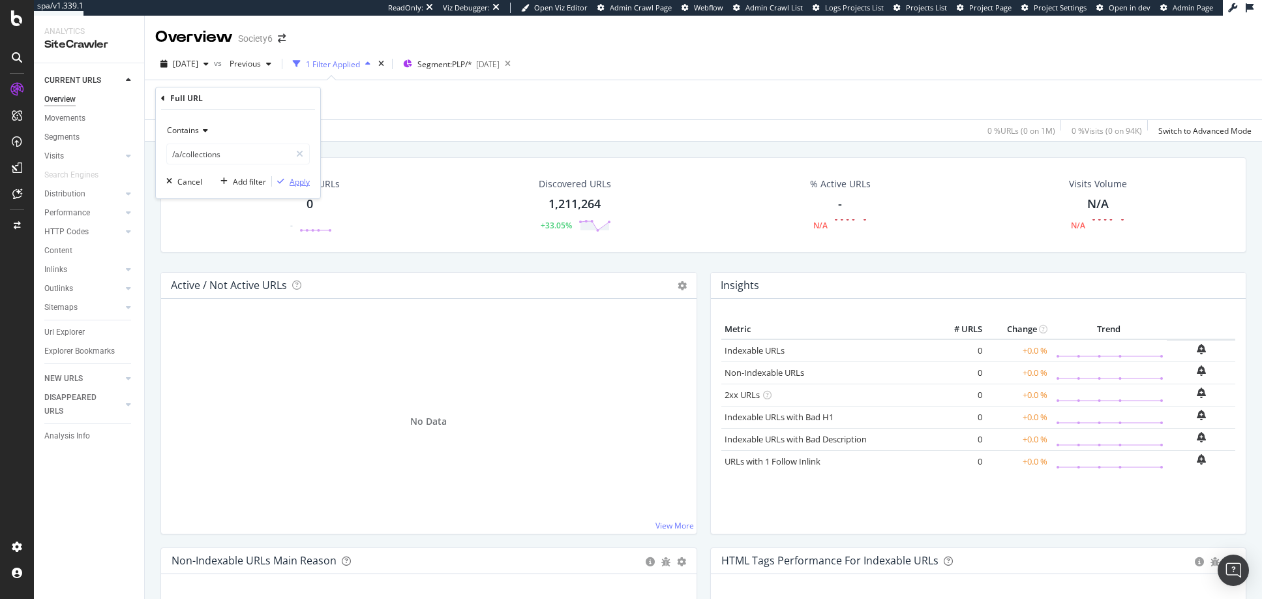
click at [301, 181] on div "Apply" at bounding box center [300, 181] width 20 height 11
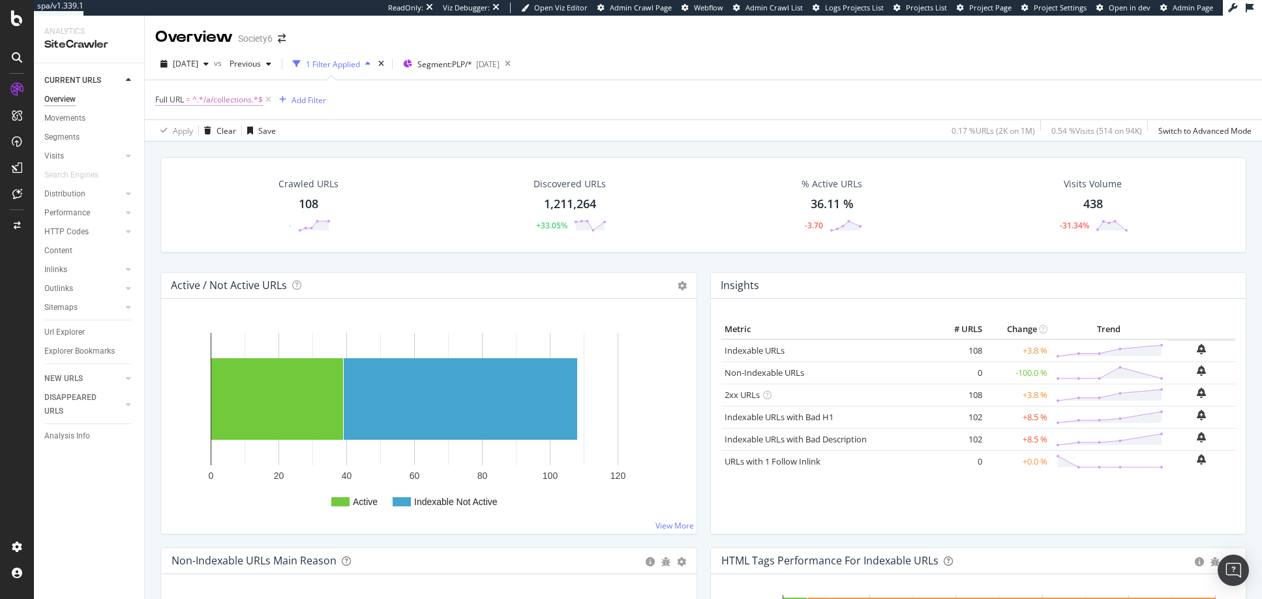
click at [225, 99] on span "^.*/a/collections.*$" at bounding box center [227, 100] width 70 height 18
click at [180, 155] on input "/a/collections" at bounding box center [228, 154] width 123 height 21
type input "/collections"
click at [297, 179] on div "Apply" at bounding box center [300, 181] width 20 height 11
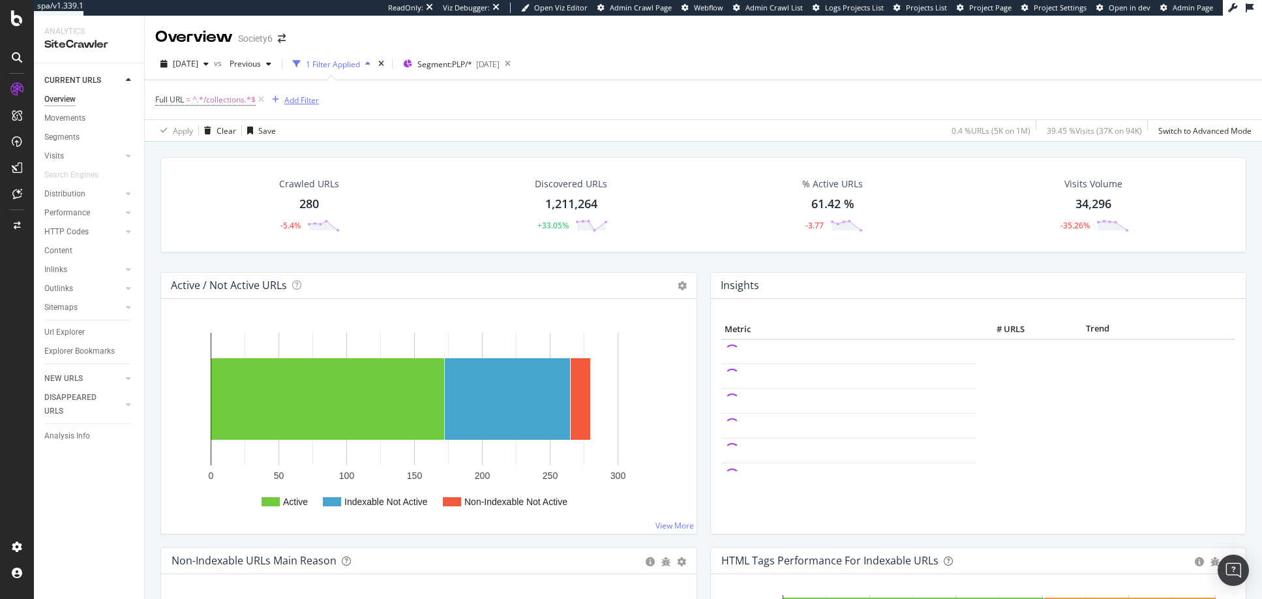
click at [301, 102] on div "Add Filter" at bounding box center [301, 100] width 35 height 11
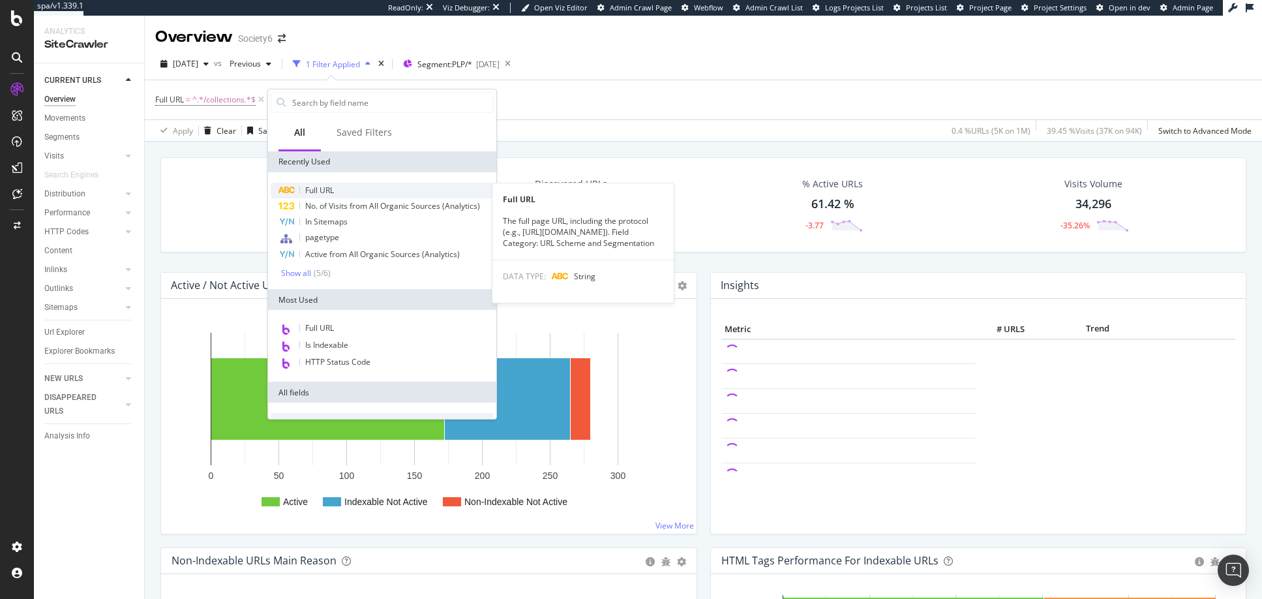
click at [316, 190] on span "Full URL" at bounding box center [319, 190] width 29 height 11
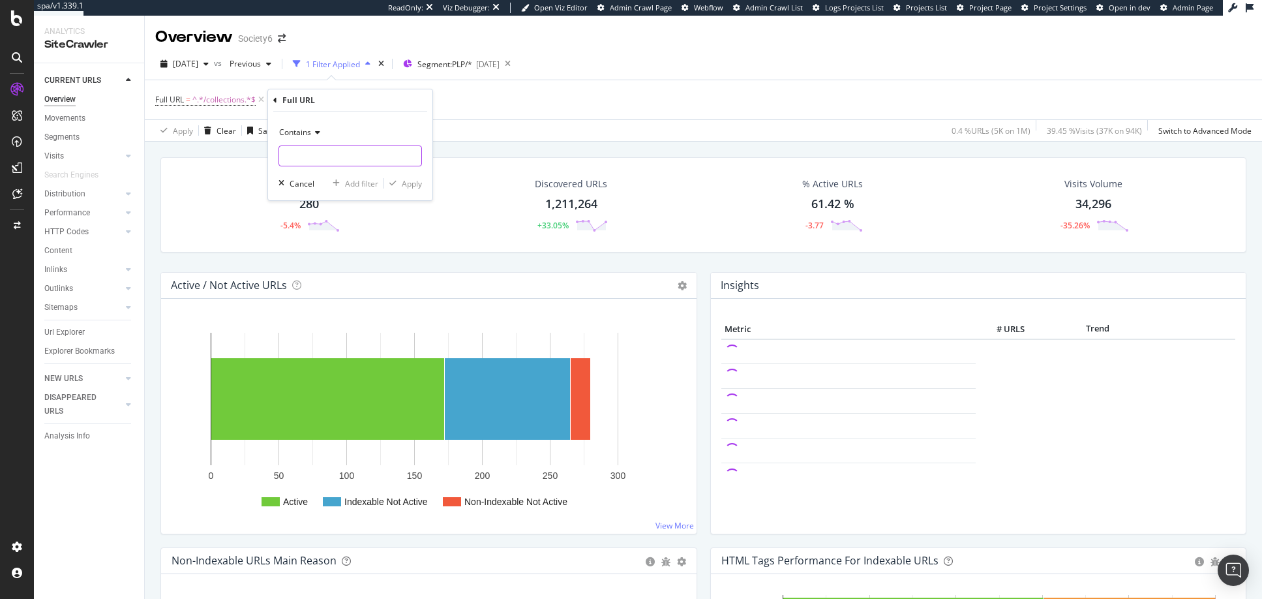
click at [304, 155] on input "text" at bounding box center [350, 155] width 142 height 21
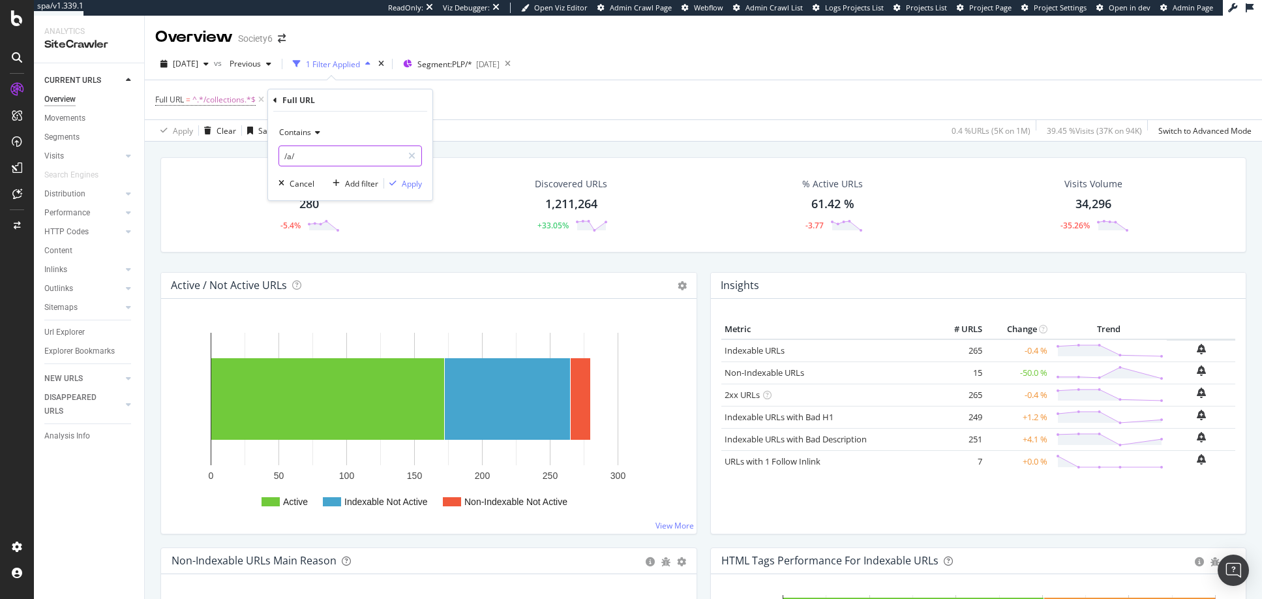
type input "/a/"
click at [318, 132] on icon at bounding box center [315, 133] width 9 height 8
click at [307, 277] on span "Doesn't contain" at bounding box center [313, 278] width 57 height 11
click at [410, 185] on div "Apply" at bounding box center [412, 183] width 20 height 11
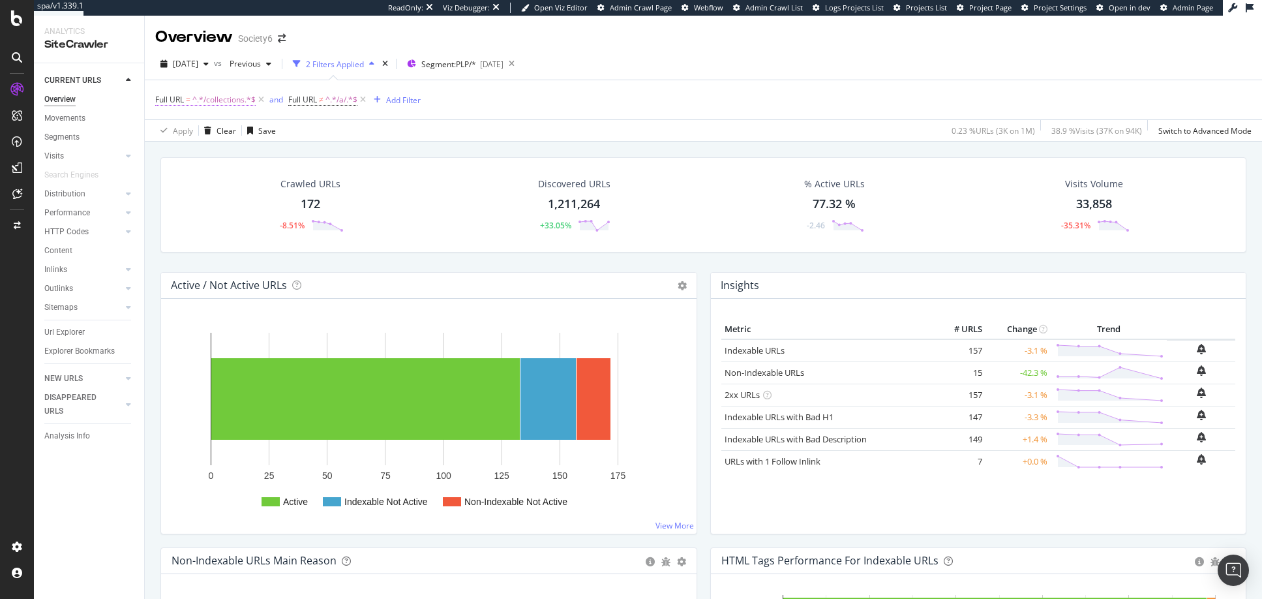
click at [226, 100] on span "^.*/collections.*$" at bounding box center [223, 100] width 63 height 18
click at [219, 158] on input "/collections" at bounding box center [228, 154] width 123 height 21
type input "/artist"
click at [299, 181] on div "Apply" at bounding box center [300, 181] width 20 height 11
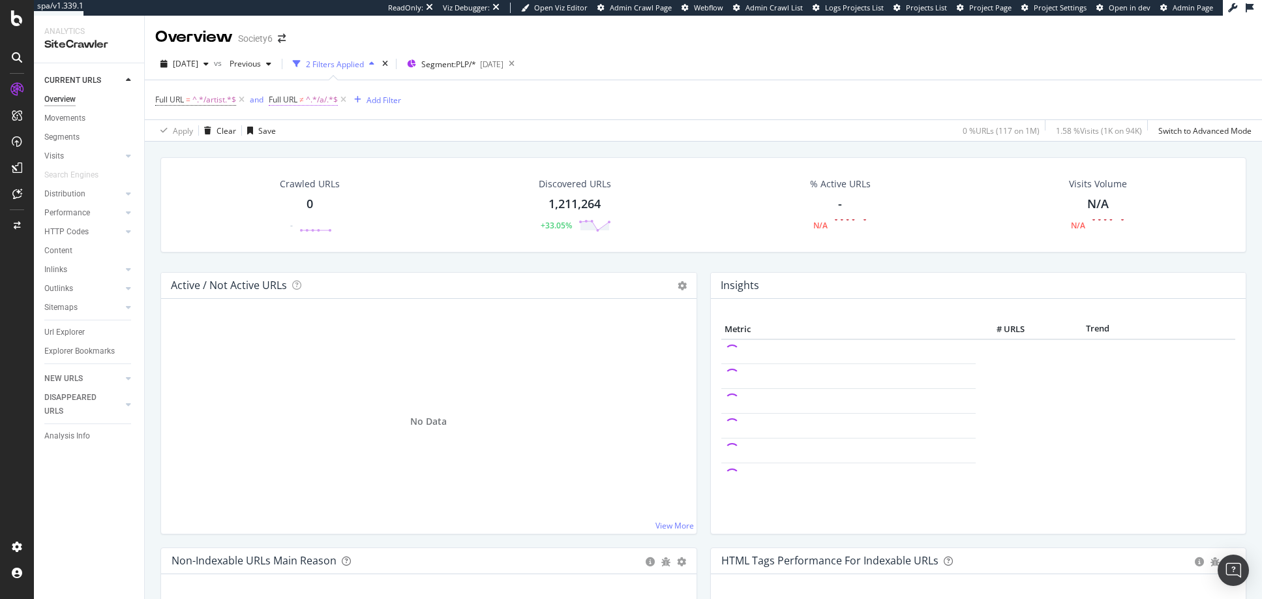
click at [288, 100] on span "Full URL" at bounding box center [283, 99] width 29 height 11
click at [303, 130] on span "Doesn't contain" at bounding box center [309, 130] width 57 height 11
click at [309, 257] on span "Contains" at bounding box center [303, 259] width 32 height 11
click at [412, 181] on div "Apply" at bounding box center [414, 181] width 20 height 11
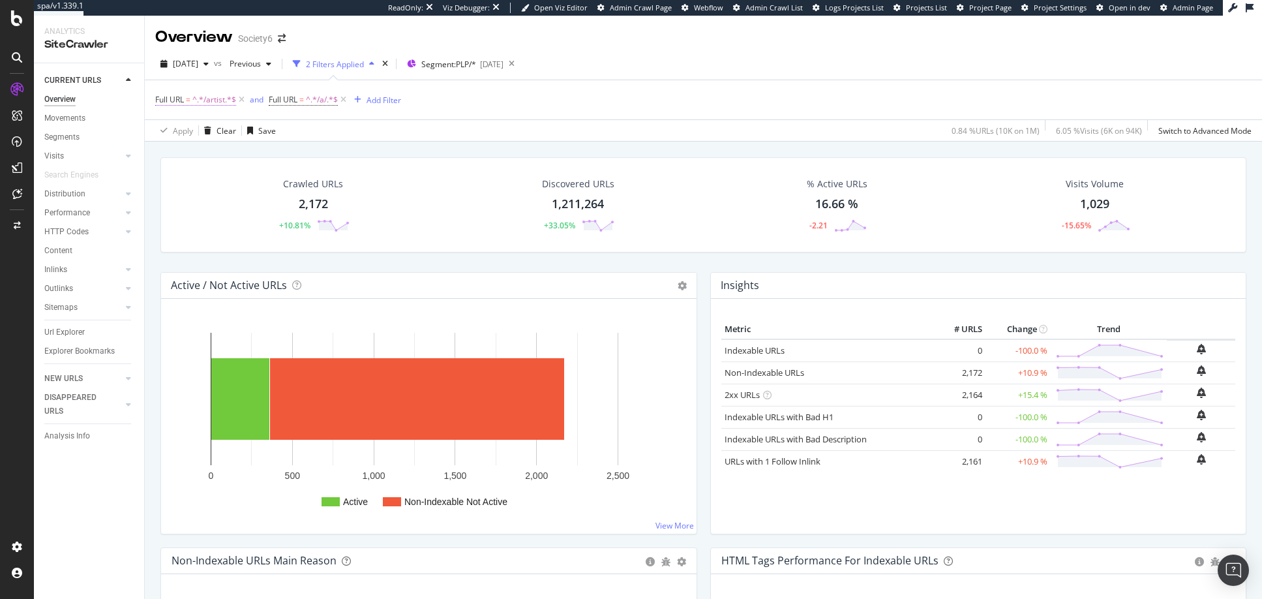
click at [217, 100] on span "^.*/artist.*$" at bounding box center [214, 100] width 44 height 18
click at [213, 153] on input "/artist" at bounding box center [228, 154] width 123 height 21
type input "/shop"
click at [299, 180] on div "Apply" at bounding box center [300, 181] width 20 height 11
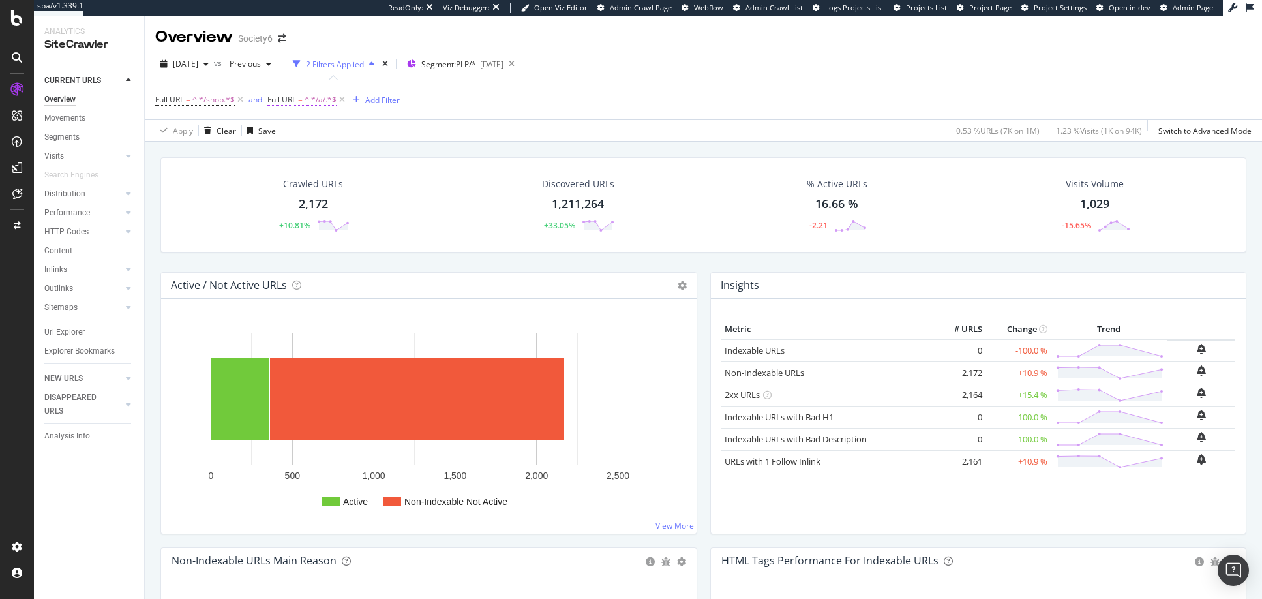
click at [321, 99] on span "^.*/a/.*$" at bounding box center [321, 100] width 32 height 18
click at [296, 132] on span "Contains" at bounding box center [297, 130] width 32 height 11
click at [305, 275] on span "Doesn't contain" at bounding box center [314, 276] width 57 height 11
click at [413, 181] on div "Apply" at bounding box center [413, 181] width 20 height 11
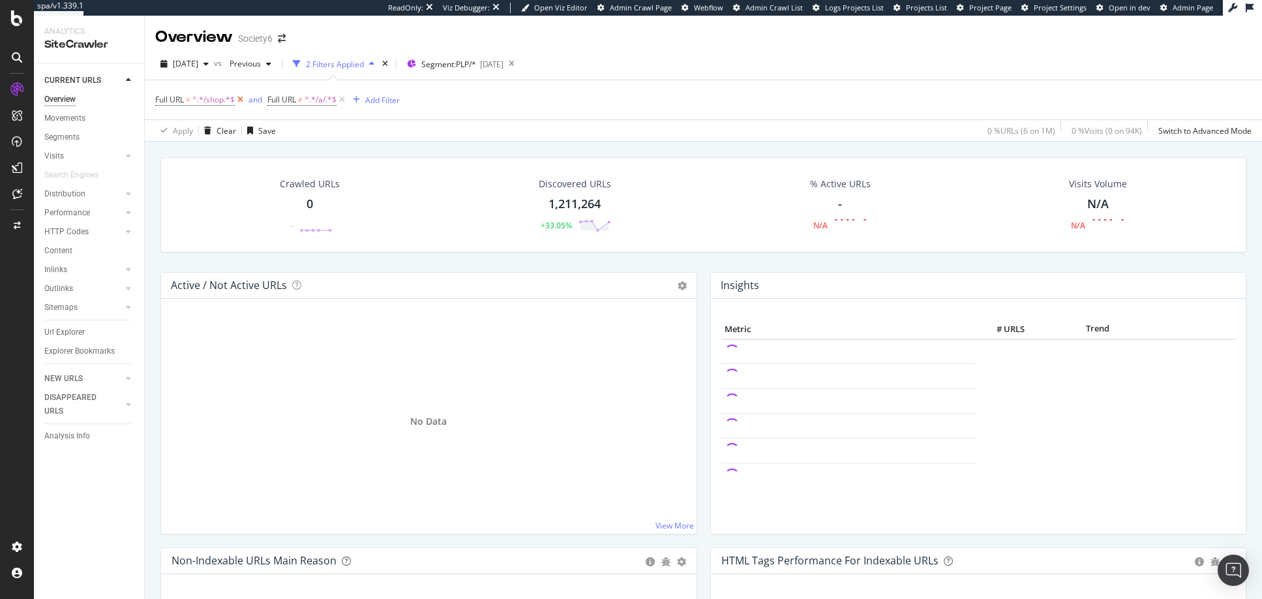
click at [241, 99] on icon at bounding box center [240, 99] width 11 height 13
click at [267, 99] on div "Add Filter" at bounding box center [270, 100] width 35 height 11
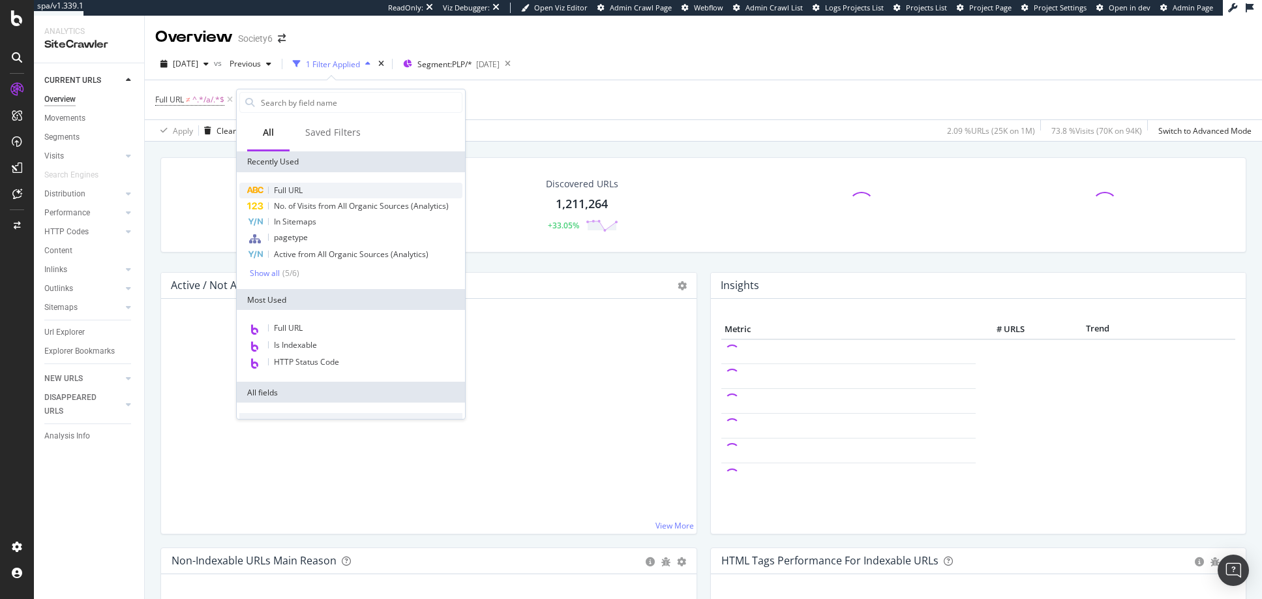
click at [282, 191] on span "Full URL" at bounding box center [288, 190] width 29 height 11
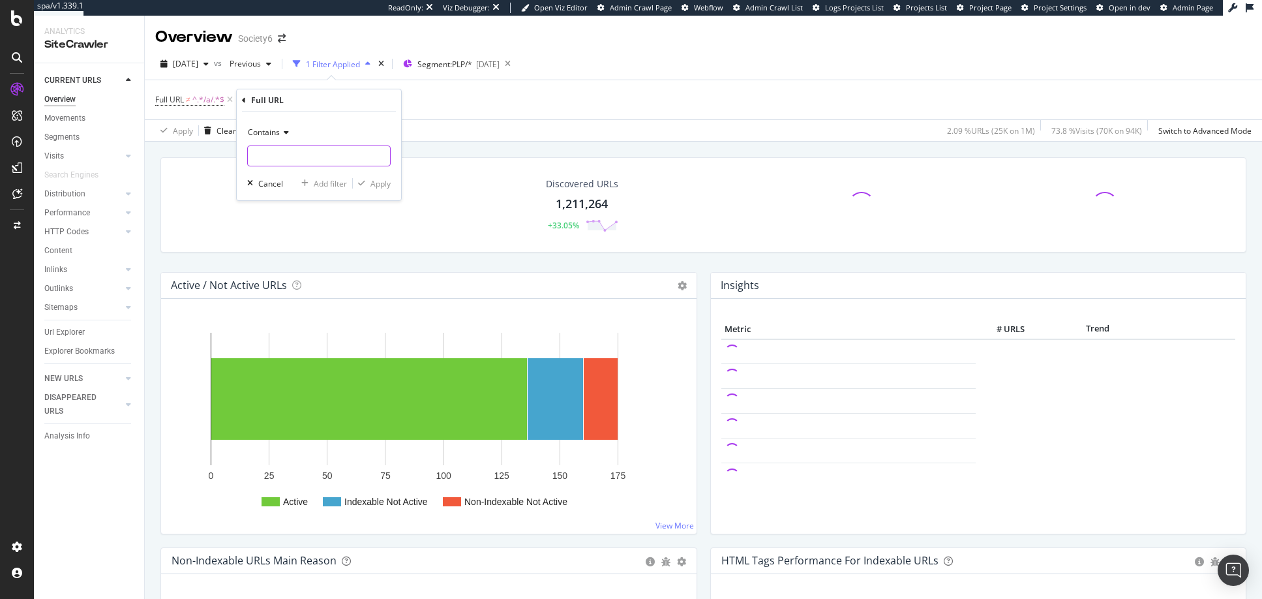
click at [273, 153] on input "text" at bounding box center [319, 155] width 142 height 21
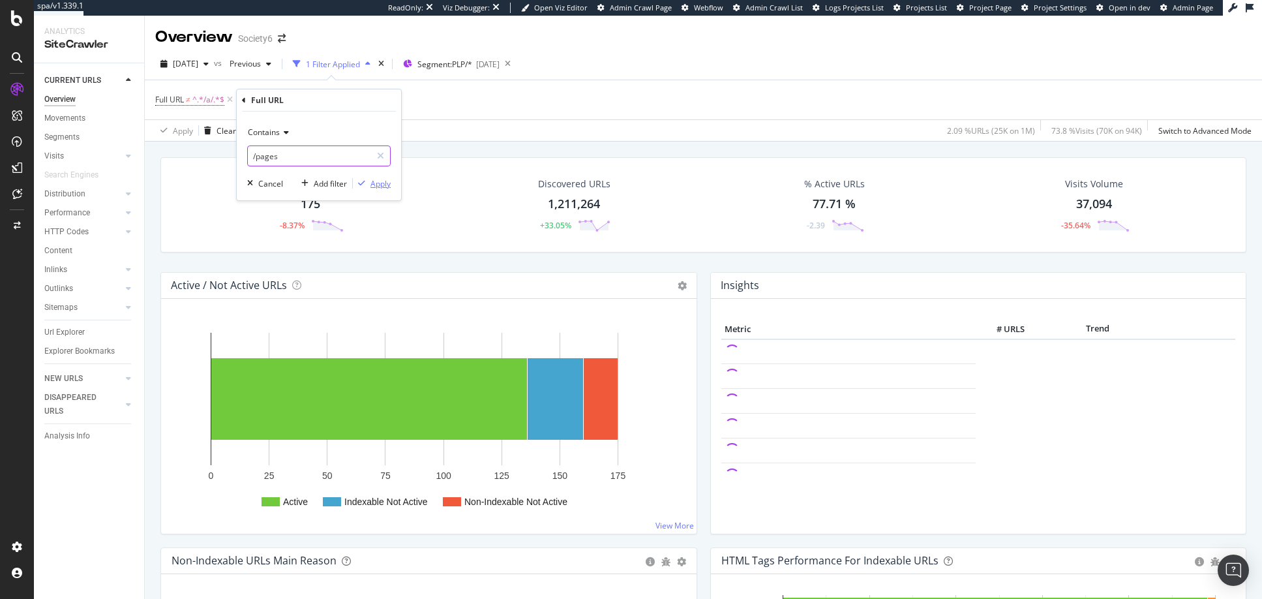
type input "/pages"
click at [382, 185] on div "Apply" at bounding box center [381, 183] width 20 height 11
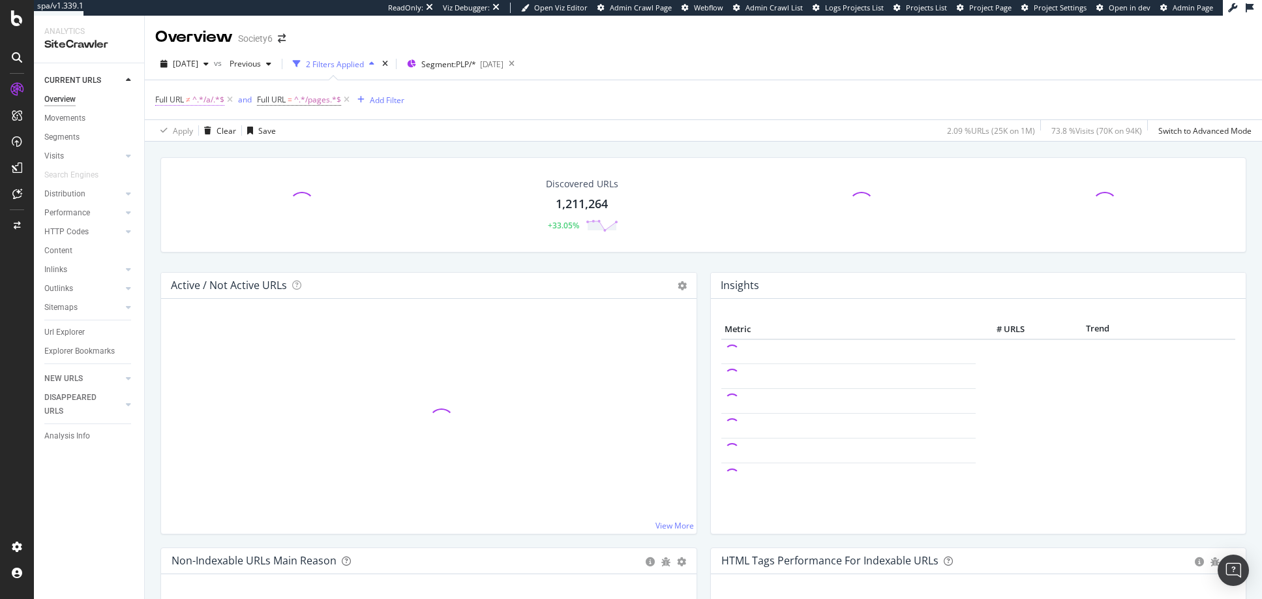
click at [192, 100] on span "^.*/a/.*$" at bounding box center [208, 100] width 32 height 18
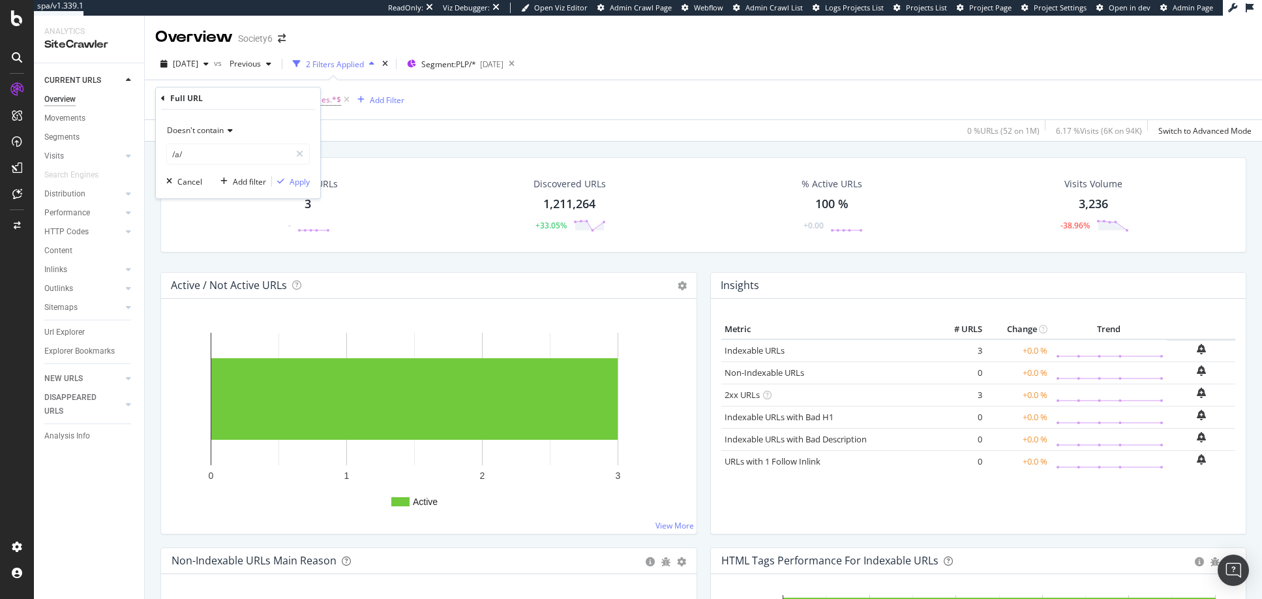
click at [199, 131] on span "Doesn't contain" at bounding box center [195, 130] width 57 height 11
click at [193, 257] on span "Contains" at bounding box center [189, 259] width 32 height 11
click at [299, 180] on div "Apply" at bounding box center [300, 181] width 20 height 11
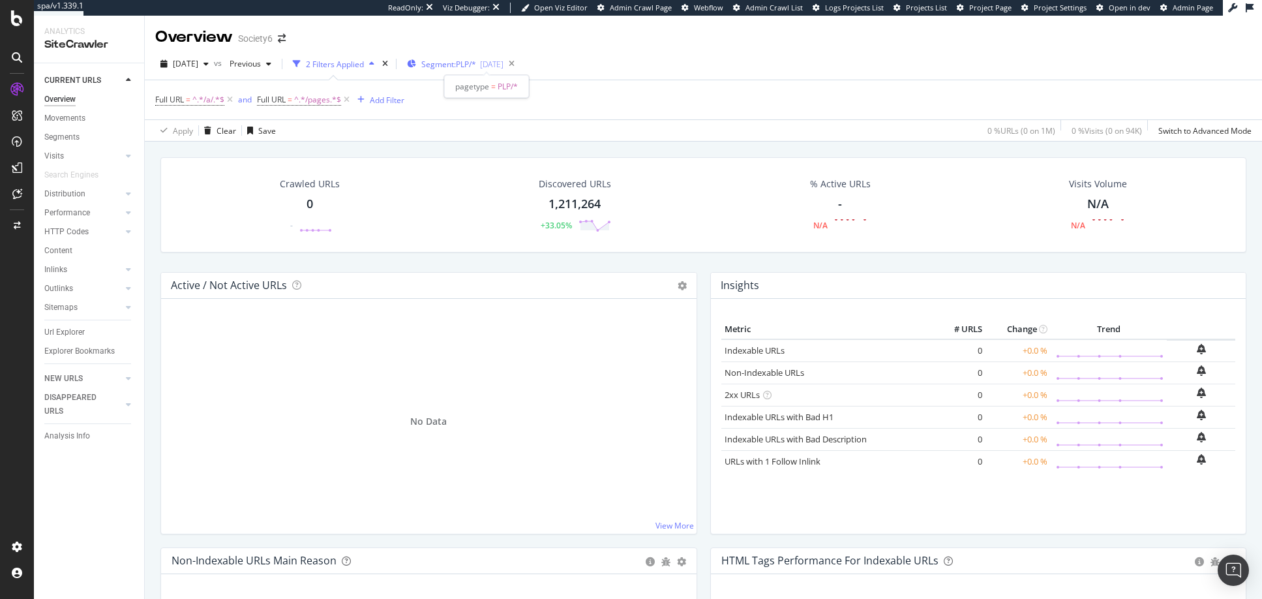
click at [471, 65] on span "Segment: PLP/*" at bounding box center [448, 64] width 55 height 11
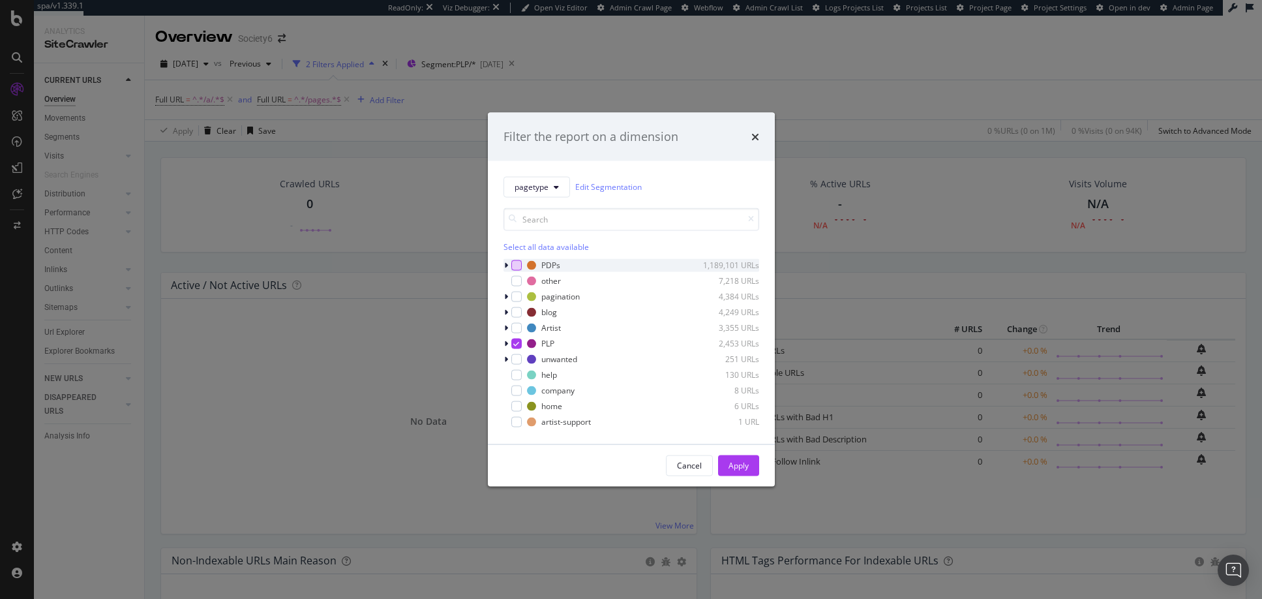
click at [521, 263] on div "modal" at bounding box center [516, 265] width 10 height 10
click at [515, 343] on icon "modal" at bounding box center [516, 343] width 6 height 7
click at [733, 466] on div "Apply" at bounding box center [739, 465] width 20 height 11
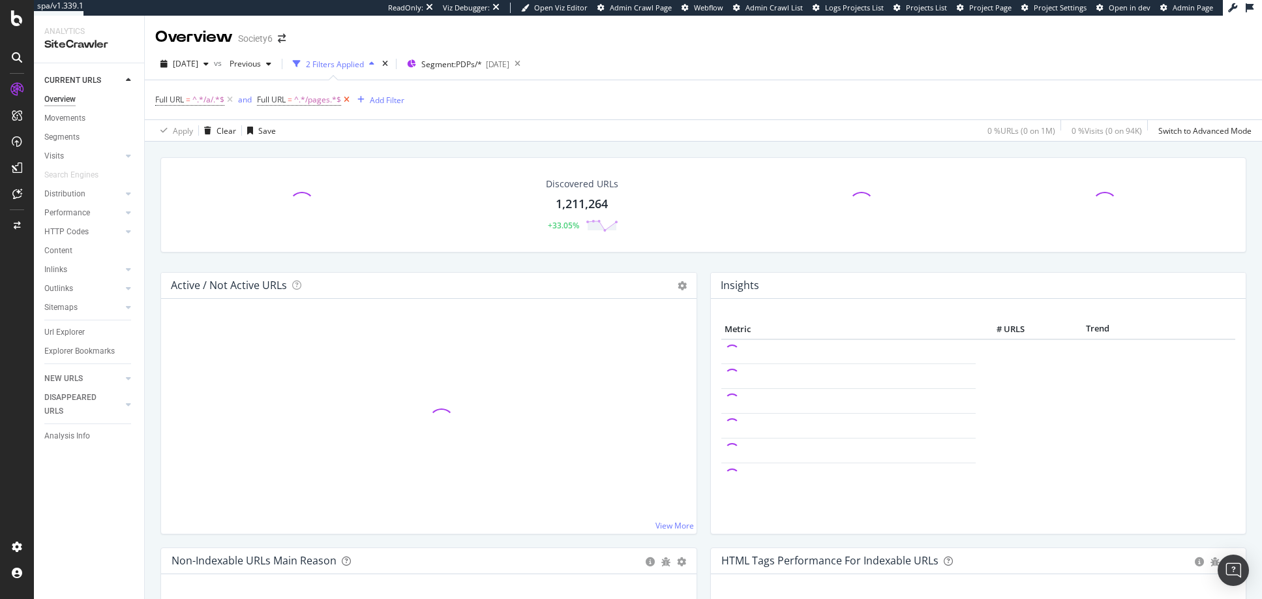
click at [347, 99] on icon at bounding box center [346, 99] width 11 height 13
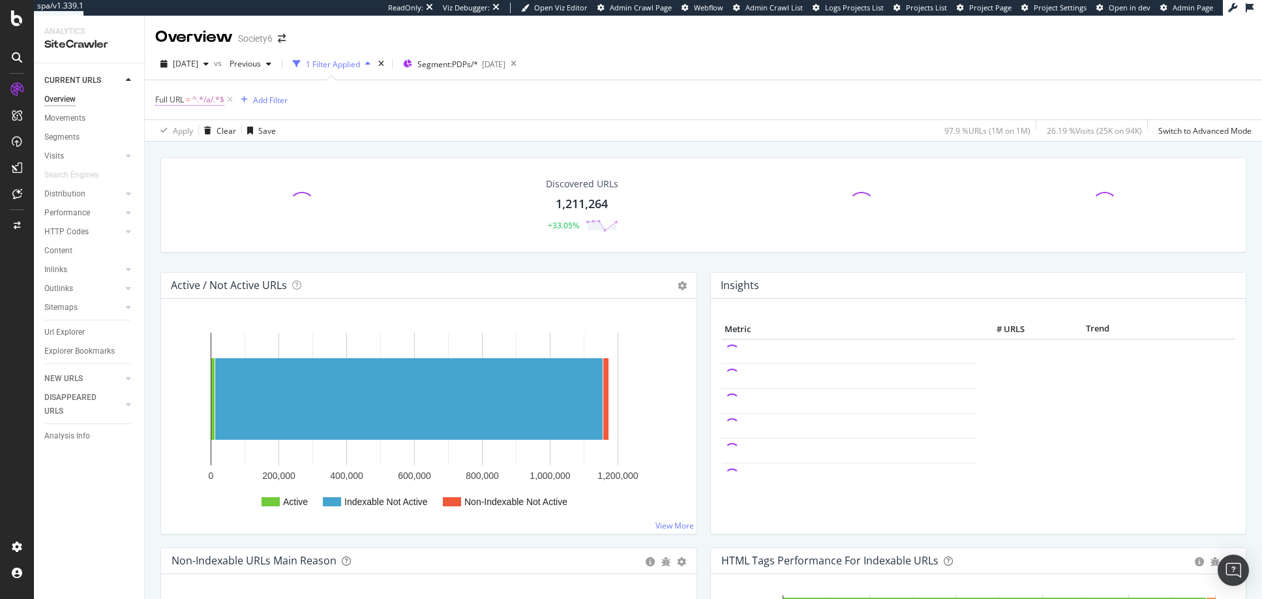
click at [186, 97] on span "=" at bounding box center [188, 99] width 5 height 11
click at [191, 129] on span "Contains" at bounding box center [183, 130] width 32 height 11
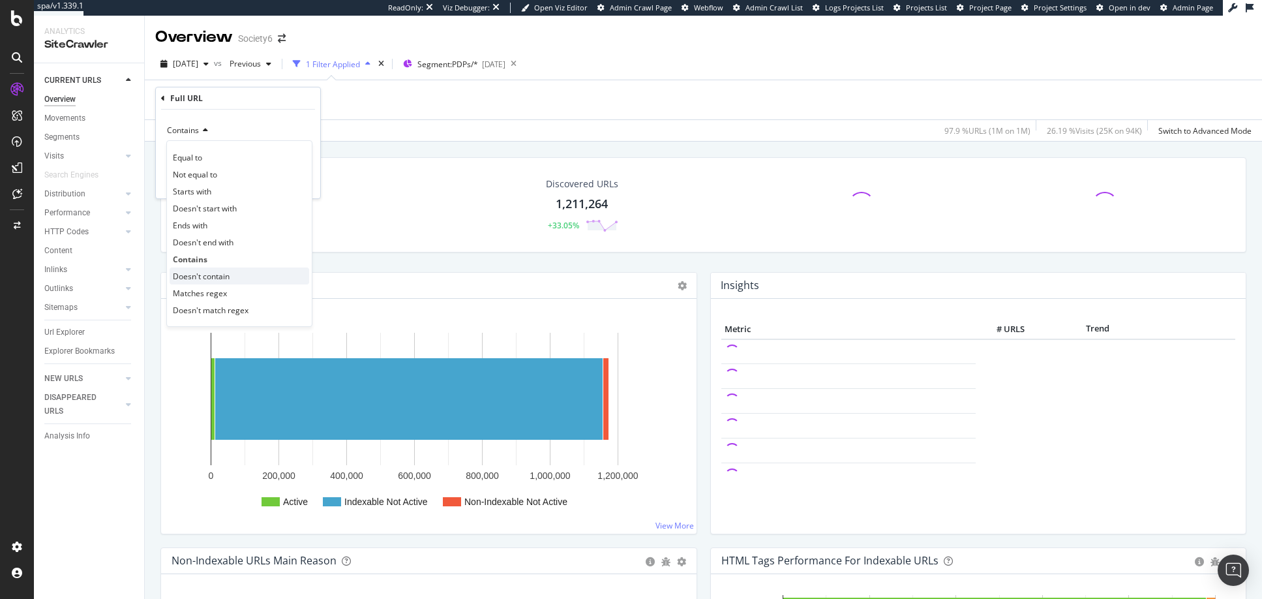
click at [192, 277] on span "Doesn't contain" at bounding box center [201, 276] width 57 height 11
click at [301, 183] on div "Apply" at bounding box center [300, 181] width 20 height 11
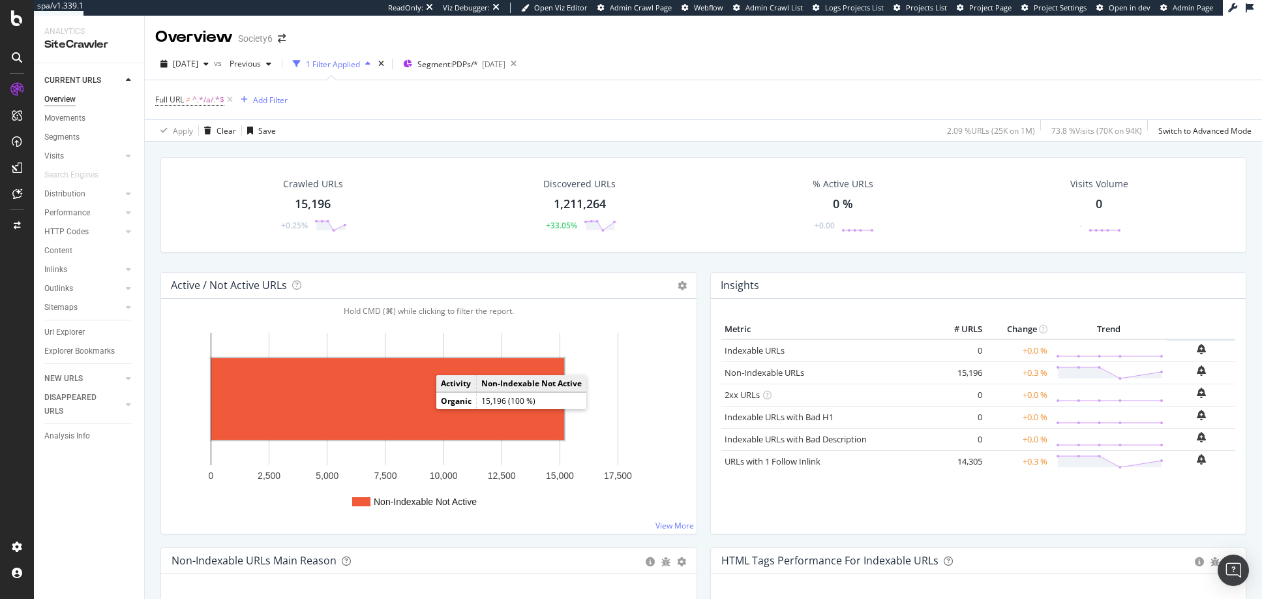
click at [412, 403] on rect "A chart." at bounding box center [387, 399] width 353 height 82
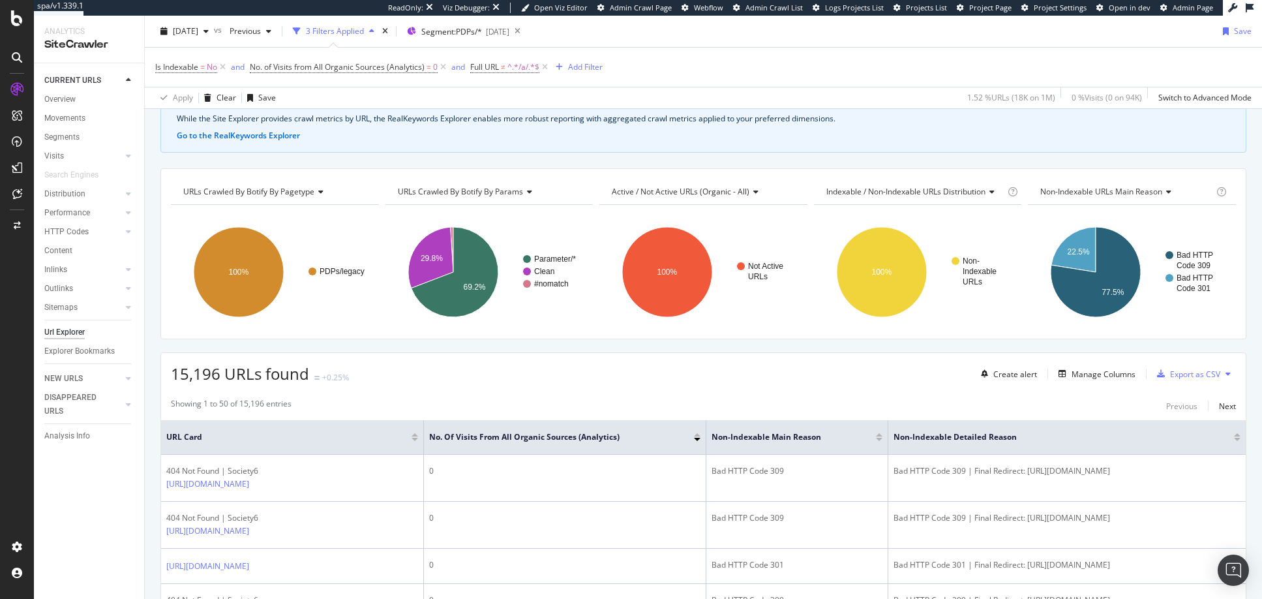
scroll to position [78, 0]
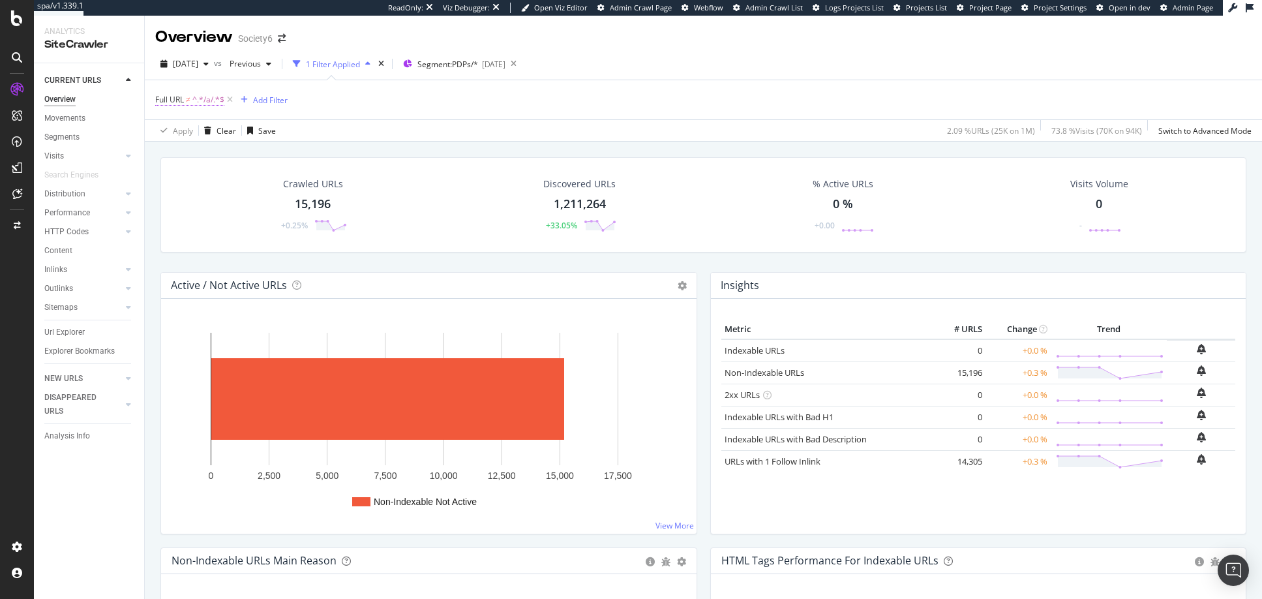
click at [185, 101] on span "Full URL ≠ ^.*/a/.*$" at bounding box center [189, 100] width 69 height 12
click at [200, 130] on span "Doesn't contain" at bounding box center [195, 130] width 57 height 11
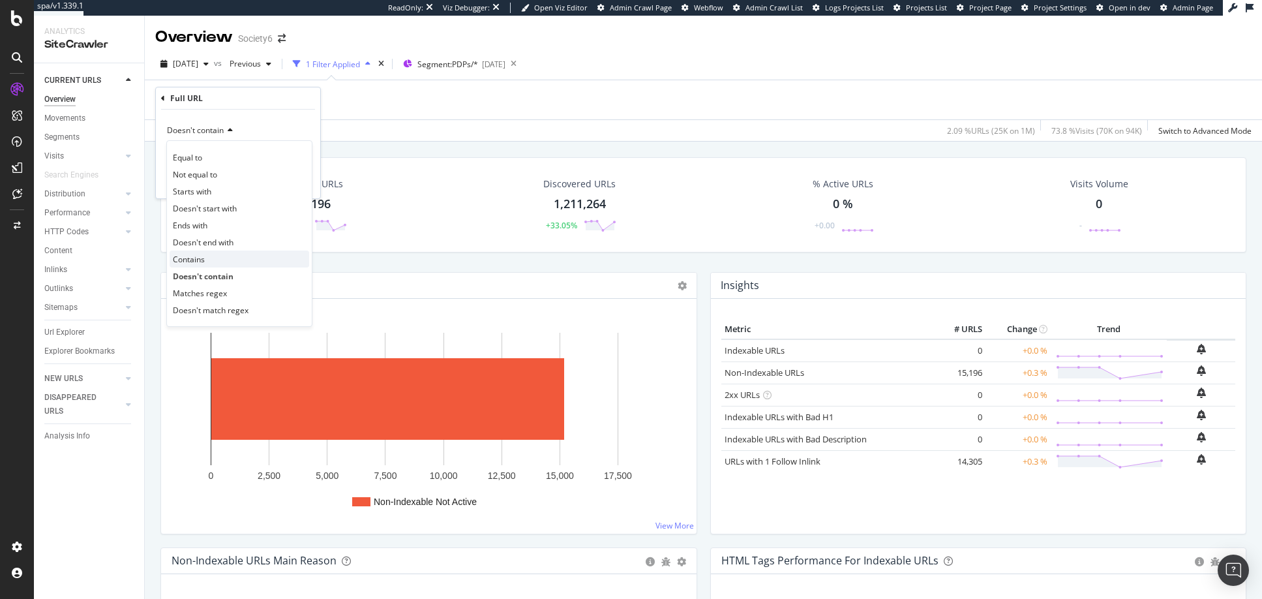
click at [194, 258] on span "Contains" at bounding box center [189, 259] width 32 height 11
click at [299, 182] on div "Apply" at bounding box center [300, 181] width 20 height 11
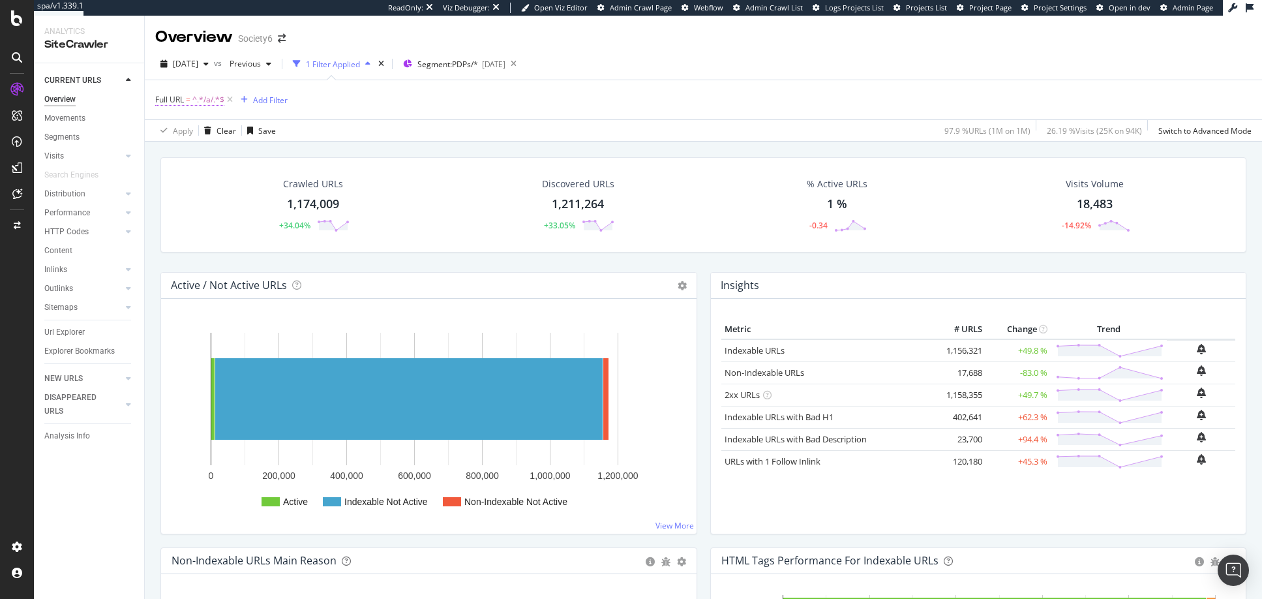
click at [204, 98] on span "^.*/a/.*$" at bounding box center [208, 100] width 32 height 18
click at [266, 102] on div "Add Filter" at bounding box center [270, 100] width 35 height 11
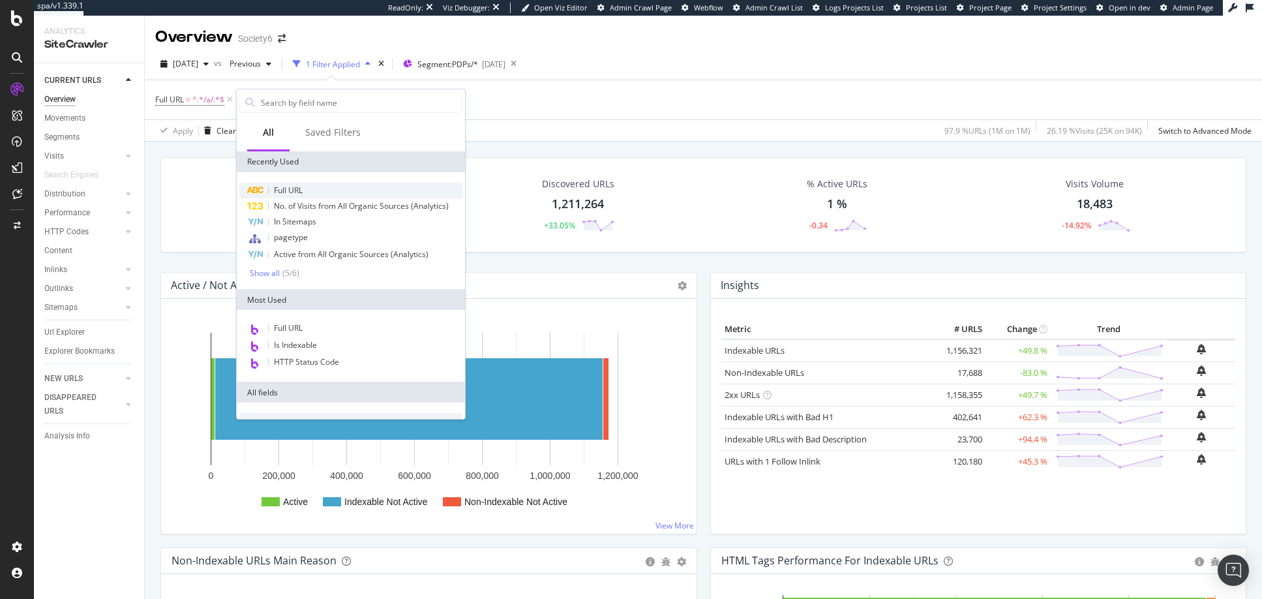
click at [297, 191] on span "Full URL" at bounding box center [288, 190] width 29 height 11
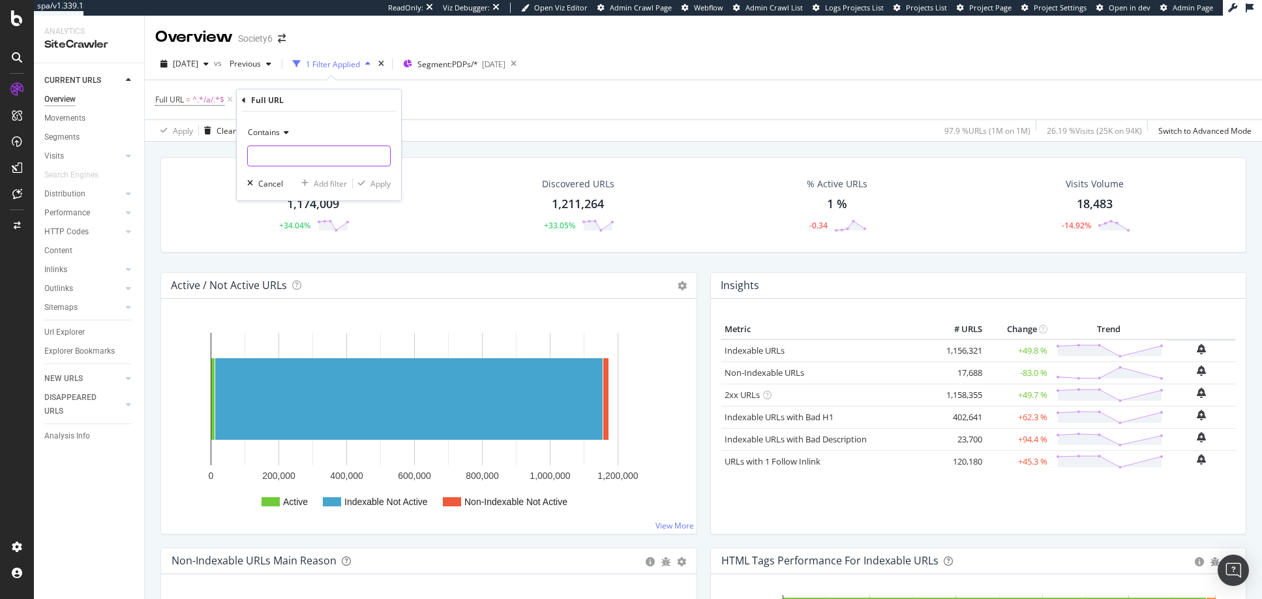
click at [287, 157] on input "text" at bounding box center [319, 155] width 142 height 21
type input "/products"
click at [385, 182] on div "Apply" at bounding box center [381, 183] width 20 height 11
click at [228, 97] on icon at bounding box center [229, 99] width 11 height 13
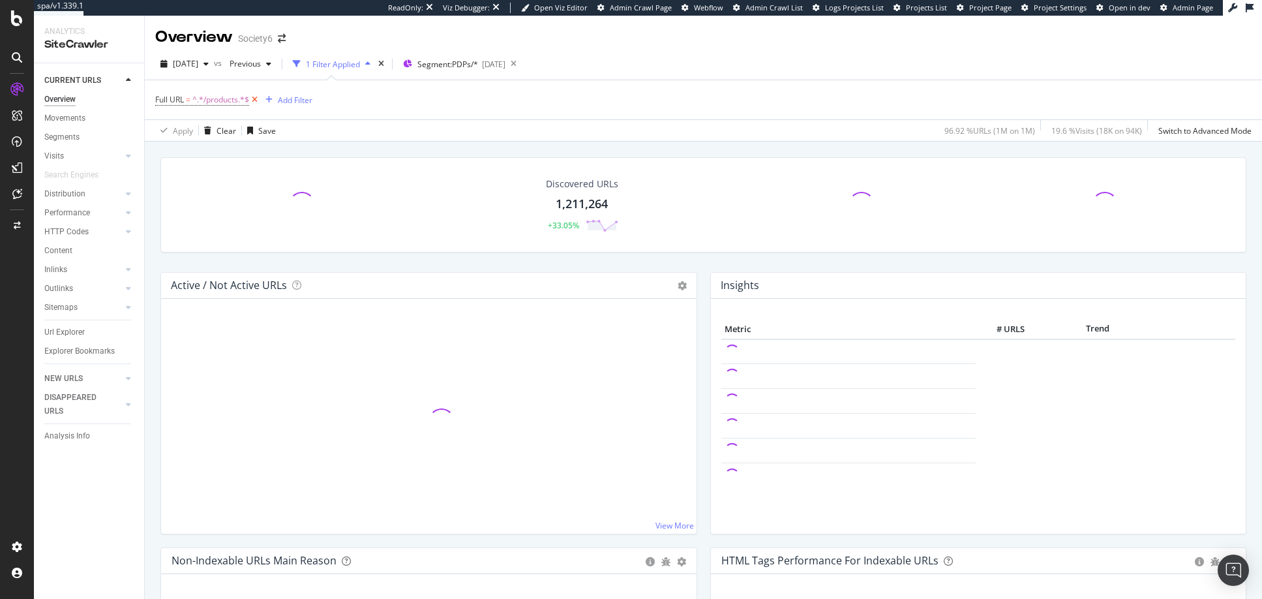
click at [255, 100] on icon at bounding box center [254, 99] width 11 height 13
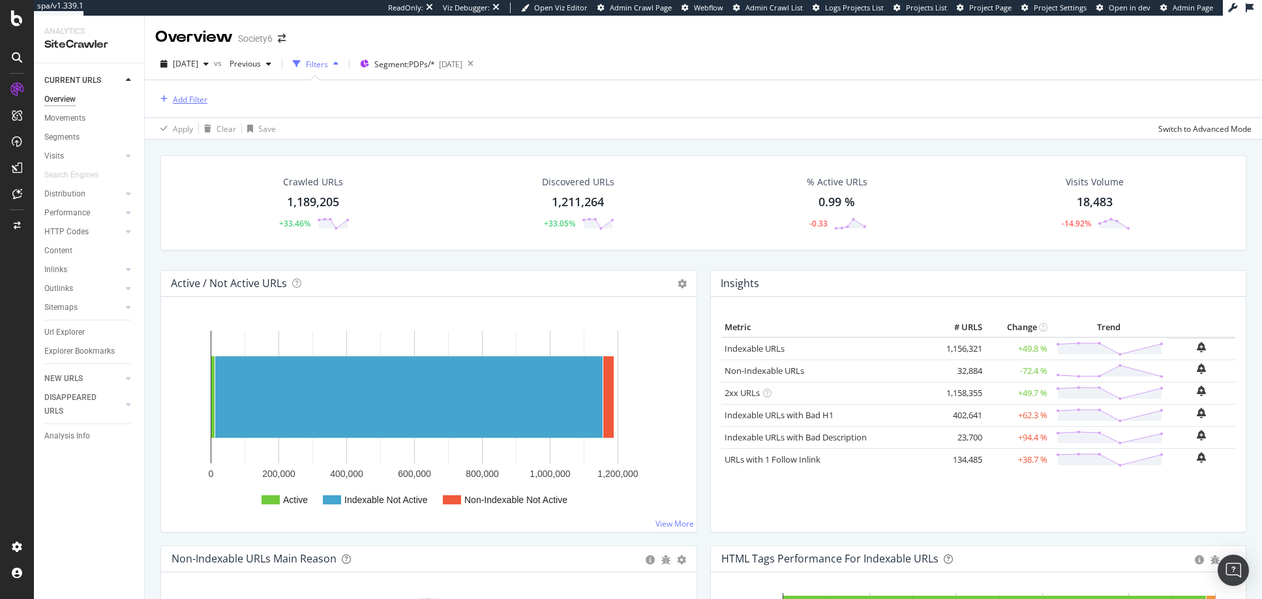
click at [193, 99] on div "Add Filter" at bounding box center [190, 99] width 35 height 11
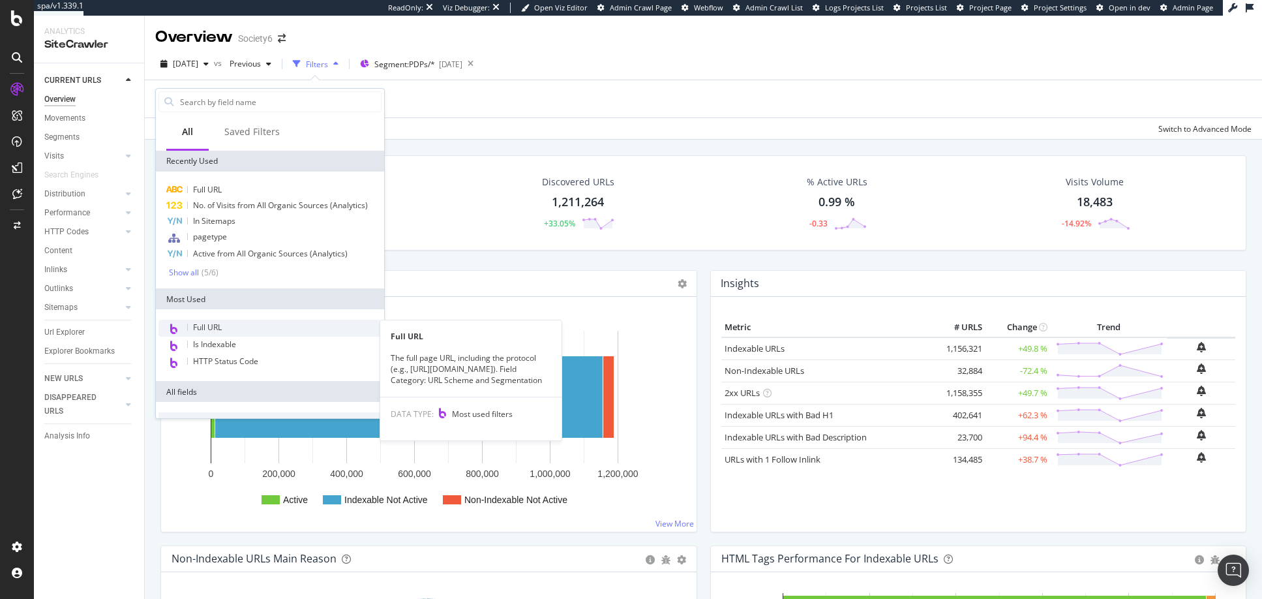
click at [210, 325] on span "Full URL" at bounding box center [207, 327] width 29 height 11
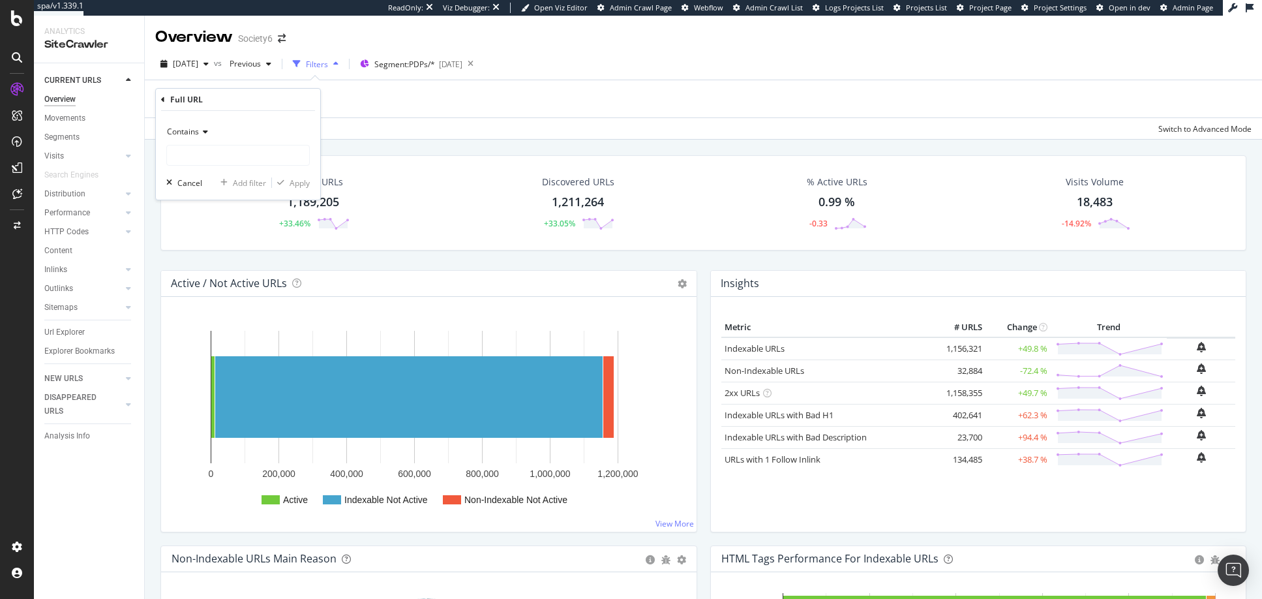
click at [204, 130] on icon at bounding box center [203, 132] width 9 height 8
click at [192, 278] on span "Doesn't contain" at bounding box center [201, 277] width 57 height 11
click at [198, 156] on input "text" at bounding box center [238, 155] width 142 height 21
type input "/artist"
click at [298, 182] on div "Apply" at bounding box center [300, 182] width 20 height 11
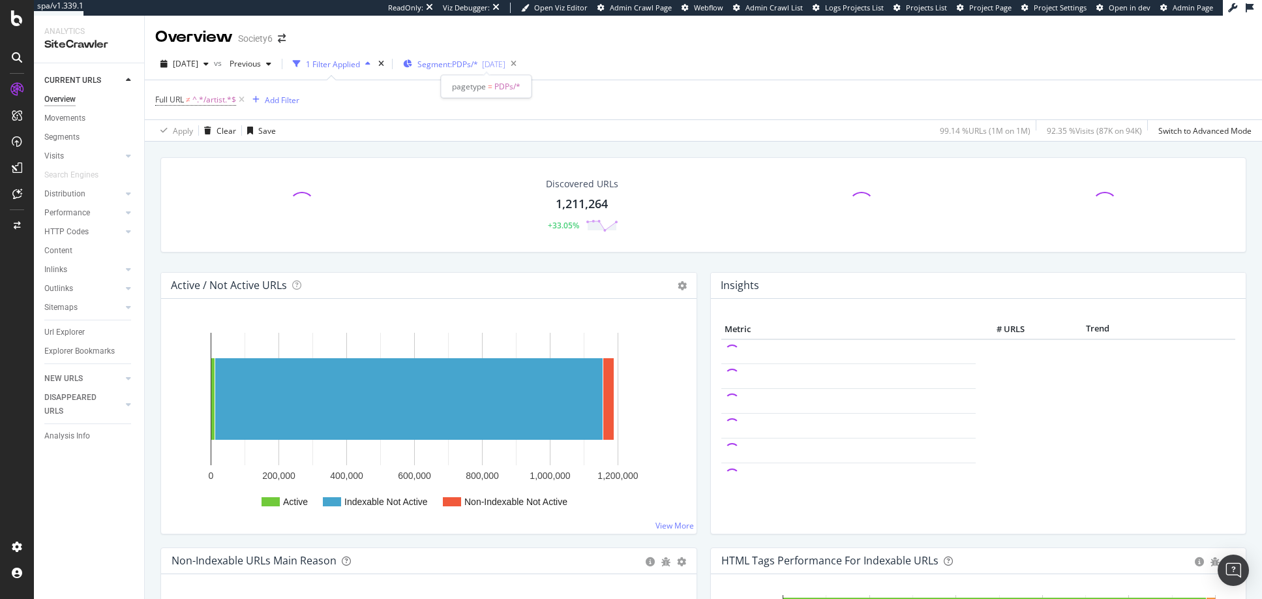
click at [457, 62] on span "Segment: PDPs/*" at bounding box center [448, 64] width 61 height 11
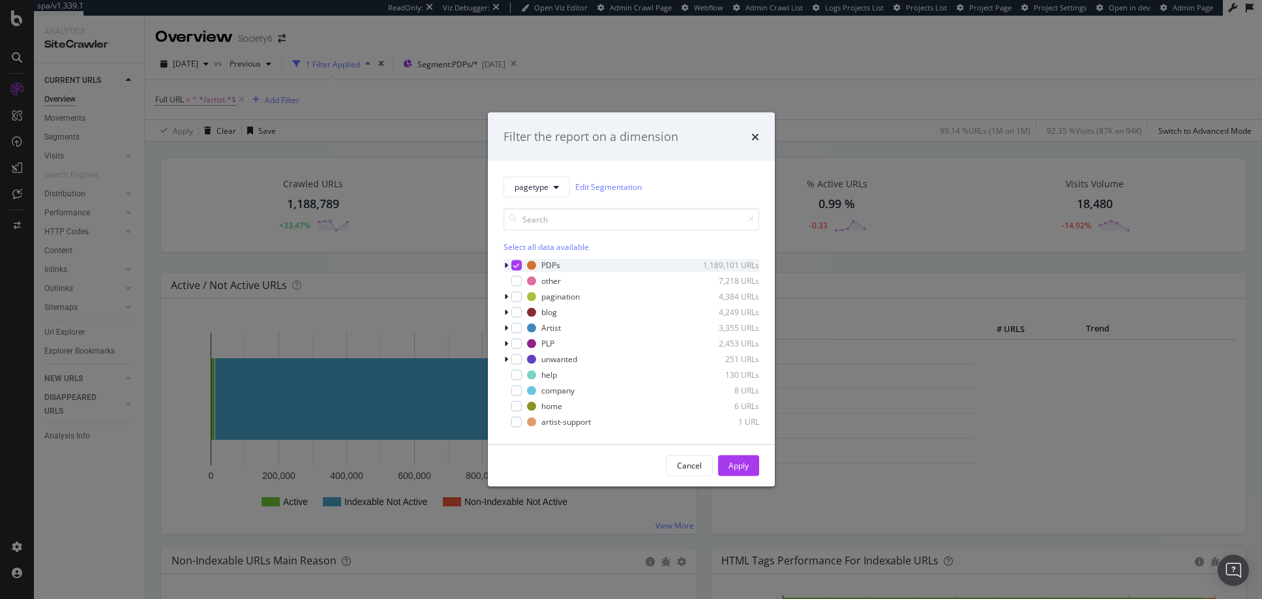
click at [516, 266] on icon "modal" at bounding box center [516, 265] width 6 height 7
click at [519, 344] on div "modal" at bounding box center [516, 343] width 10 height 10
click at [738, 467] on div "Apply" at bounding box center [739, 465] width 20 height 11
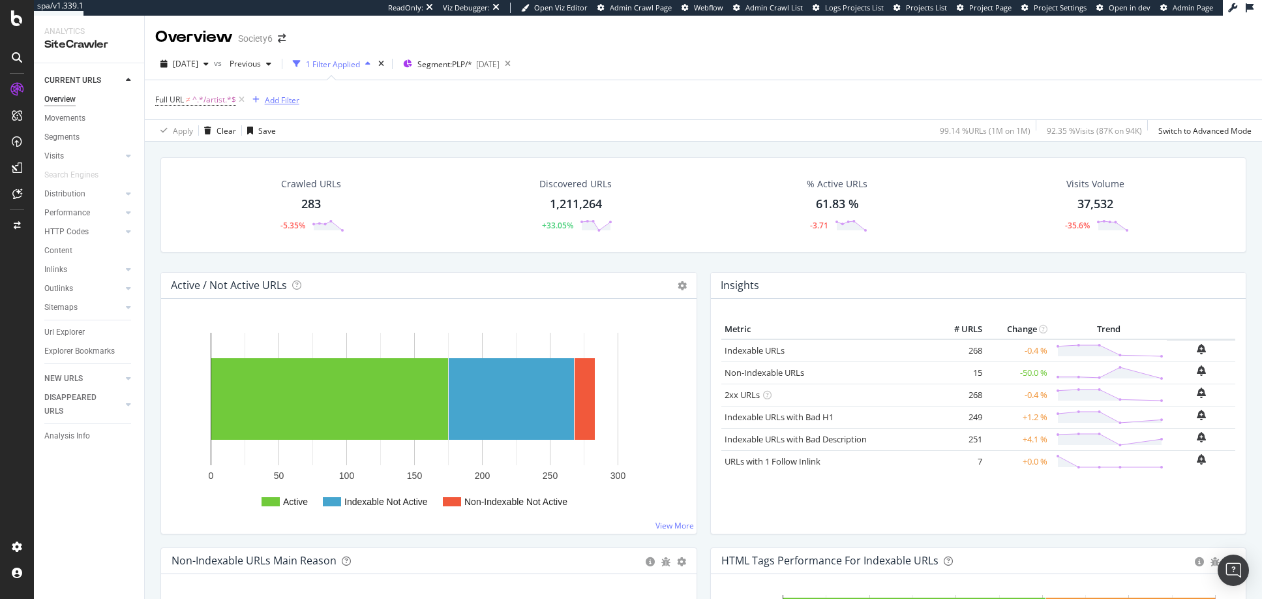
click at [274, 101] on div "Add Filter" at bounding box center [282, 100] width 35 height 11
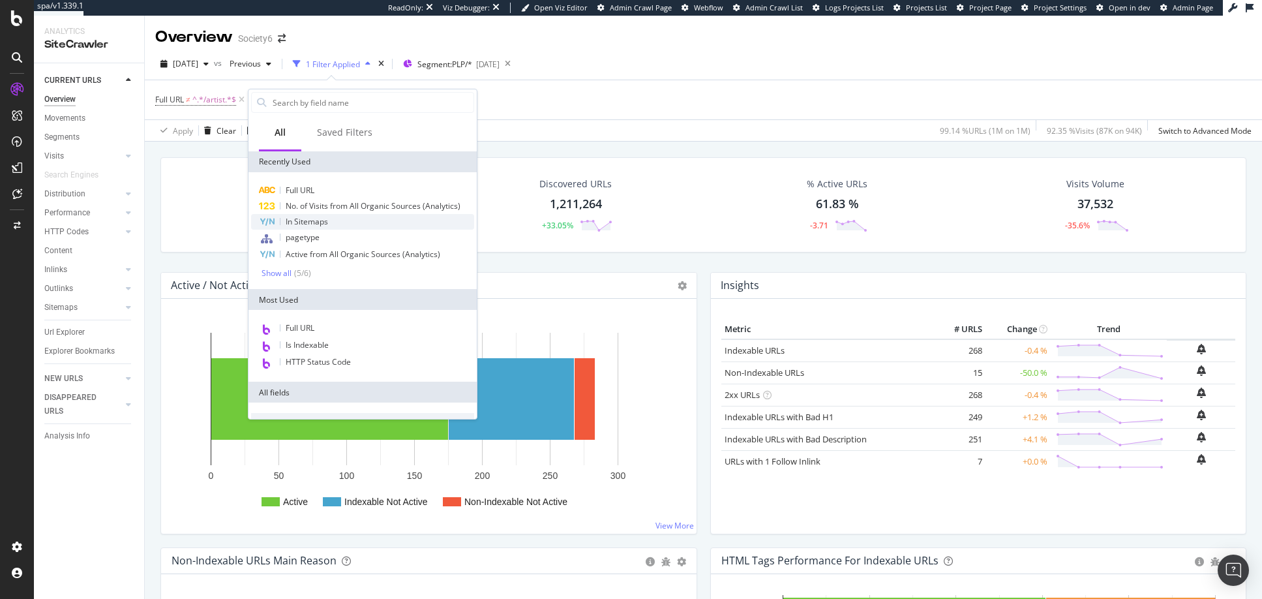
click at [307, 221] on span "In Sitemaps" at bounding box center [307, 221] width 42 height 11
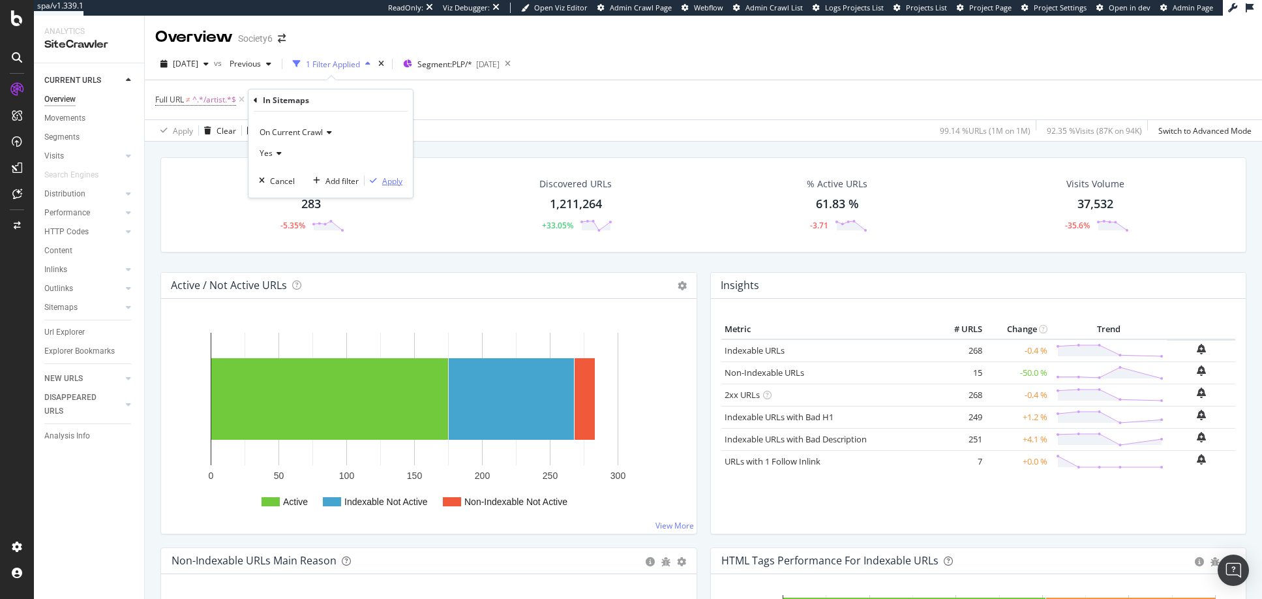
click at [389, 181] on div "Apply" at bounding box center [392, 180] width 20 height 11
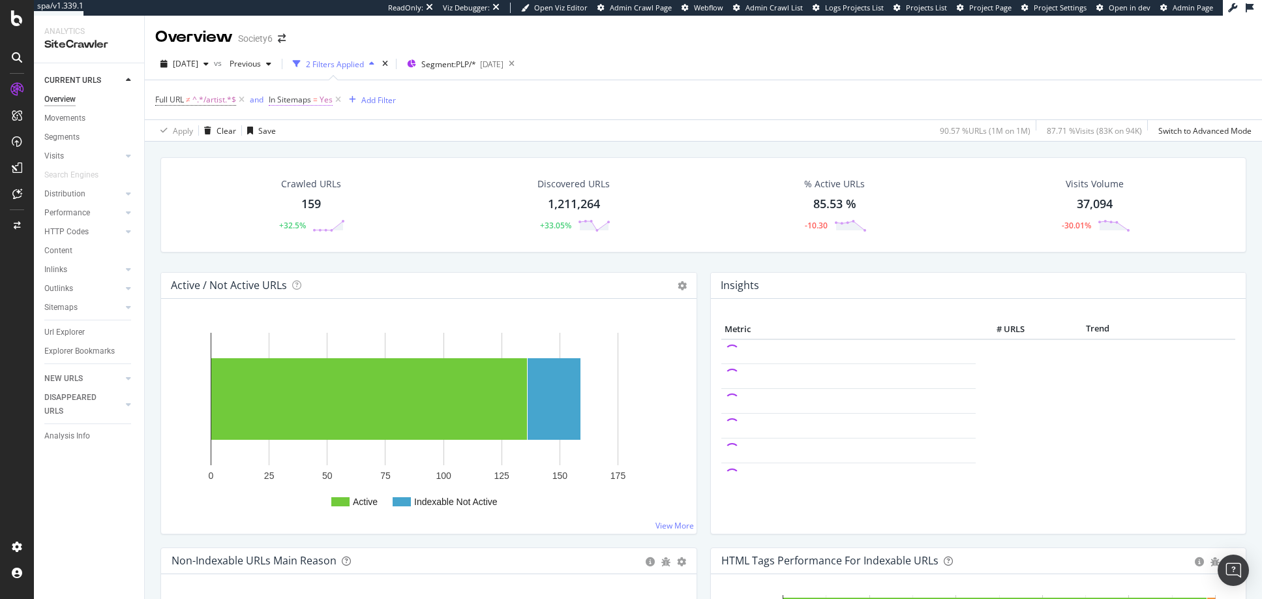
click at [326, 99] on span "Yes" at bounding box center [326, 100] width 13 height 18
click at [302, 147] on icon at bounding box center [298, 151] width 9 height 8
click at [297, 190] on div "No" at bounding box center [354, 195] width 140 height 17
click at [415, 179] on div "Apply" at bounding box center [414, 179] width 20 height 11
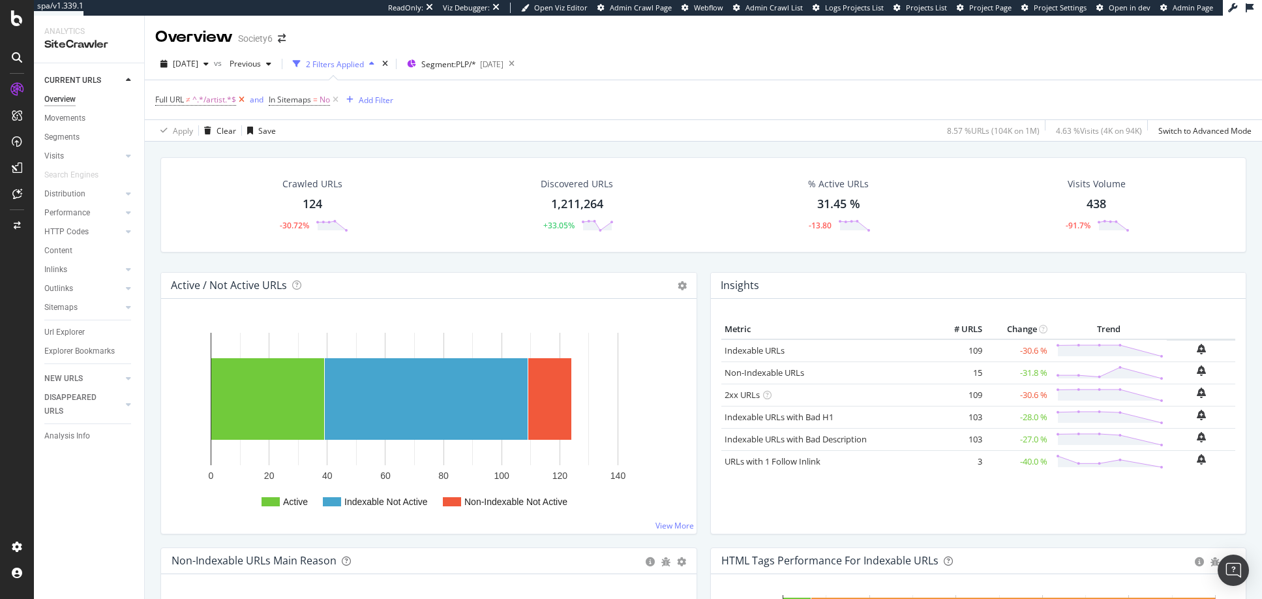
click at [244, 99] on icon at bounding box center [241, 99] width 11 height 13
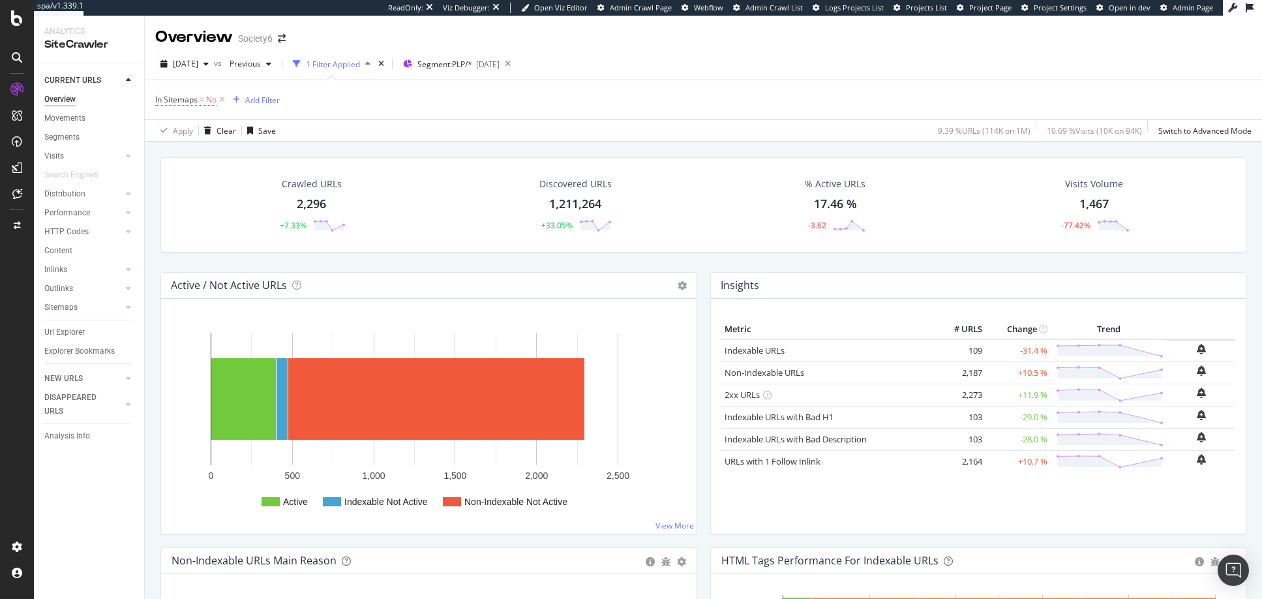
click at [209, 100] on span "No" at bounding box center [211, 100] width 10 height 18
click at [180, 147] on icon at bounding box center [181, 151] width 9 height 8
click at [180, 177] on span "Yes" at bounding box center [179, 178] width 13 height 11
click at [305, 178] on div "Apply" at bounding box center [300, 179] width 20 height 11
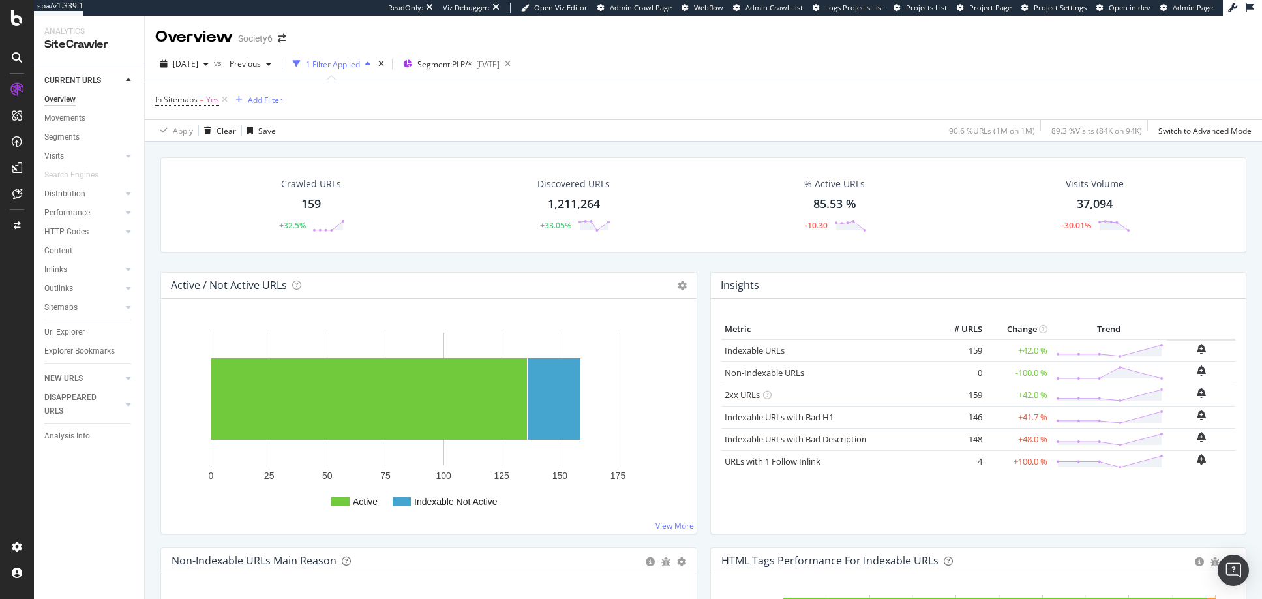
click at [267, 99] on div "Add Filter" at bounding box center [265, 100] width 35 height 11
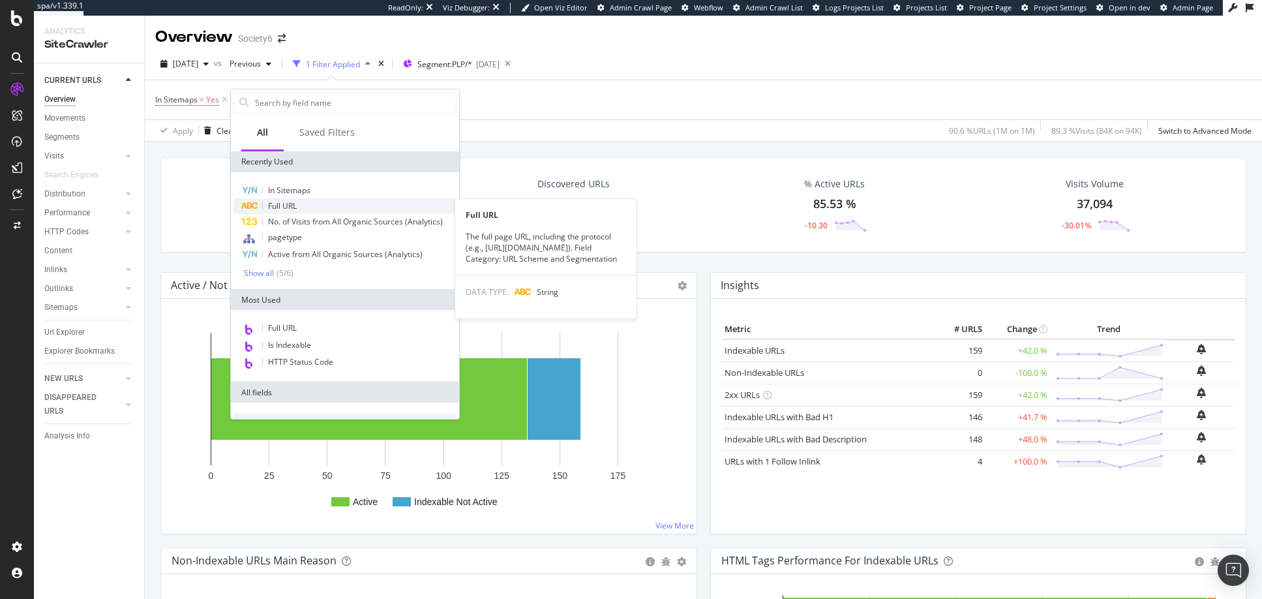
click at [286, 207] on span "Full URL" at bounding box center [282, 205] width 29 height 11
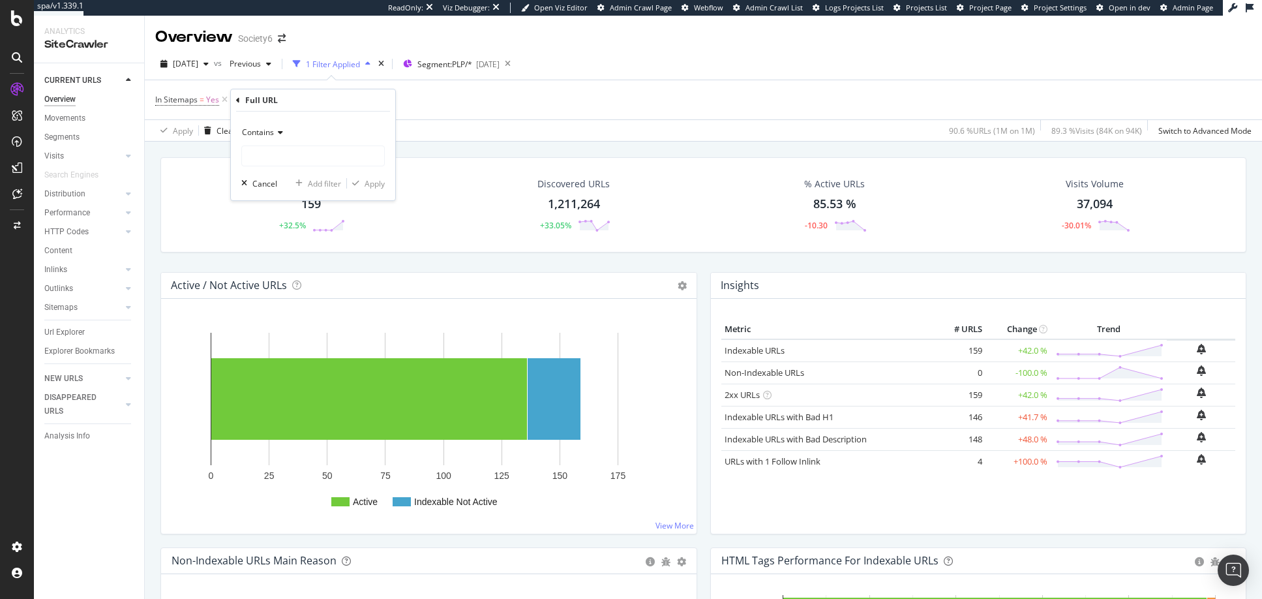
click at [278, 132] on icon at bounding box center [278, 133] width 9 height 8
click at [260, 260] on span "Contains" at bounding box center [265, 261] width 35 height 11
click at [275, 157] on input "text" at bounding box center [313, 155] width 142 height 21
type input "/artist"
click at [375, 185] on div "Apply" at bounding box center [375, 183] width 20 height 11
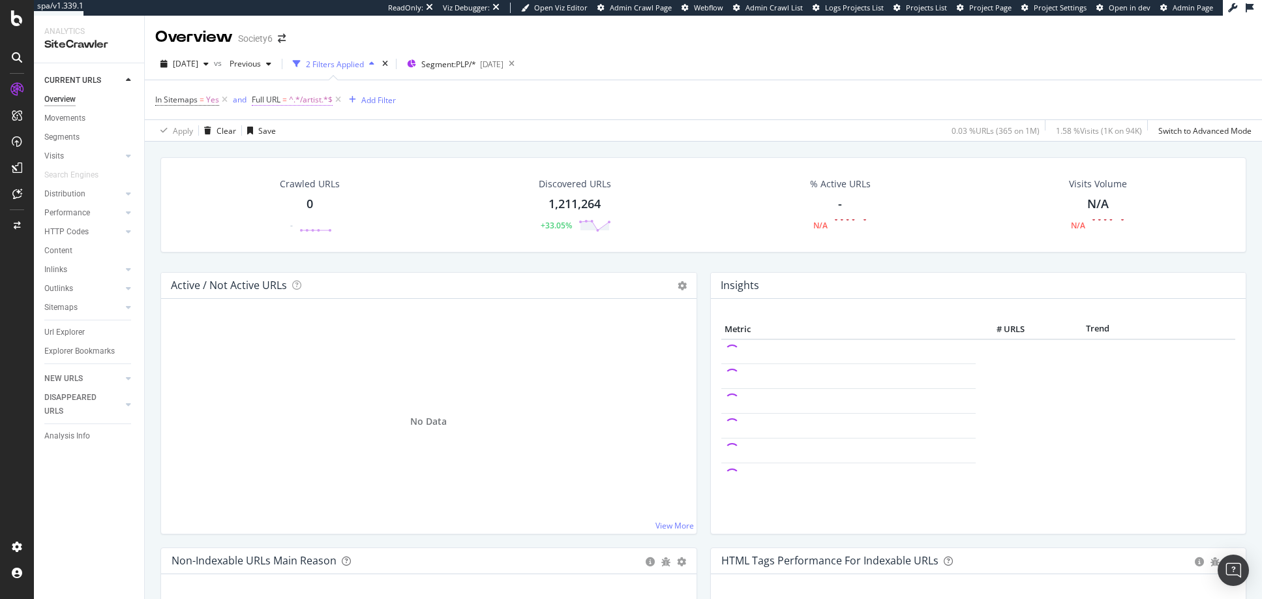
click at [264, 99] on span "Full URL" at bounding box center [266, 99] width 29 height 11
click at [300, 129] on icon at bounding box center [300, 131] width 9 height 8
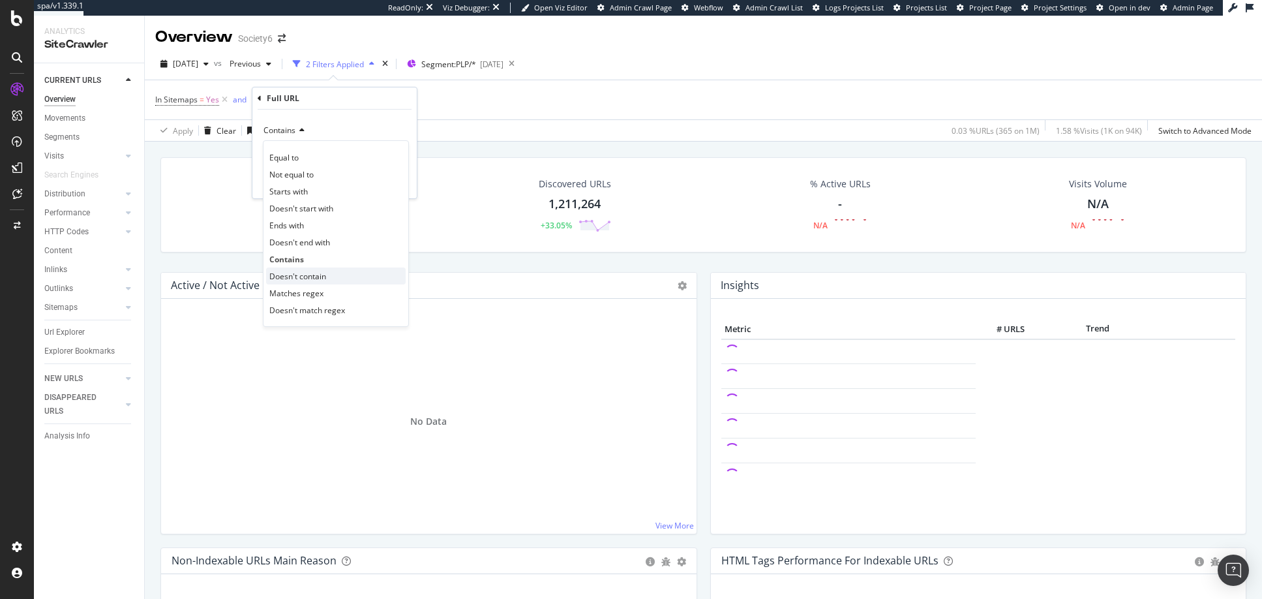
click at [286, 277] on span "Doesn't contain" at bounding box center [297, 276] width 57 height 11
click at [401, 181] on div "Apply" at bounding box center [396, 181] width 20 height 11
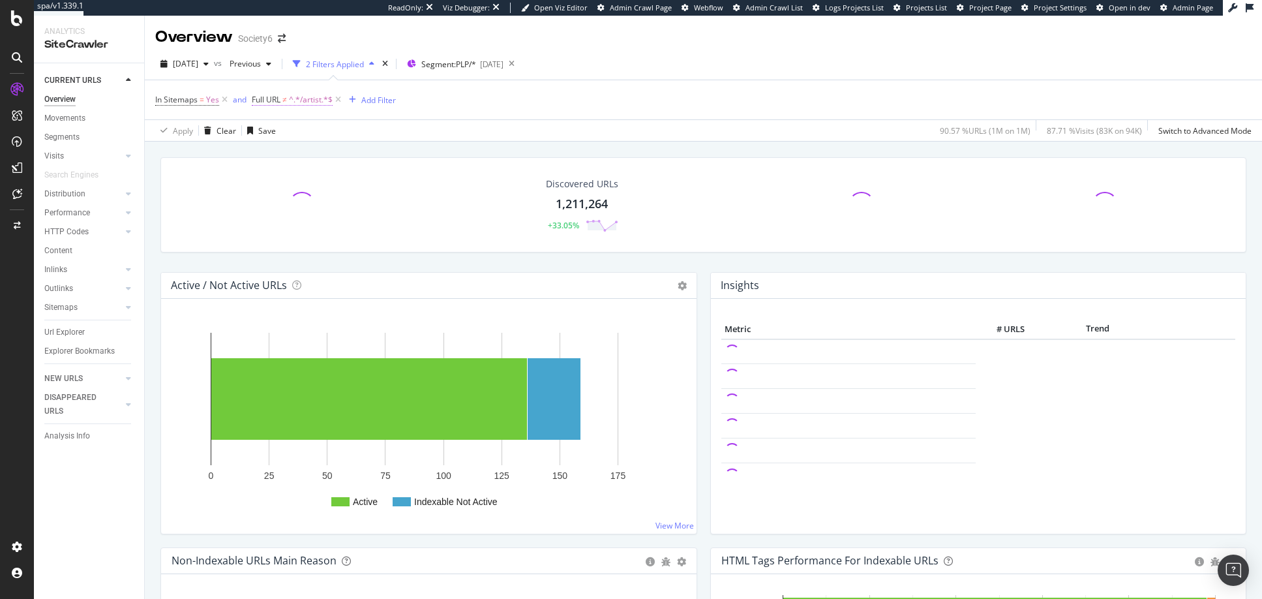
click at [315, 100] on span "^.*/artist.*$" at bounding box center [311, 100] width 44 height 18
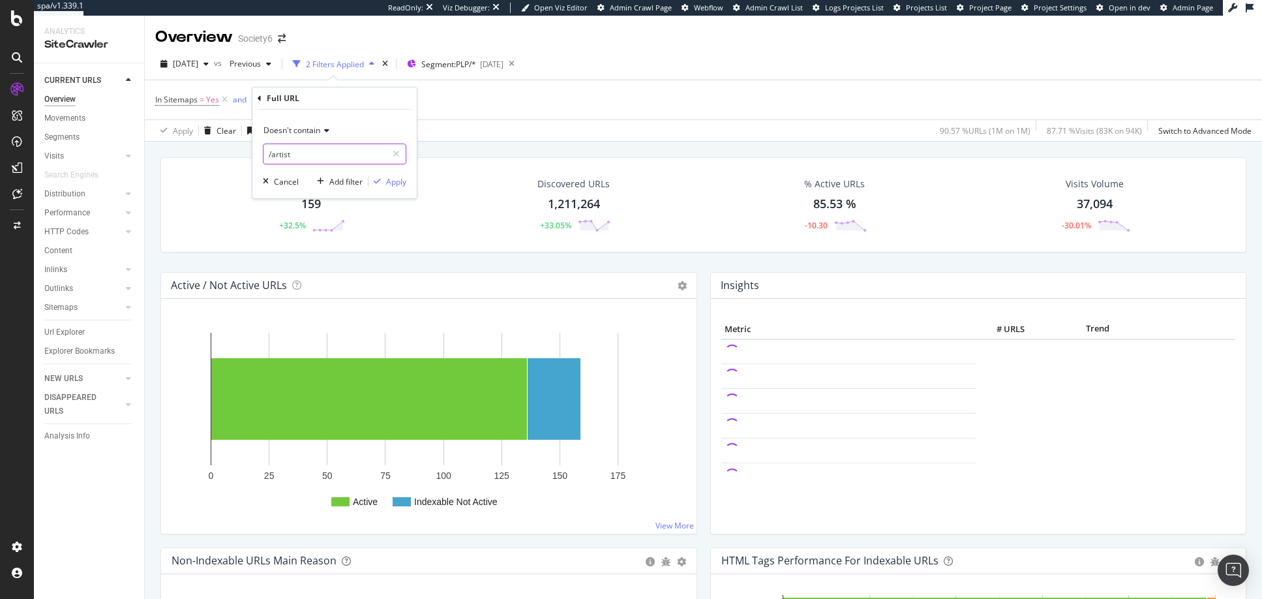
click at [294, 155] on input "/artist" at bounding box center [325, 154] width 123 height 21
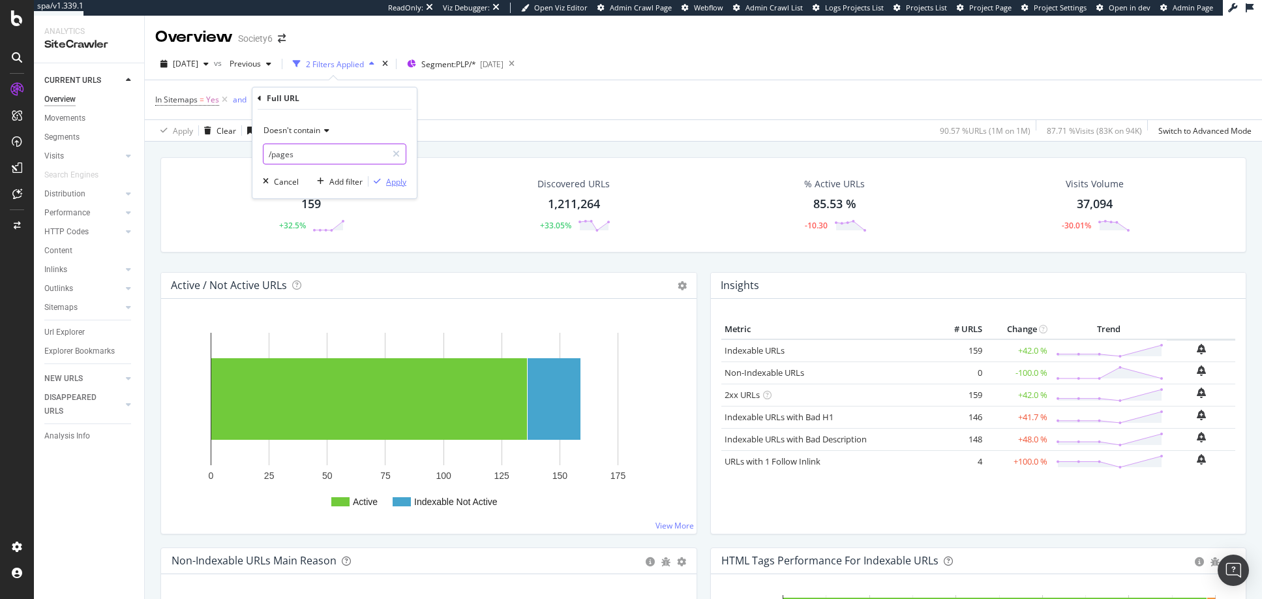
type input "/pages"
click at [399, 181] on div "Apply" at bounding box center [396, 181] width 20 height 11
click at [340, 99] on icon at bounding box center [341, 99] width 11 height 13
click at [211, 100] on span "Yes" at bounding box center [212, 100] width 13 height 18
click at [184, 153] on icon at bounding box center [184, 151] width 9 height 8
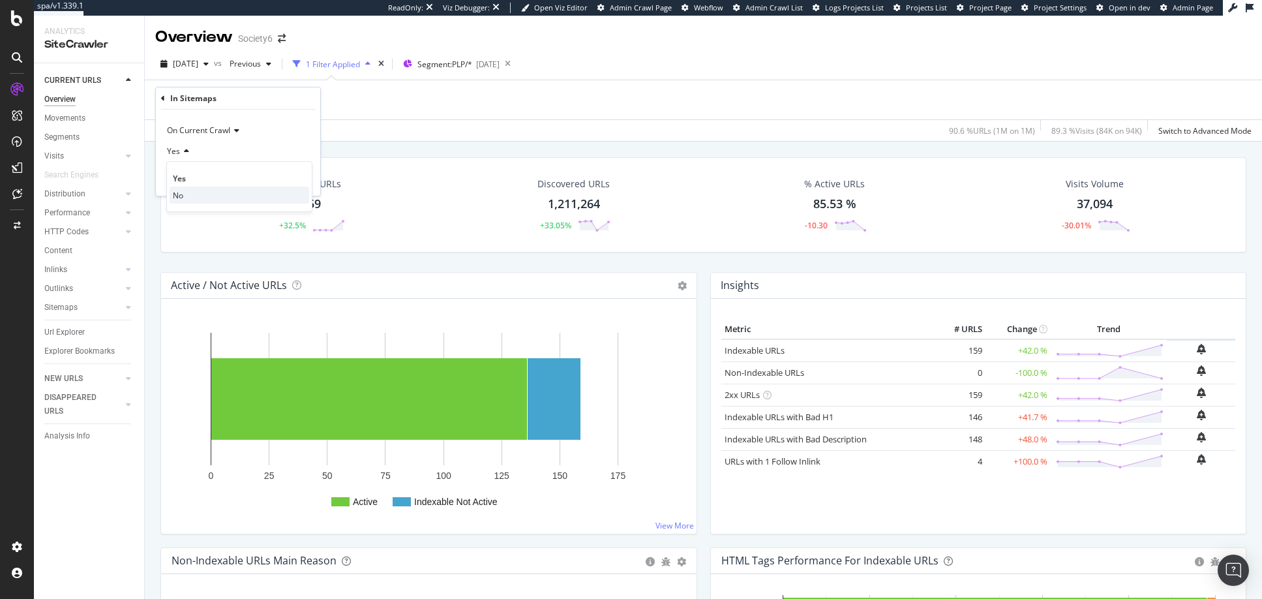
click at [175, 190] on span "No" at bounding box center [178, 195] width 10 height 11
click at [305, 177] on div "Apply" at bounding box center [300, 179] width 20 height 11
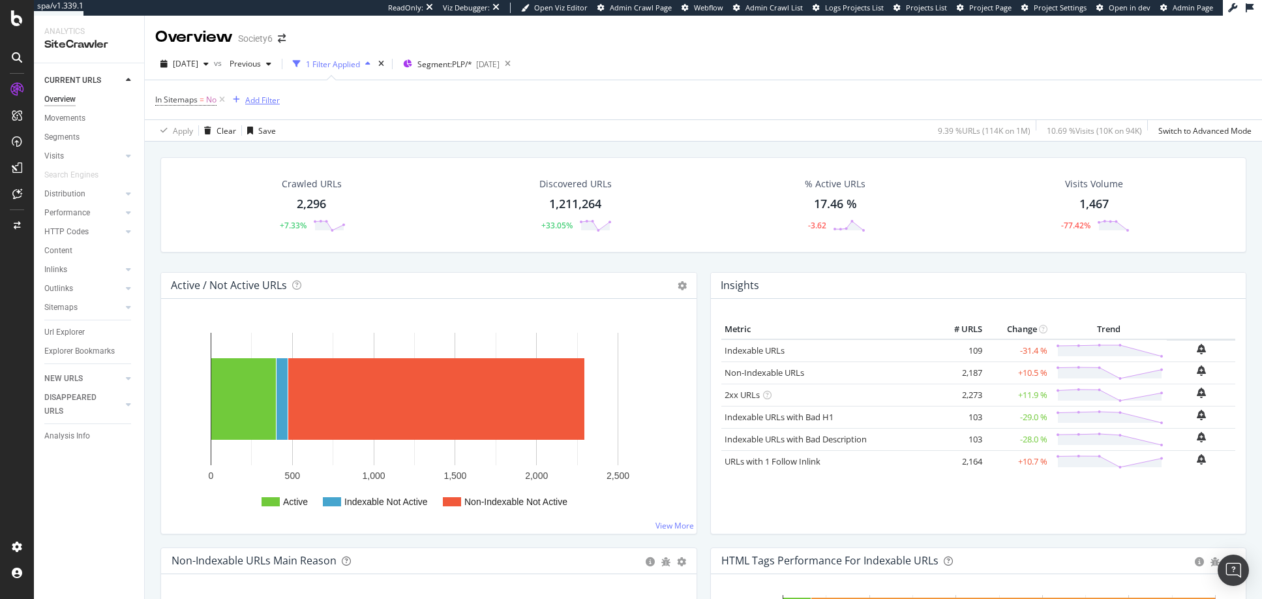
click at [262, 100] on div "Add Filter" at bounding box center [262, 100] width 35 height 11
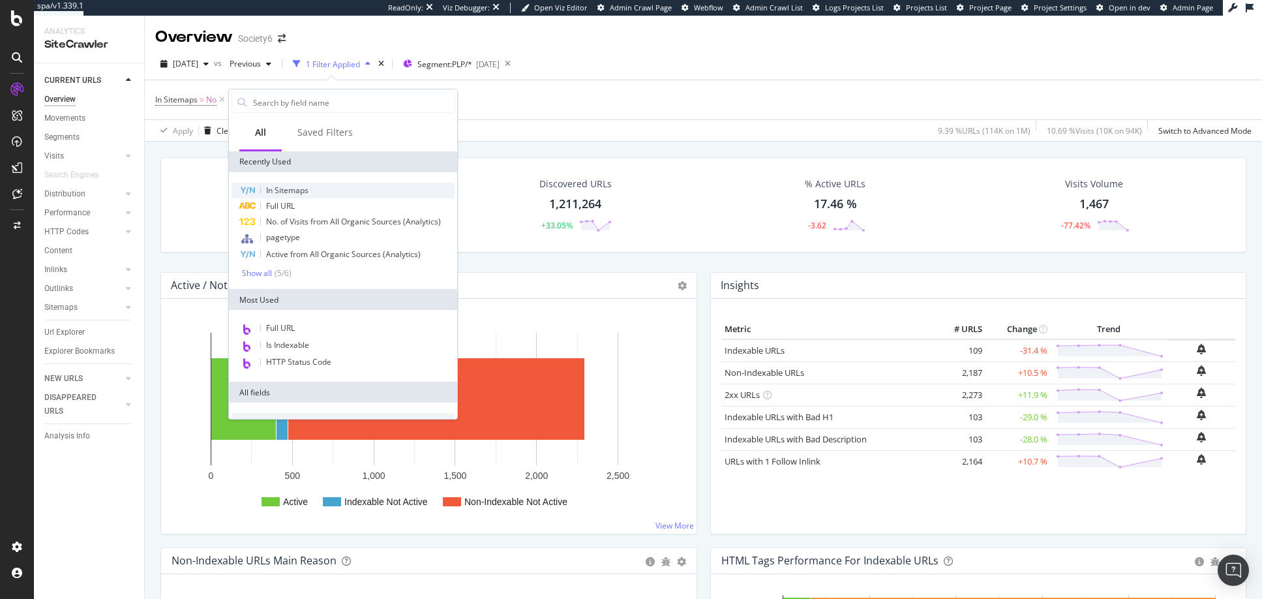
click at [290, 189] on span "In Sitemaps" at bounding box center [287, 190] width 42 height 11
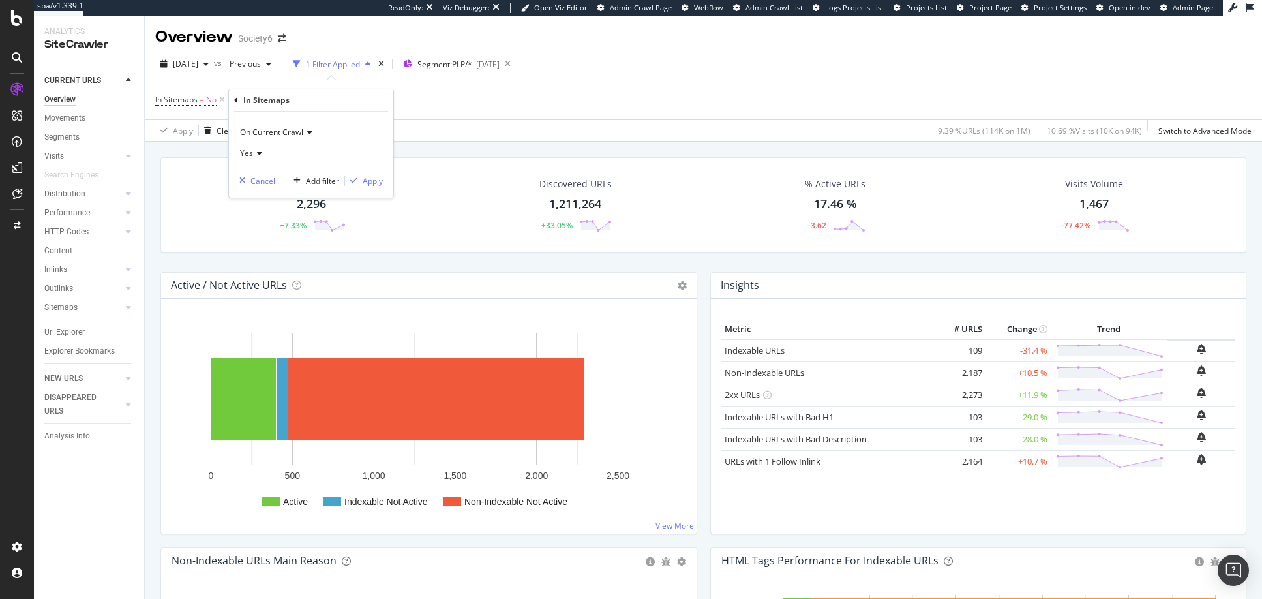
click at [260, 181] on div "Cancel" at bounding box center [263, 180] width 25 height 11
click at [263, 95] on div "Add Filter" at bounding box center [262, 100] width 35 height 11
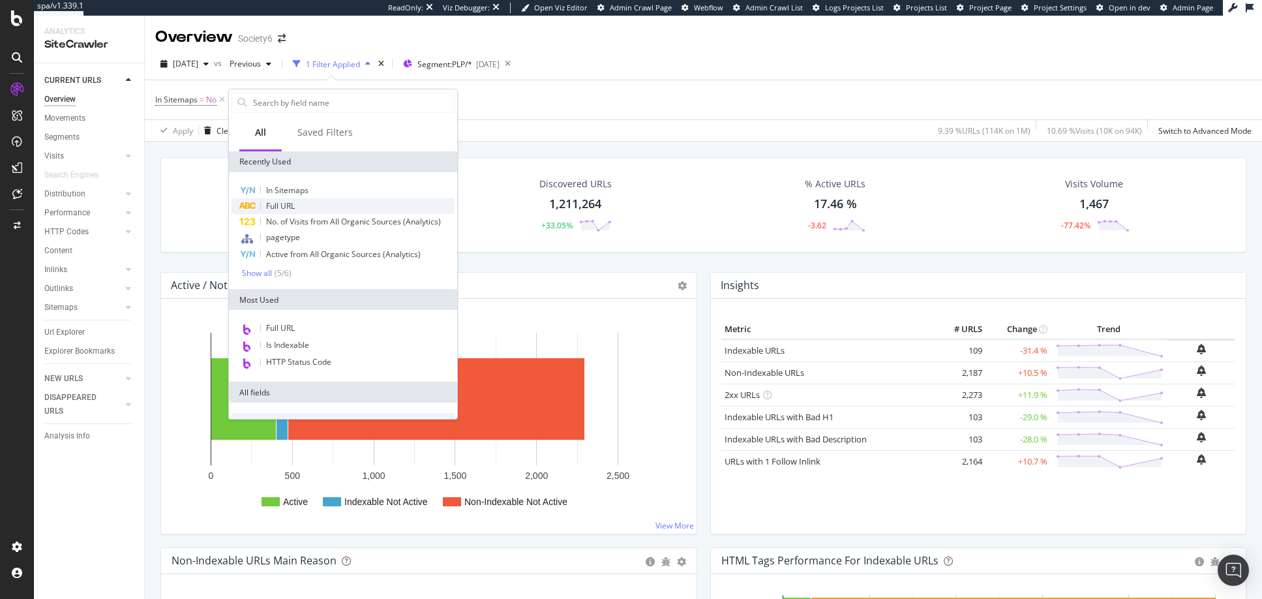
click at [284, 204] on span "Full URL" at bounding box center [280, 205] width 29 height 11
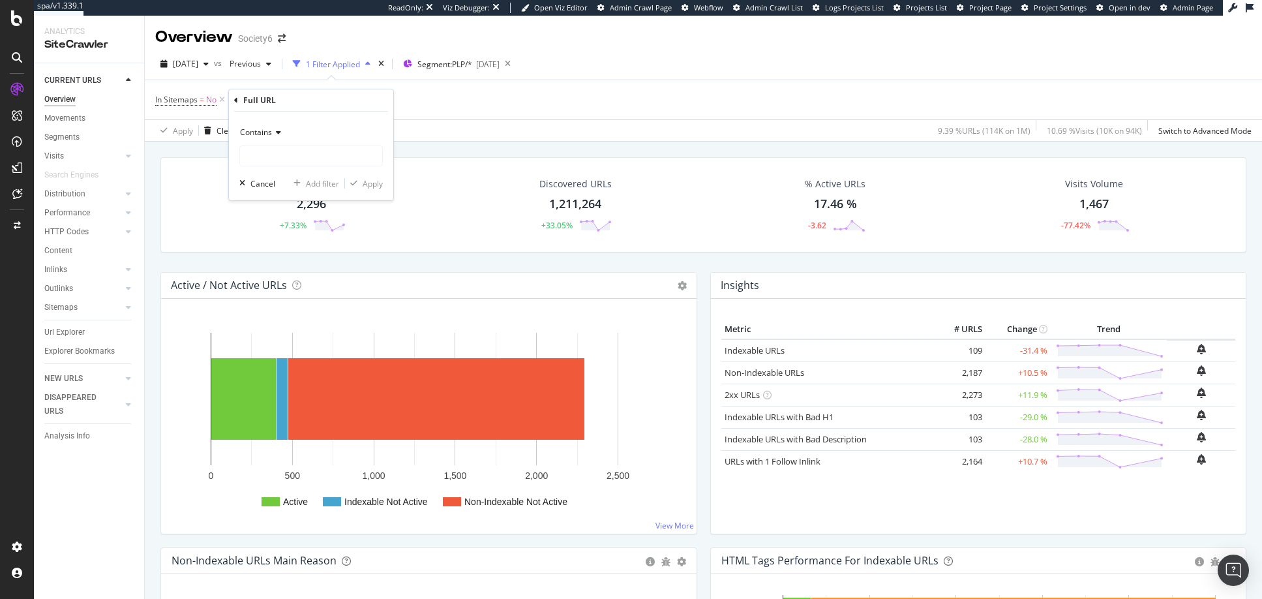
click at [278, 131] on icon at bounding box center [276, 133] width 9 height 8
click at [262, 260] on span "Contains" at bounding box center [263, 261] width 35 height 11
click at [273, 159] on input "text" at bounding box center [311, 155] width 142 height 21
click at [247, 159] on input "artist" at bounding box center [301, 155] width 123 height 21
type input "/artist"
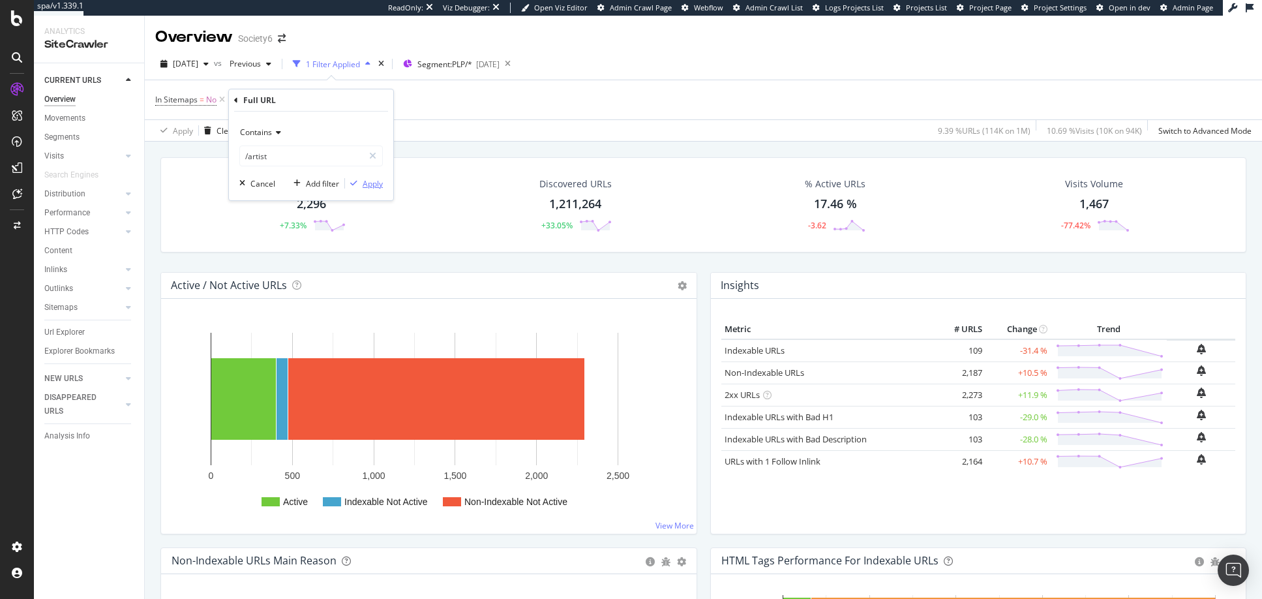
click at [369, 185] on div "Apply" at bounding box center [373, 183] width 20 height 11
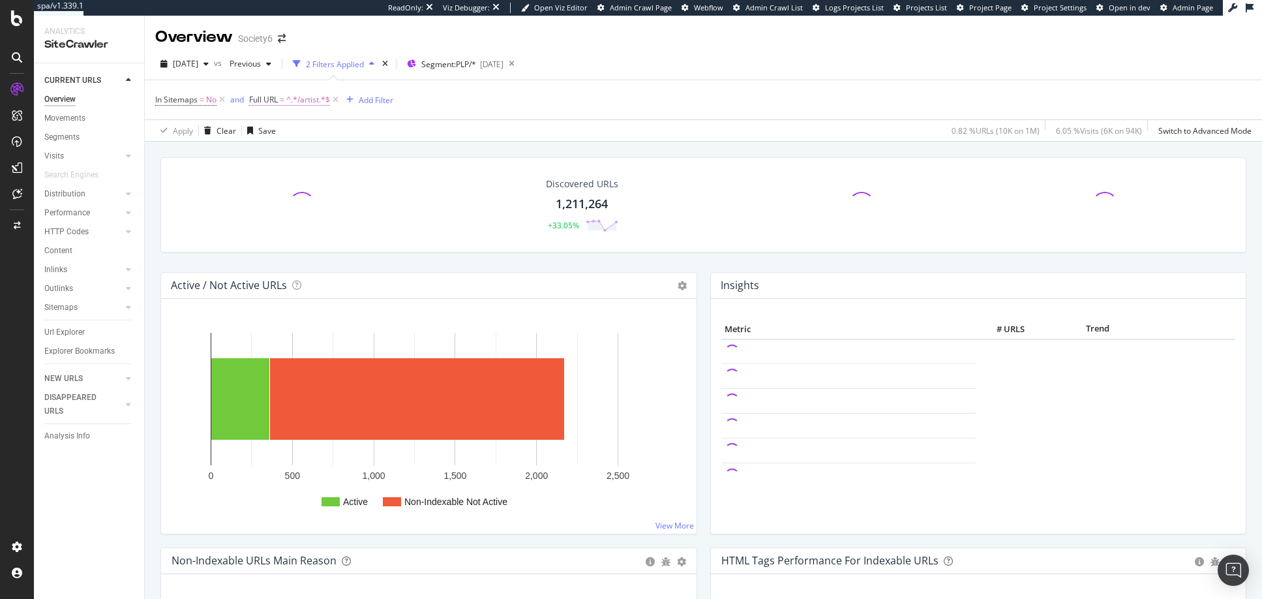
click at [271, 99] on span "Full URL" at bounding box center [263, 99] width 29 height 11
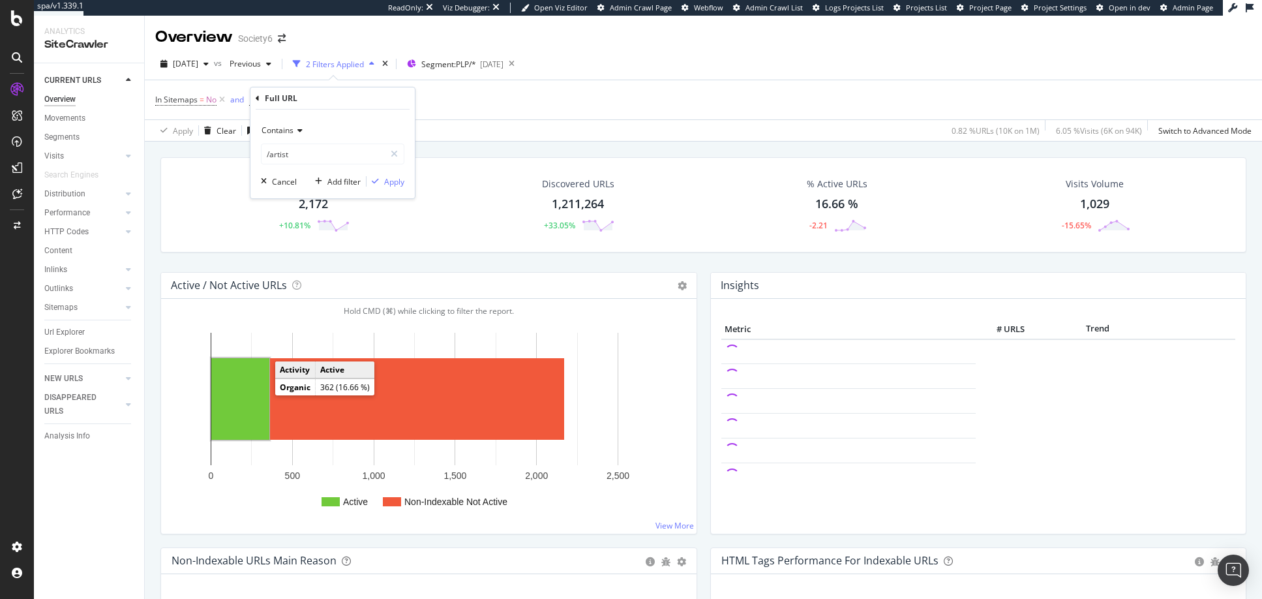
click at [251, 398] on rect "A chart." at bounding box center [240, 399] width 58 height 82
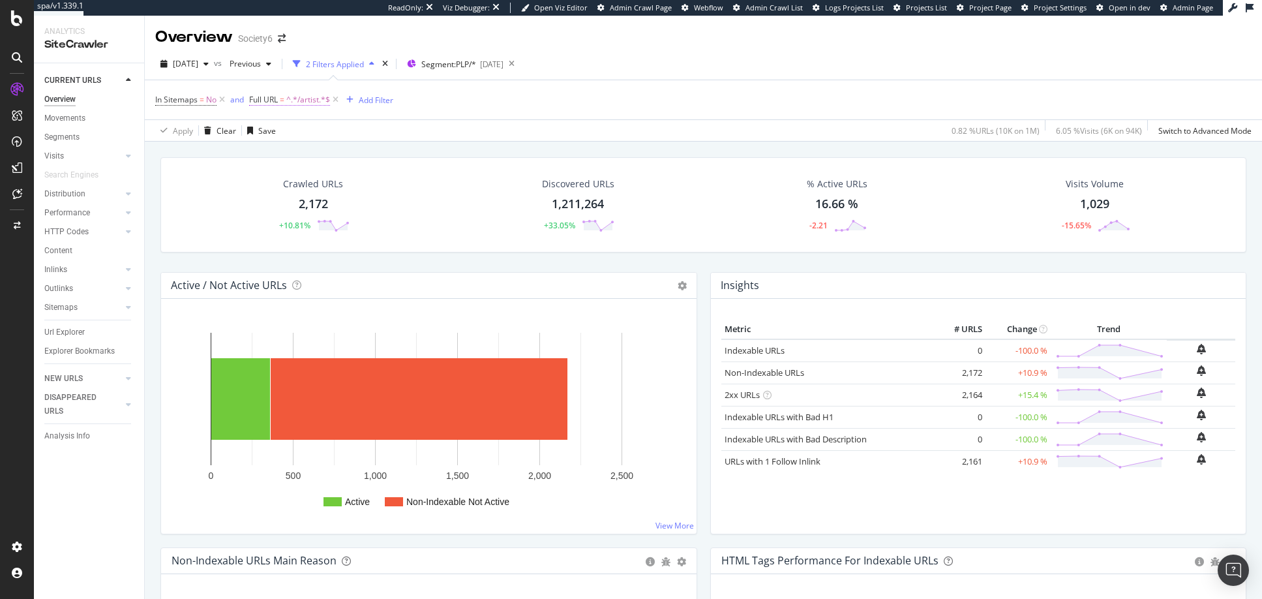
click at [302, 100] on span "^.*/artist.*$" at bounding box center [308, 100] width 44 height 18
click at [286, 127] on span "Contains" at bounding box center [278, 130] width 32 height 11
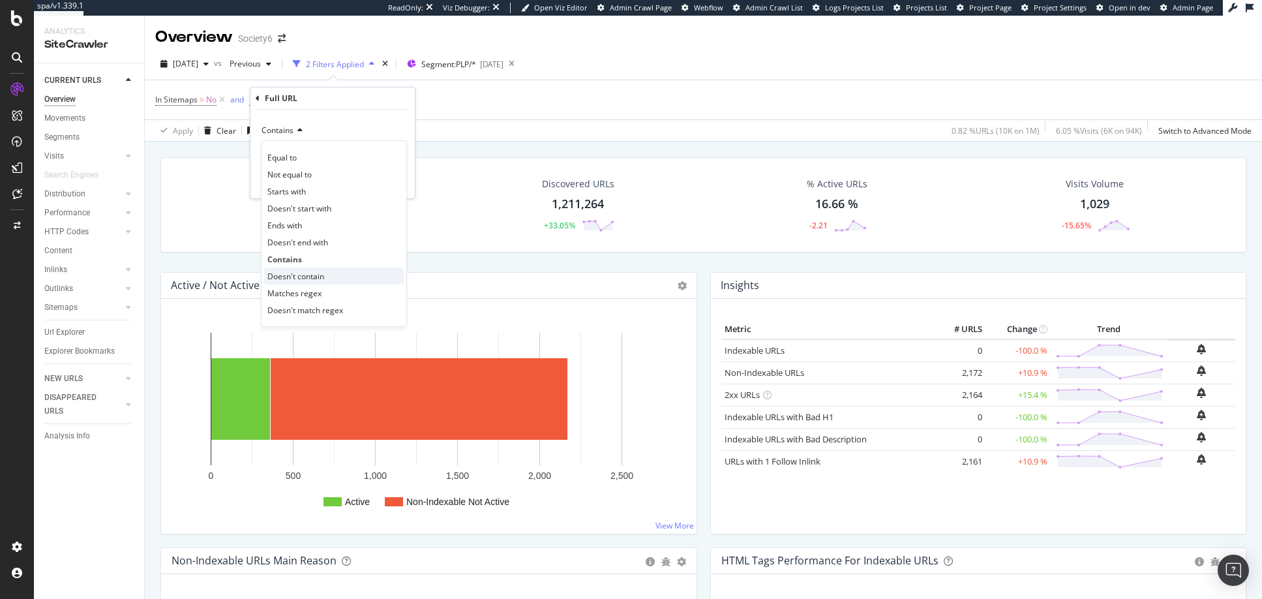
click at [284, 274] on span "Doesn't contain" at bounding box center [295, 276] width 57 height 11
click at [395, 180] on div "Apply" at bounding box center [394, 181] width 20 height 11
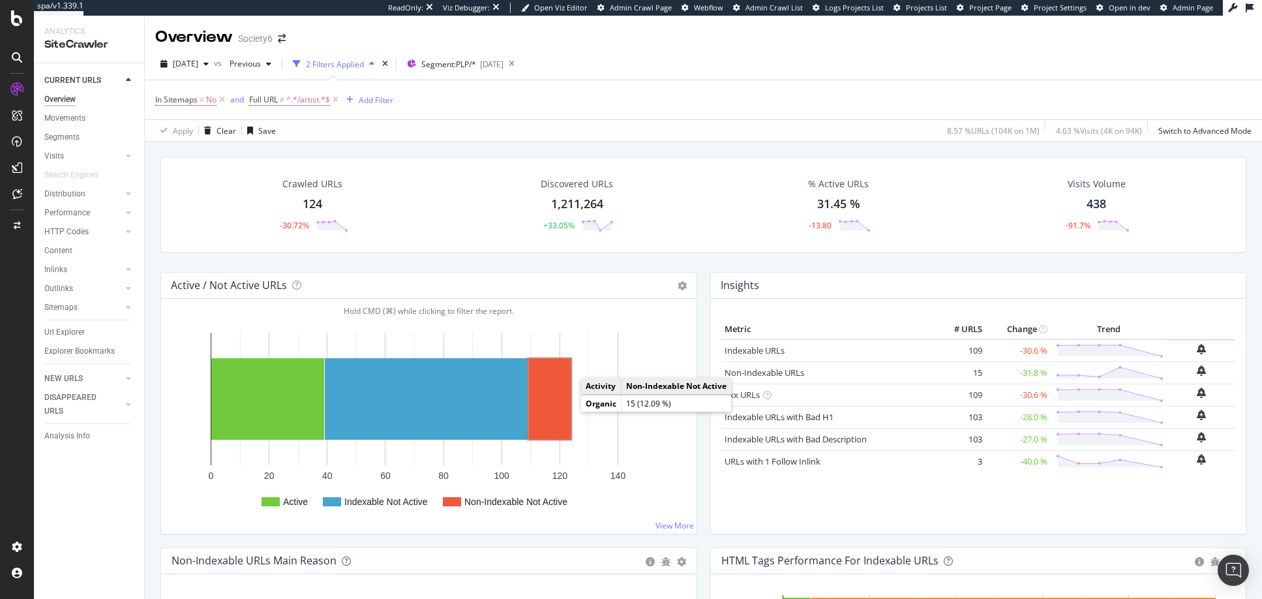
click at [560, 410] on rect "A chart." at bounding box center [549, 399] width 43 height 82
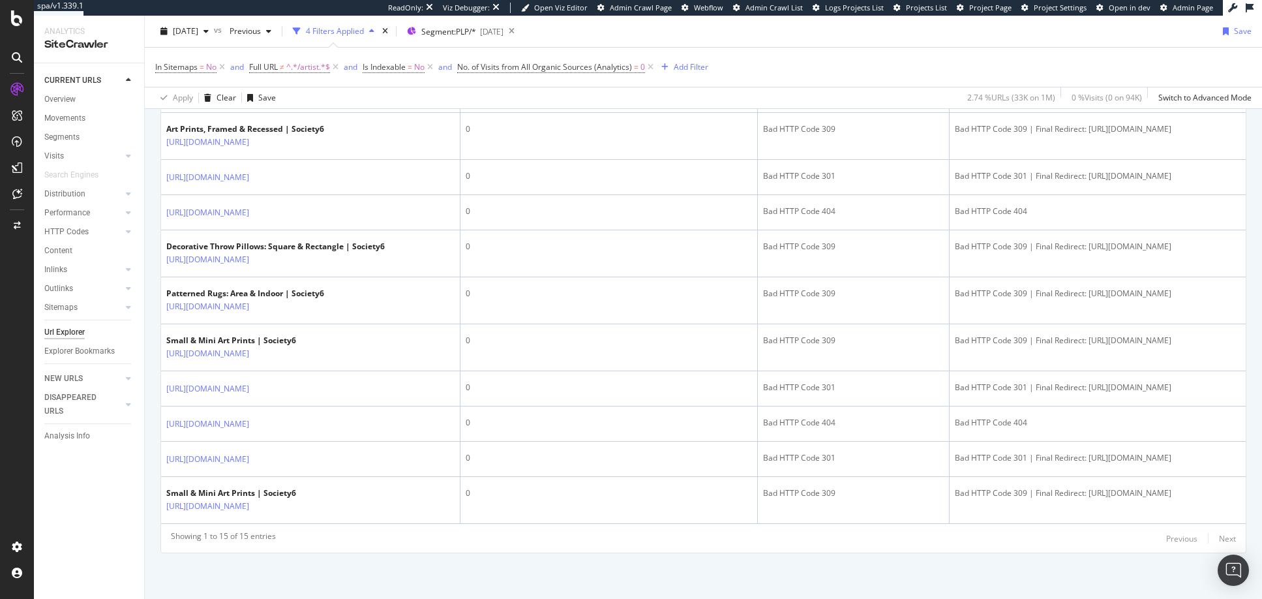
scroll to position [717, 0]
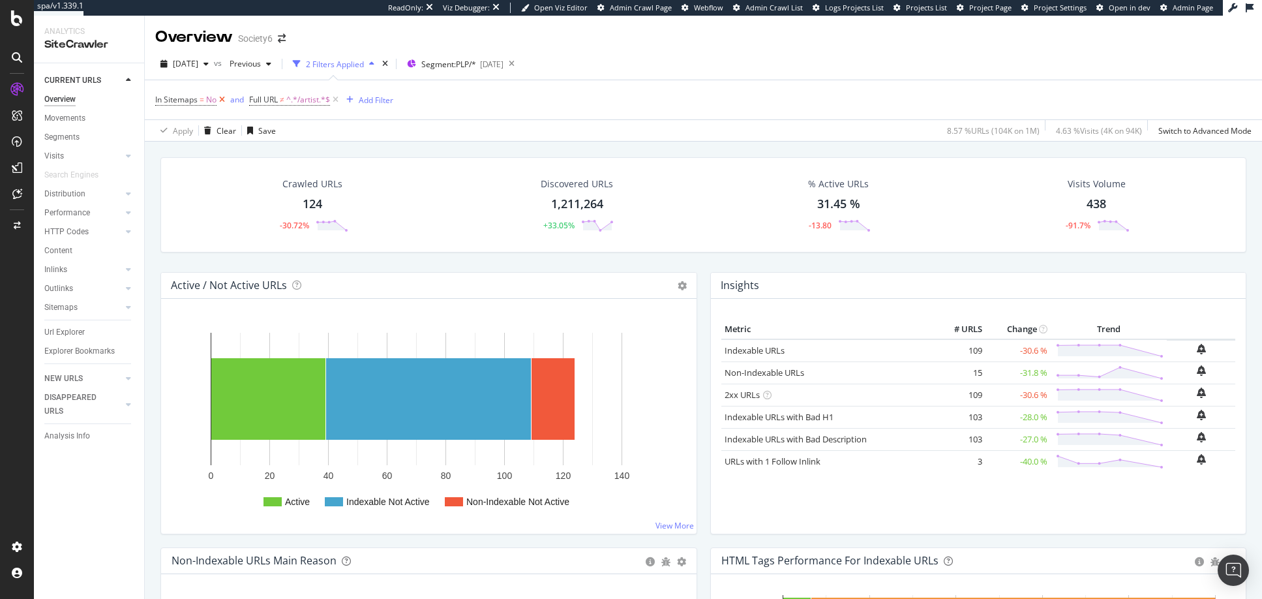
click at [224, 99] on icon at bounding box center [222, 99] width 11 height 13
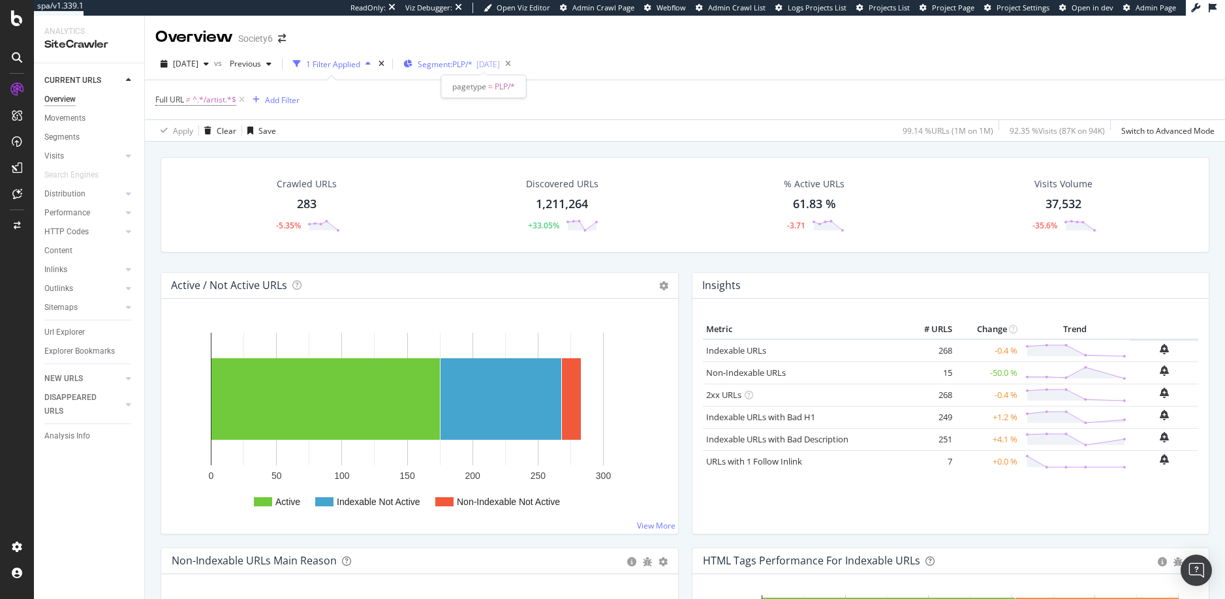
click at [463, 65] on span "Segment: PLP/*" at bounding box center [445, 64] width 55 height 11
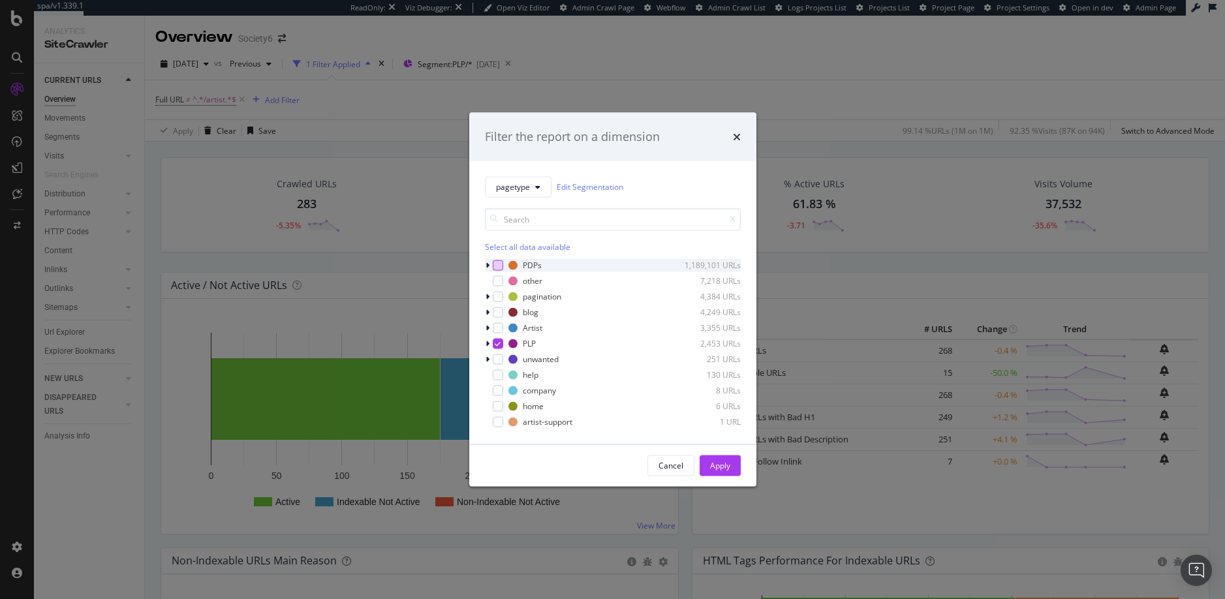
click at [498, 264] on div "modal" at bounding box center [498, 265] width 10 height 10
click at [720, 465] on div "Apply" at bounding box center [720, 465] width 20 height 11
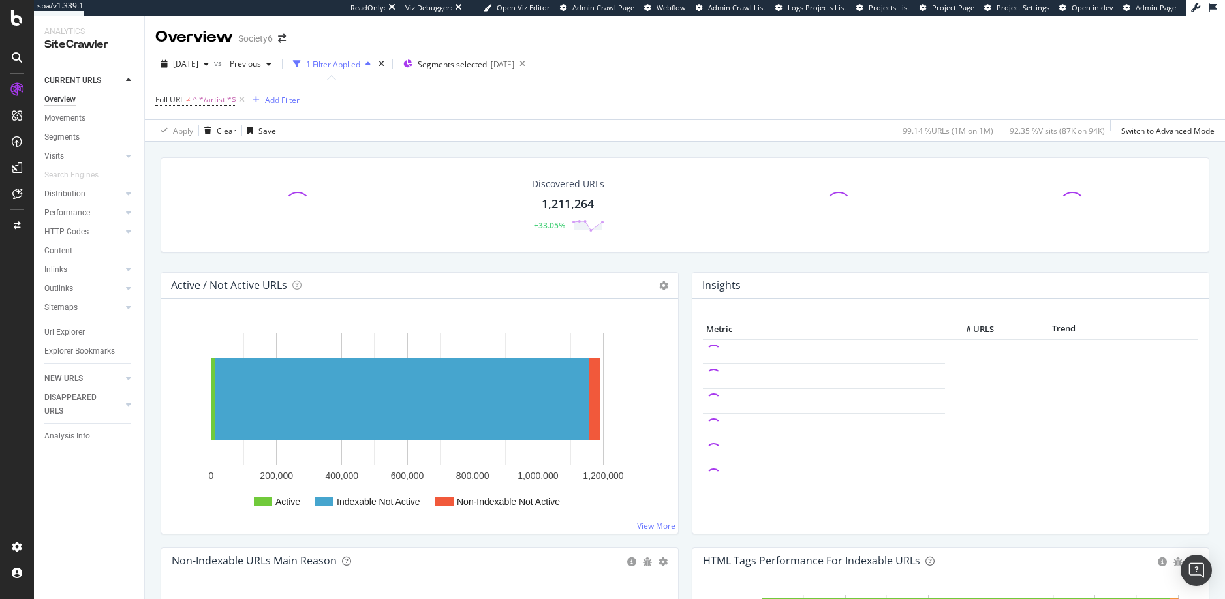
click at [282, 100] on div "Add Filter" at bounding box center [282, 100] width 35 height 11
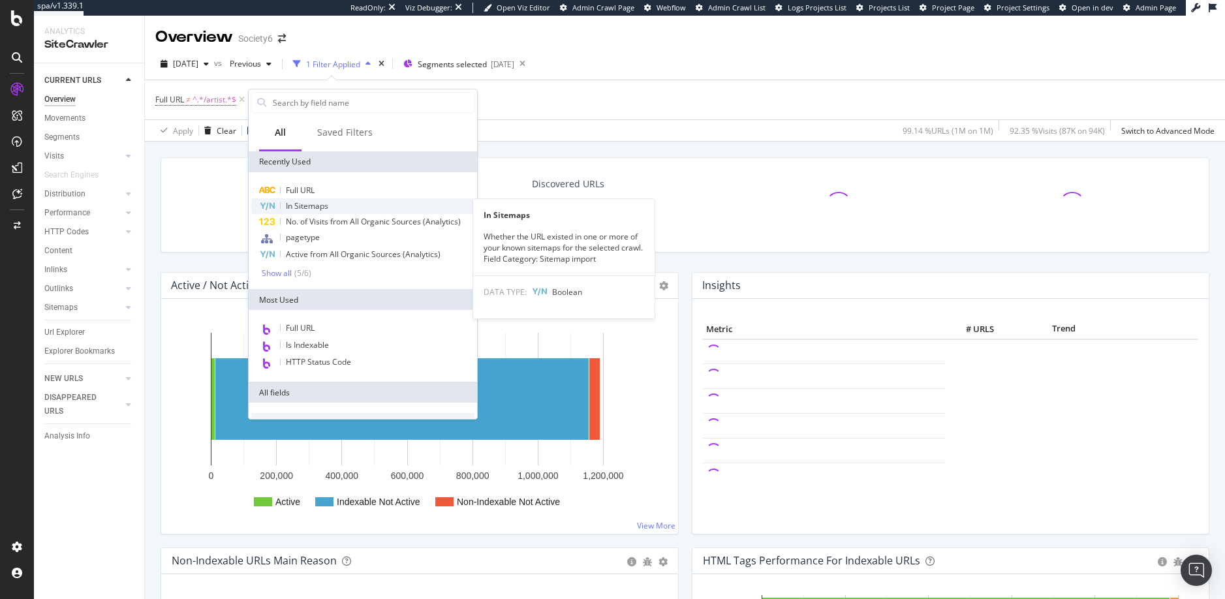
click at [306, 208] on span "In Sitemaps" at bounding box center [307, 205] width 42 height 11
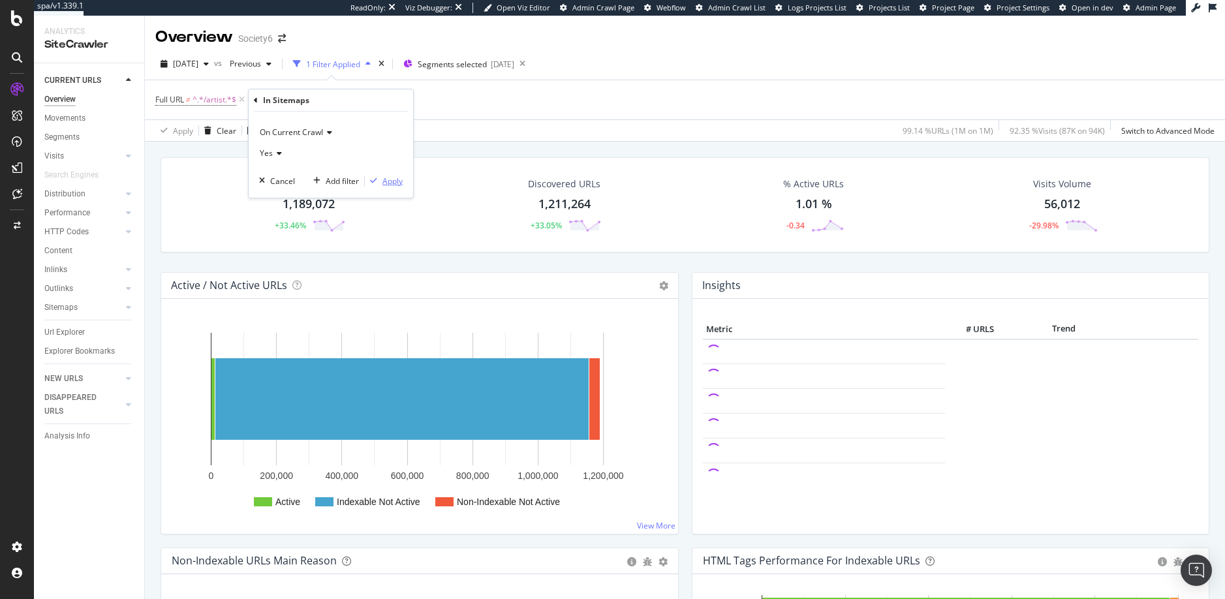
click at [394, 183] on div "Apply" at bounding box center [392, 180] width 20 height 11
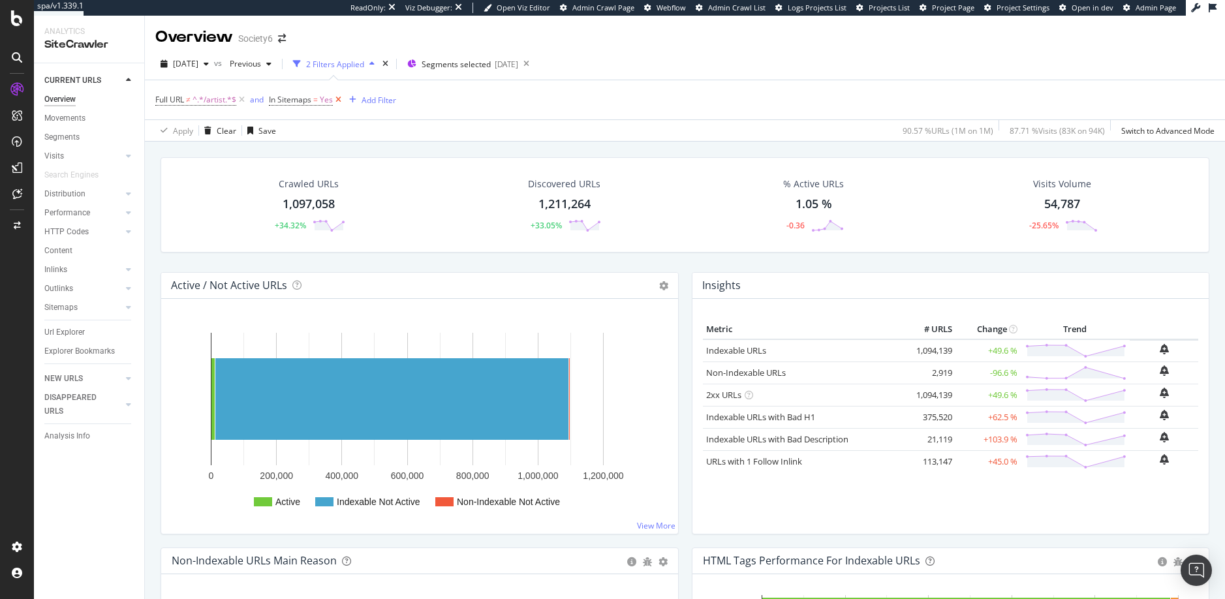
click at [338, 99] on icon at bounding box center [338, 99] width 11 height 13
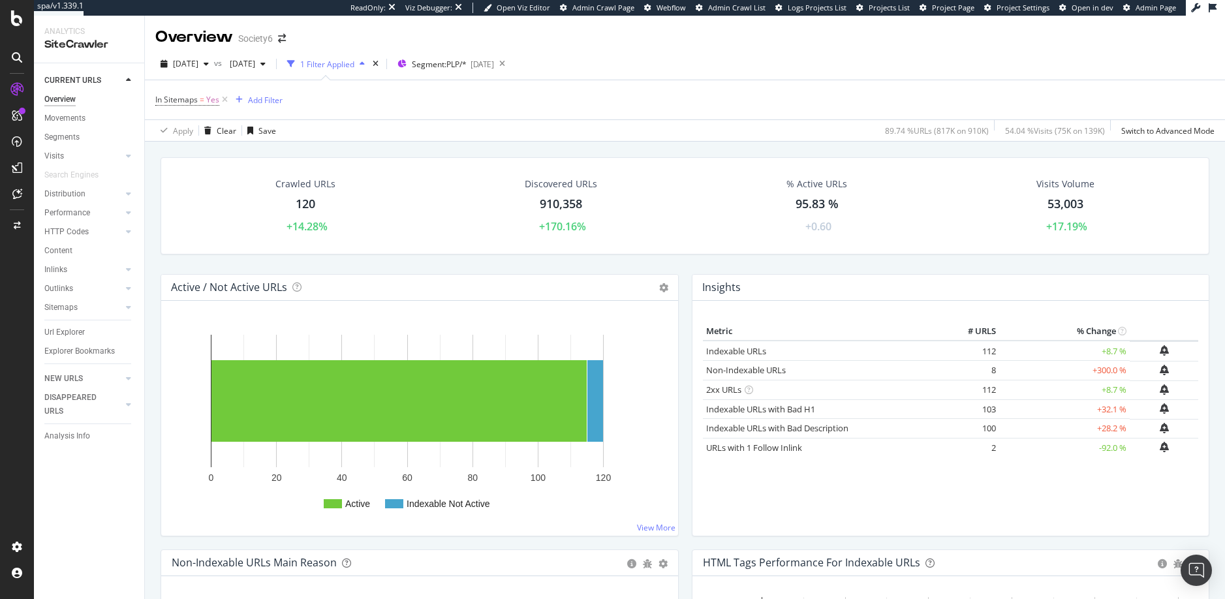
scroll to position [88, 0]
